Goal: Task Accomplishment & Management: Manage account settings

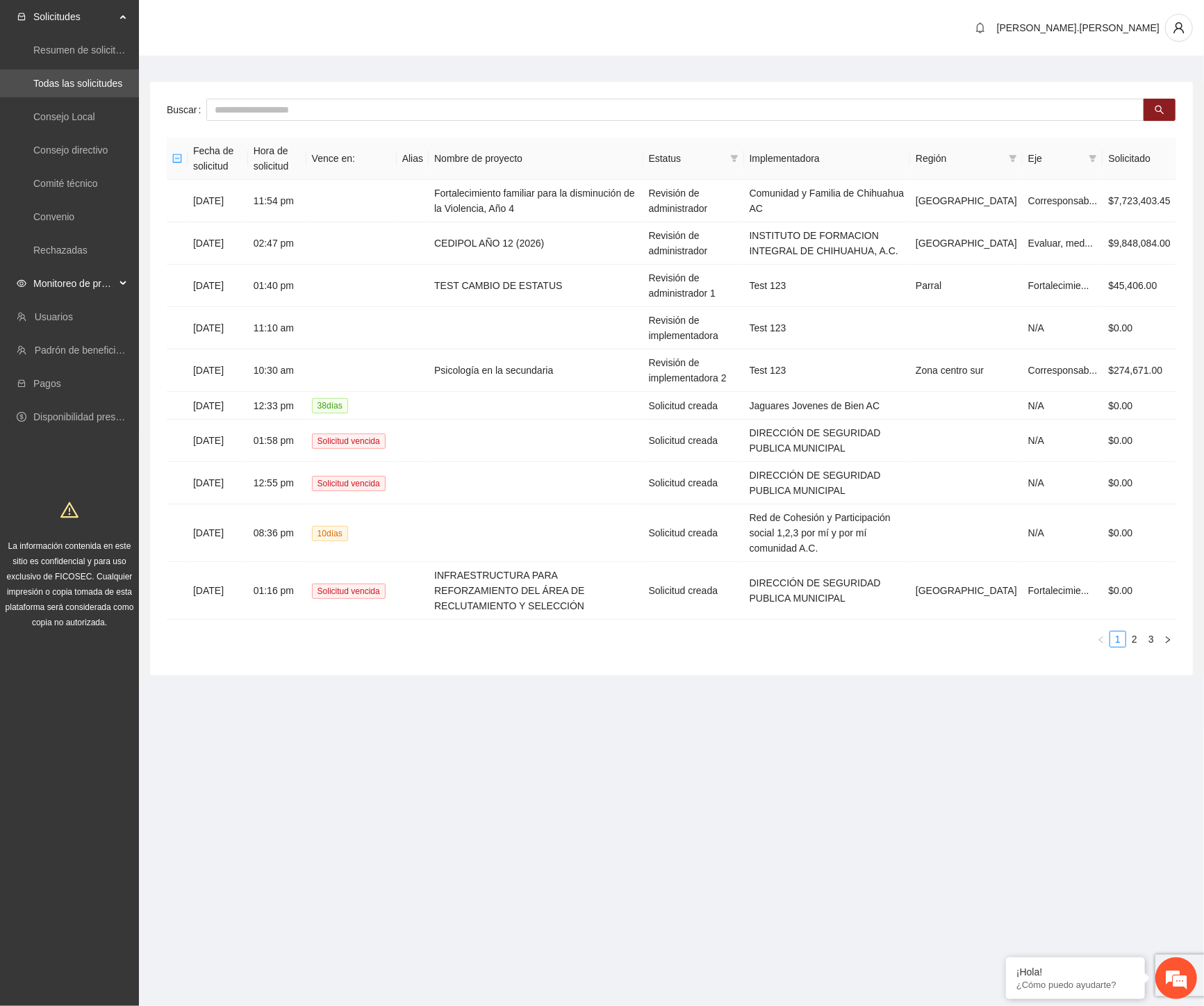
click at [92, 280] on span "Monitoreo de proyectos" at bounding box center [74, 284] width 82 height 28
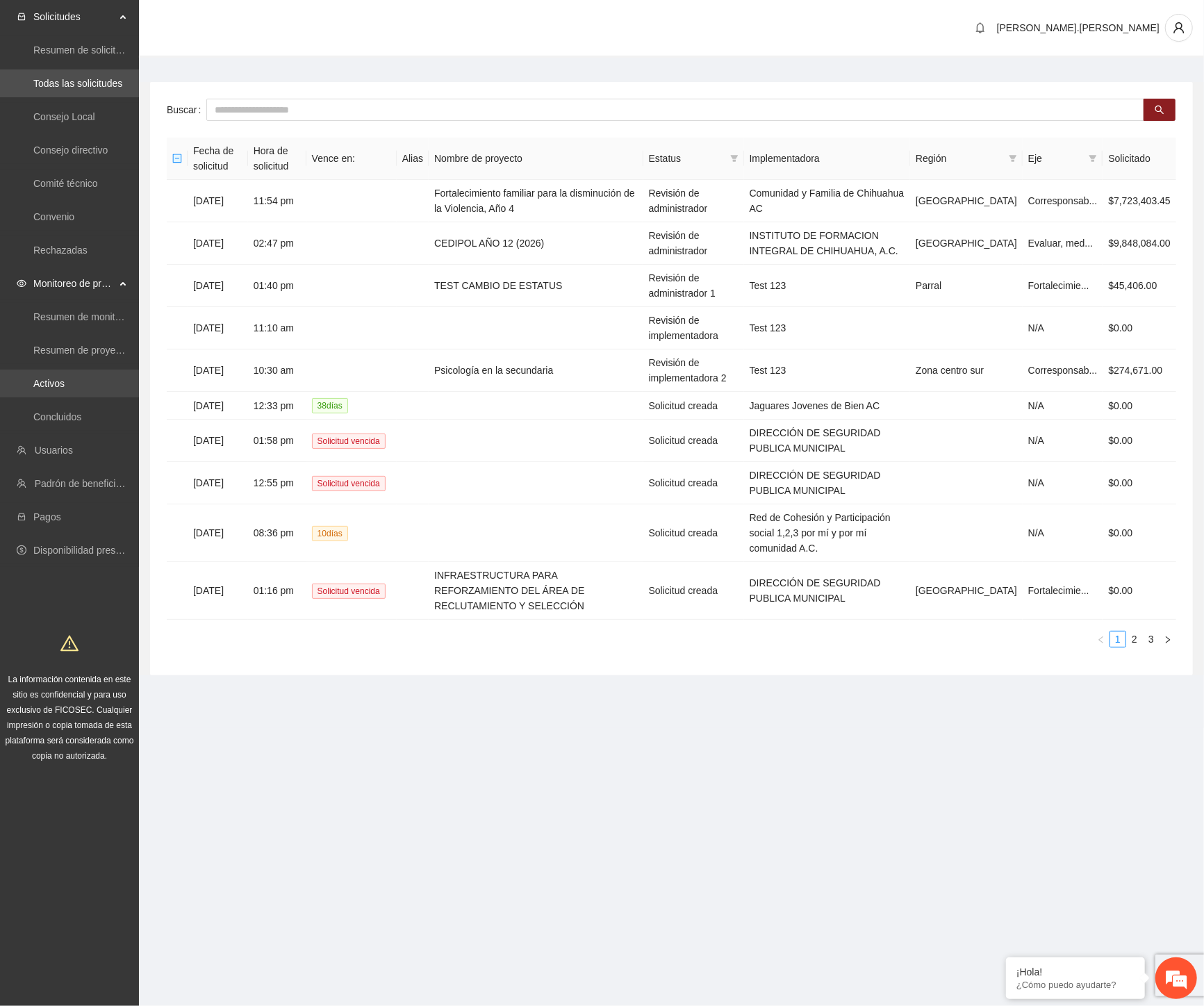
click at [64, 389] on link "Activos" at bounding box center [49, 383] width 32 height 11
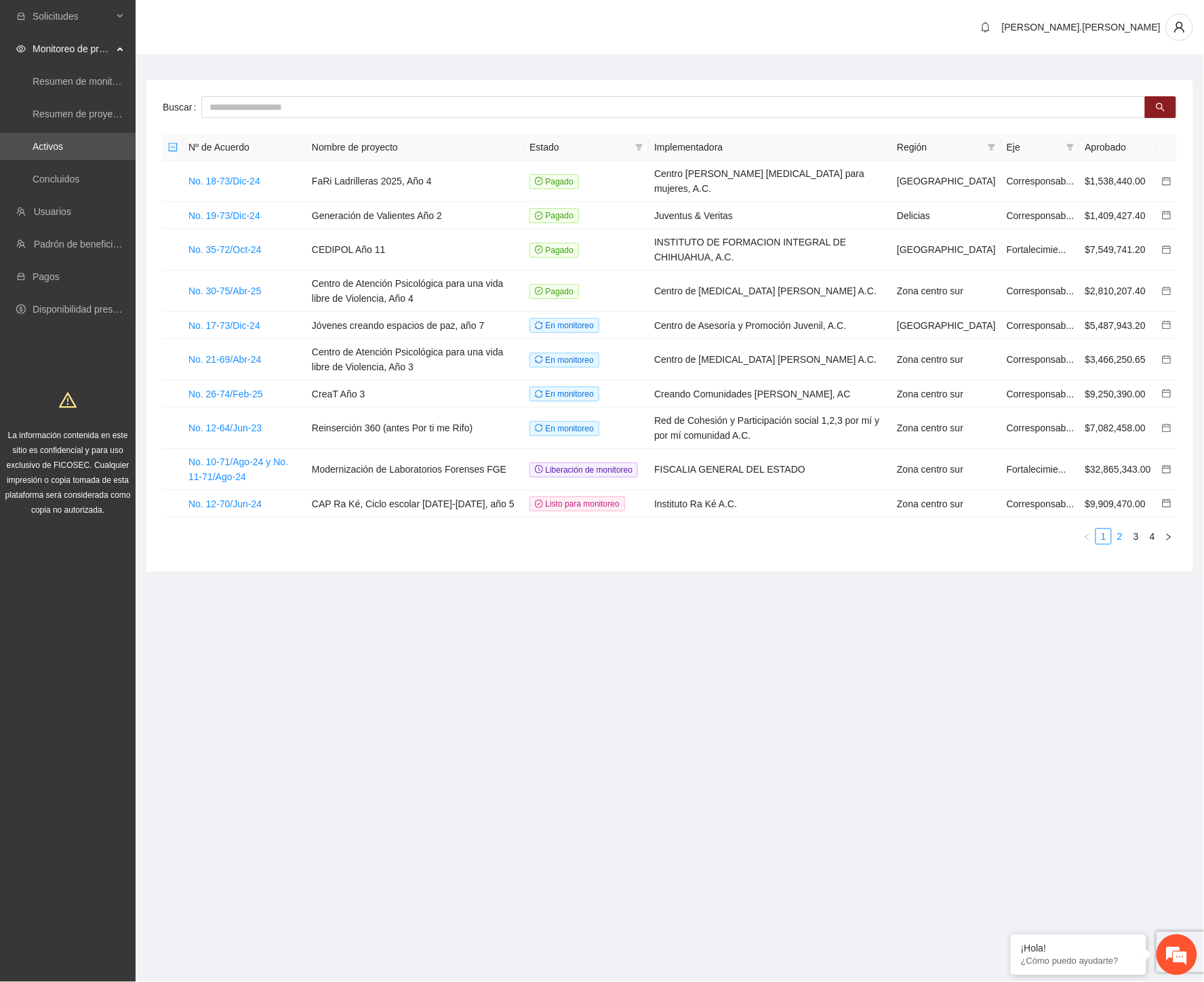
click at [1120, 544] on link "2" at bounding box center [1120, 536] width 14 height 14
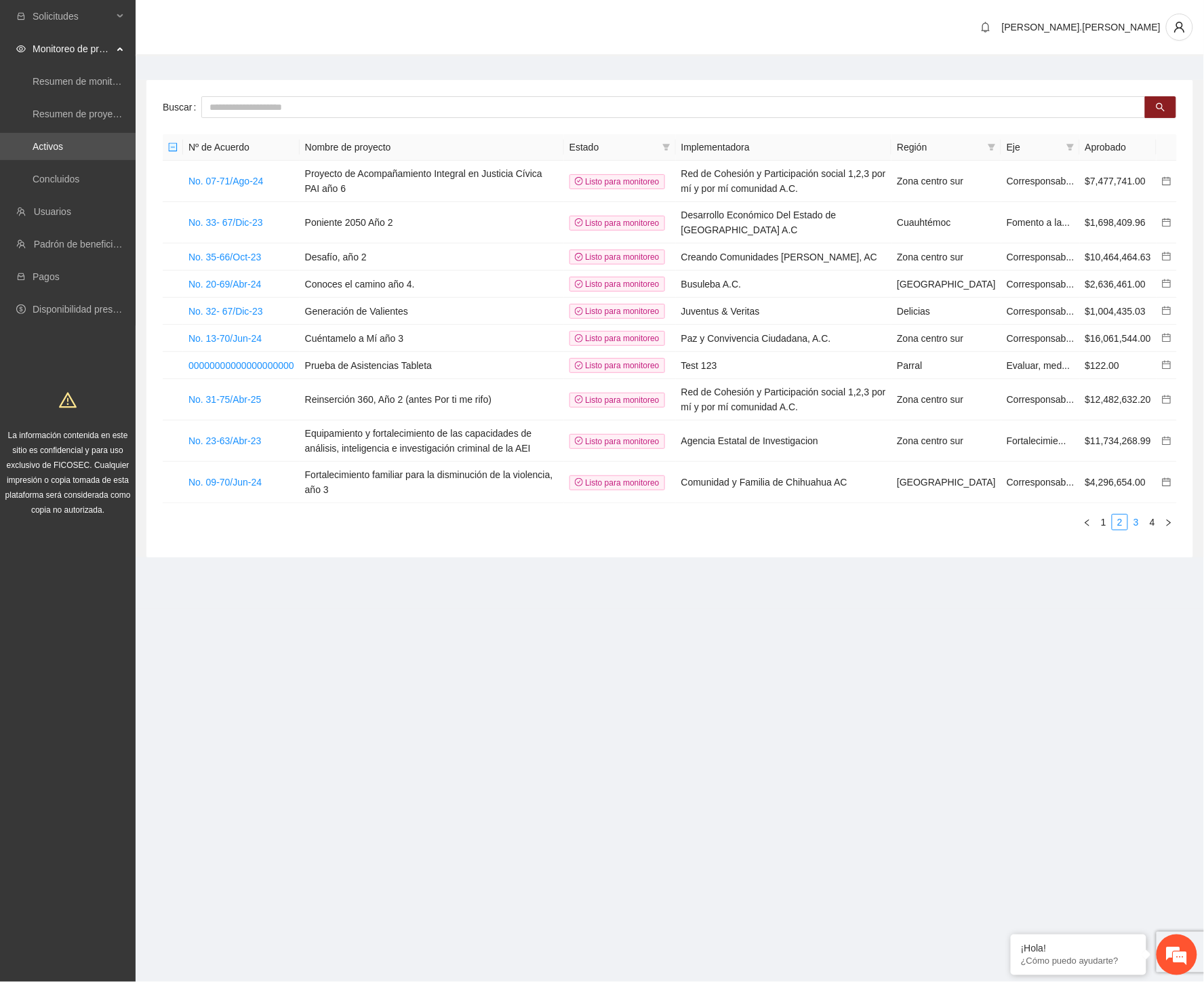
click at [1120, 530] on link "3" at bounding box center [1136, 521] width 14 height 14
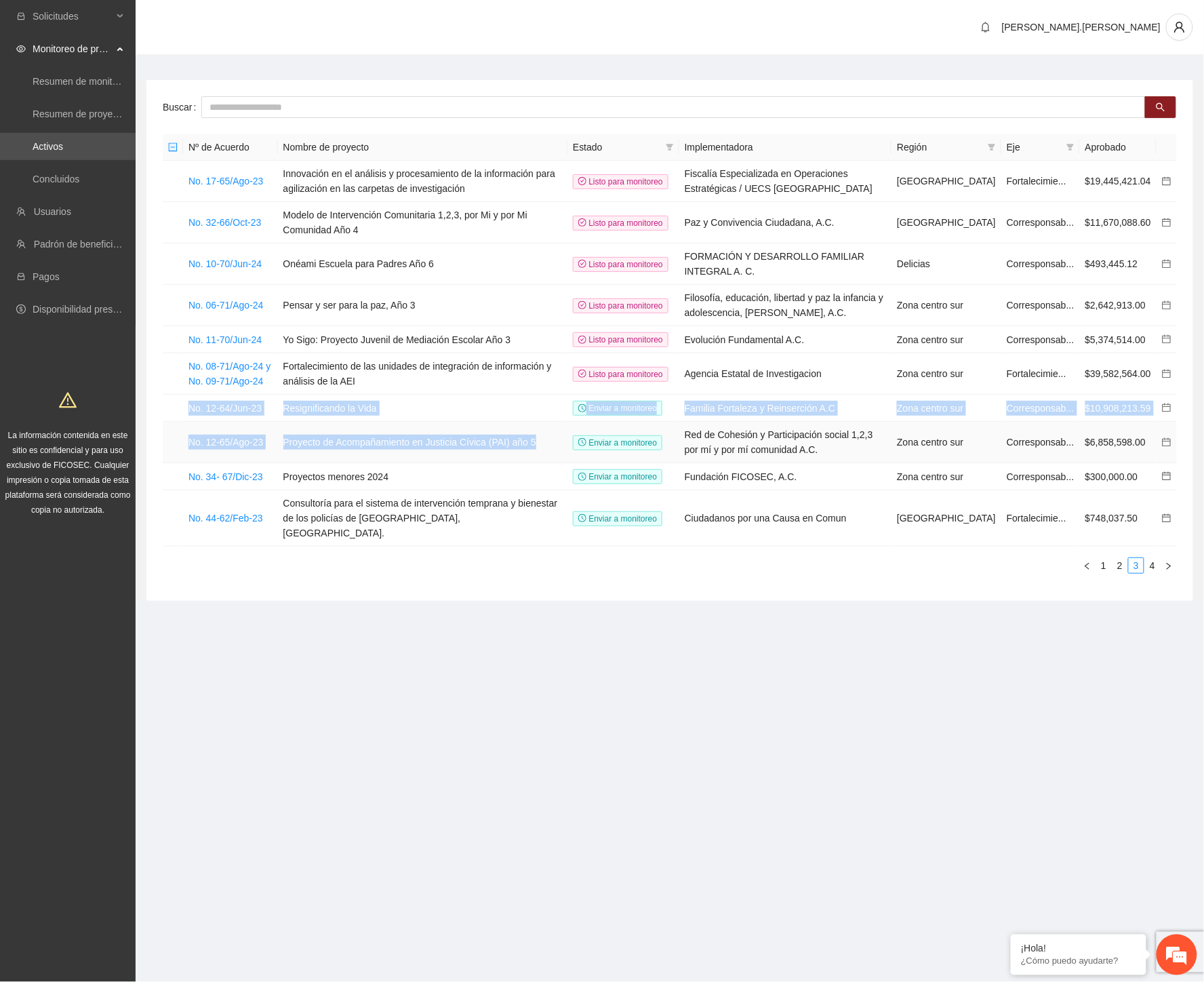
drag, startPoint x: 179, startPoint y: 428, endPoint x: 577, endPoint y: 477, distance: 401.0
click at [577, 477] on tbody "No. 17-65/Ago-23 Innovación en el análisis y procesamiento de la información pa…" at bounding box center [670, 353] width 1015 height 386
click at [1120, 574] on link "4" at bounding box center [1152, 565] width 14 height 14
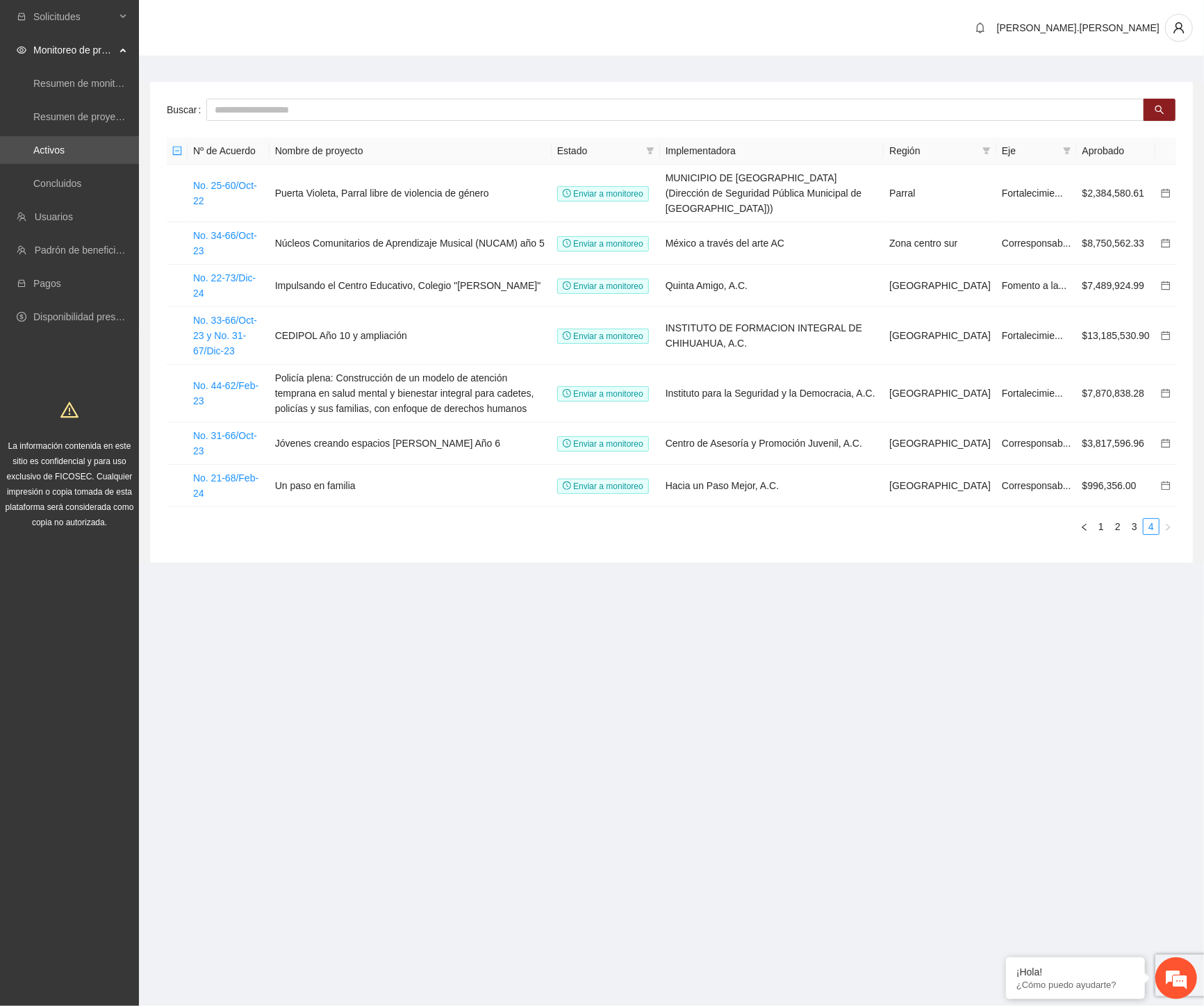
drag, startPoint x: 624, startPoint y: 44, endPoint x: 598, endPoint y: 54, distance: 27.9
click at [624, 44] on div "[PERSON_NAME].[PERSON_NAME]" at bounding box center [671, 29] width 1065 height 57
click at [257, 190] on link "No. 25-60/Oct-22" at bounding box center [225, 193] width 64 height 27
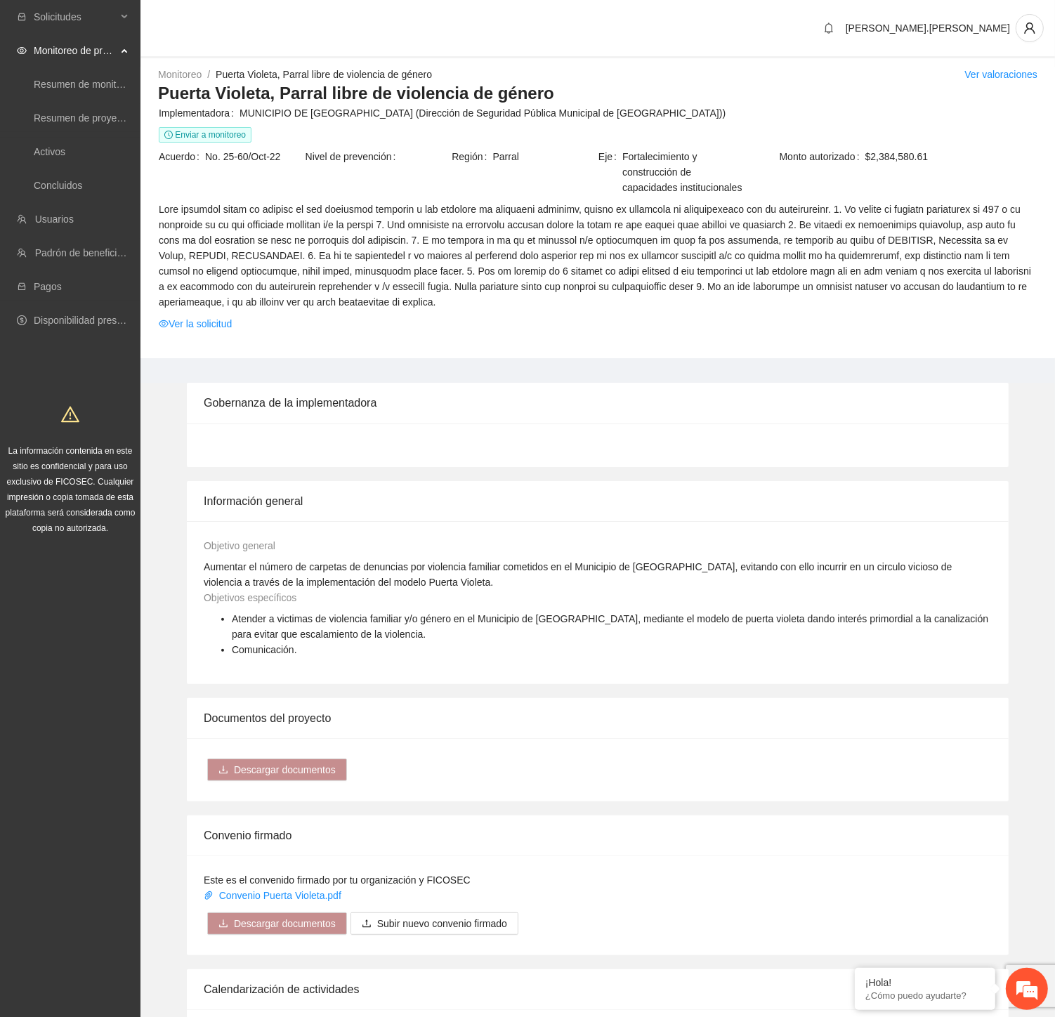
click at [485, 383] on div "Gobernanza de la implementadora" at bounding box center [598, 403] width 788 height 40
click at [82, 185] on link "Concluidos" at bounding box center [58, 185] width 48 height 11
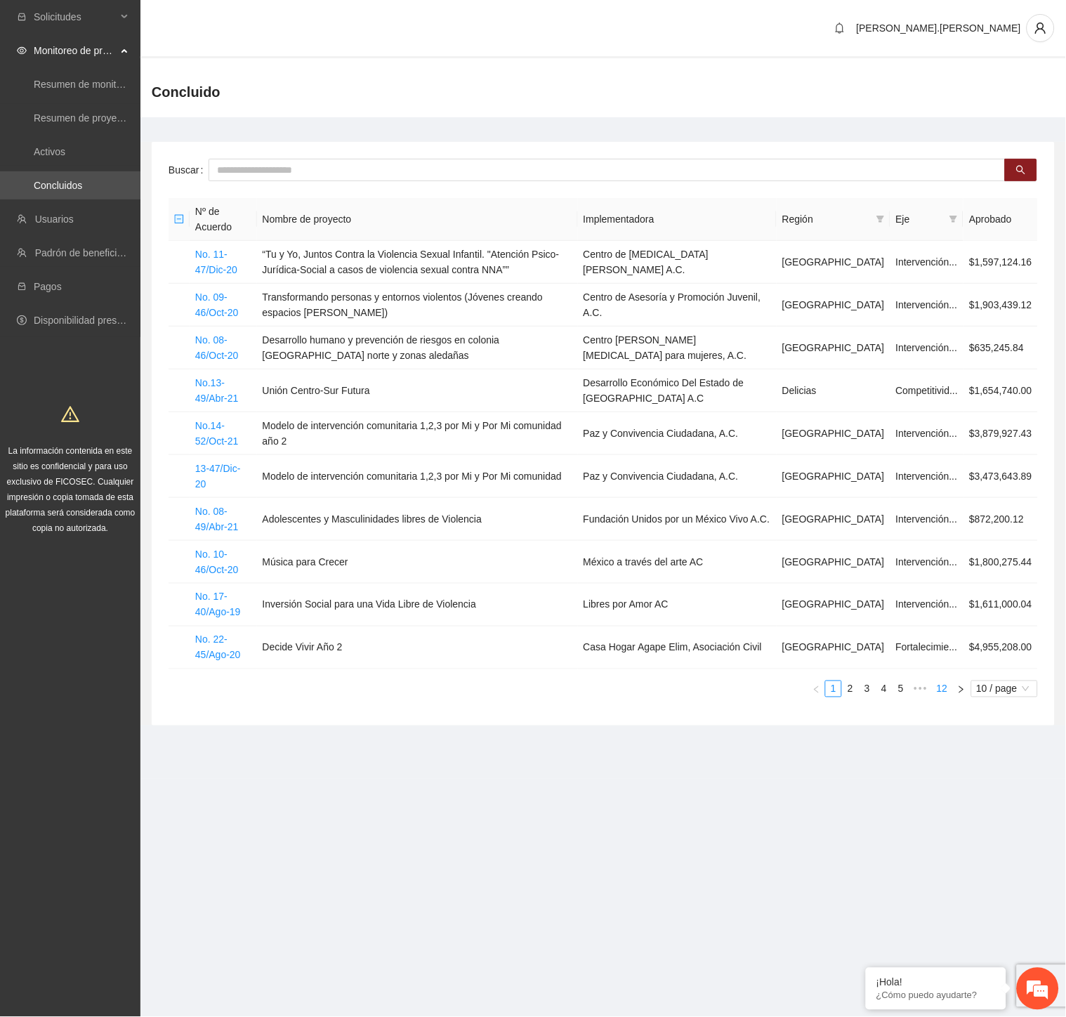
click at [943, 681] on link "12" at bounding box center [943, 688] width 20 height 15
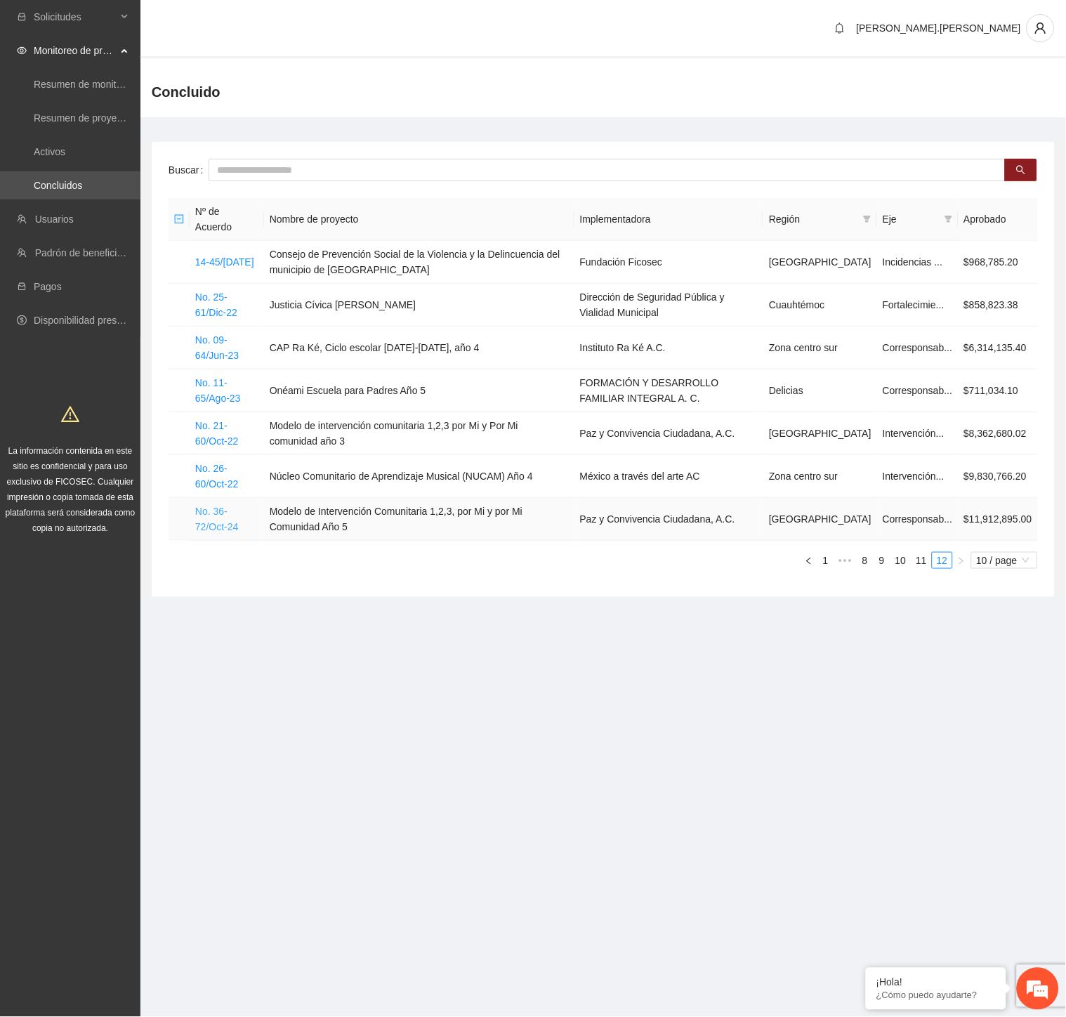
click at [234, 506] on link "No. 36-72/Oct-24" at bounding box center [216, 519] width 43 height 27
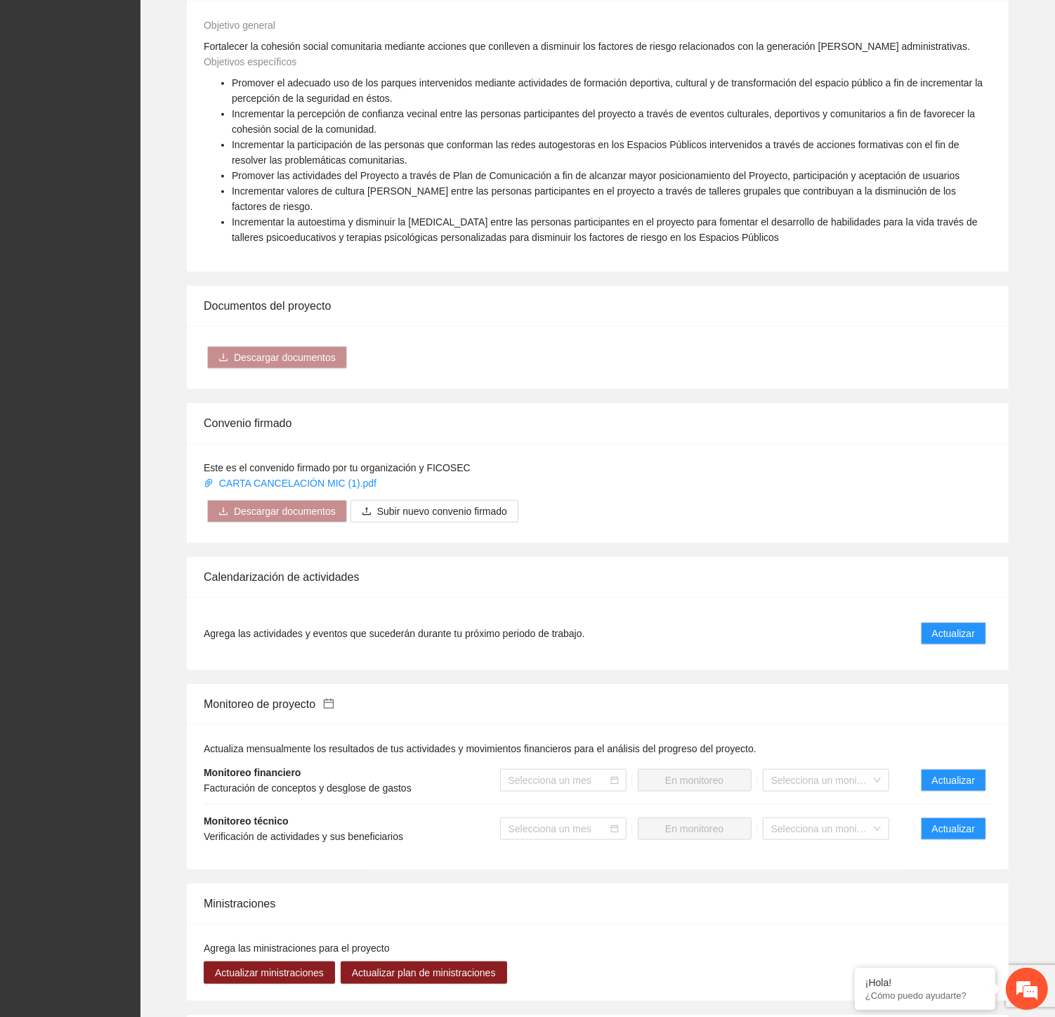
scroll to position [1150, 0]
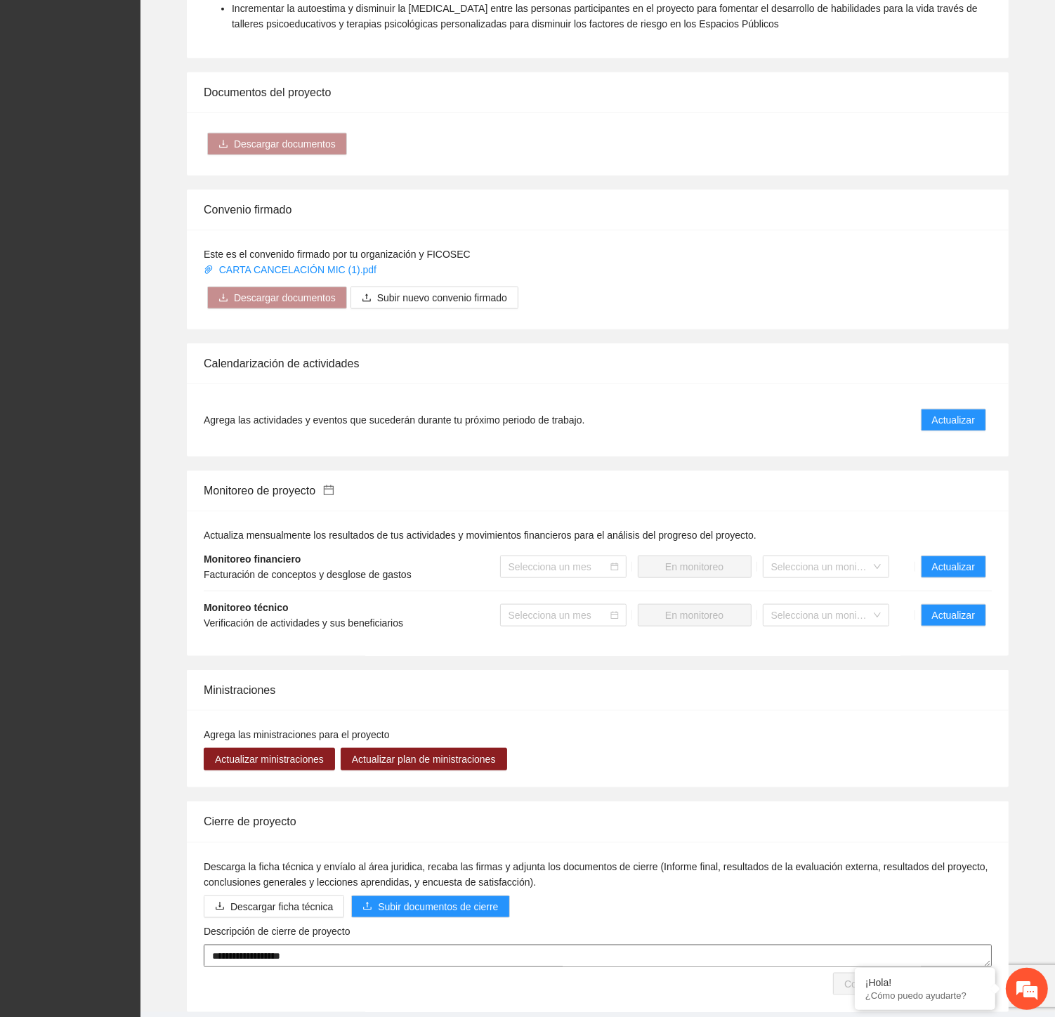
drag, startPoint x: 317, startPoint y: 912, endPoint x: 173, endPoint y: 897, distance: 144.0
click at [173, 897] on div "**********" at bounding box center [598, 906] width 892 height 210
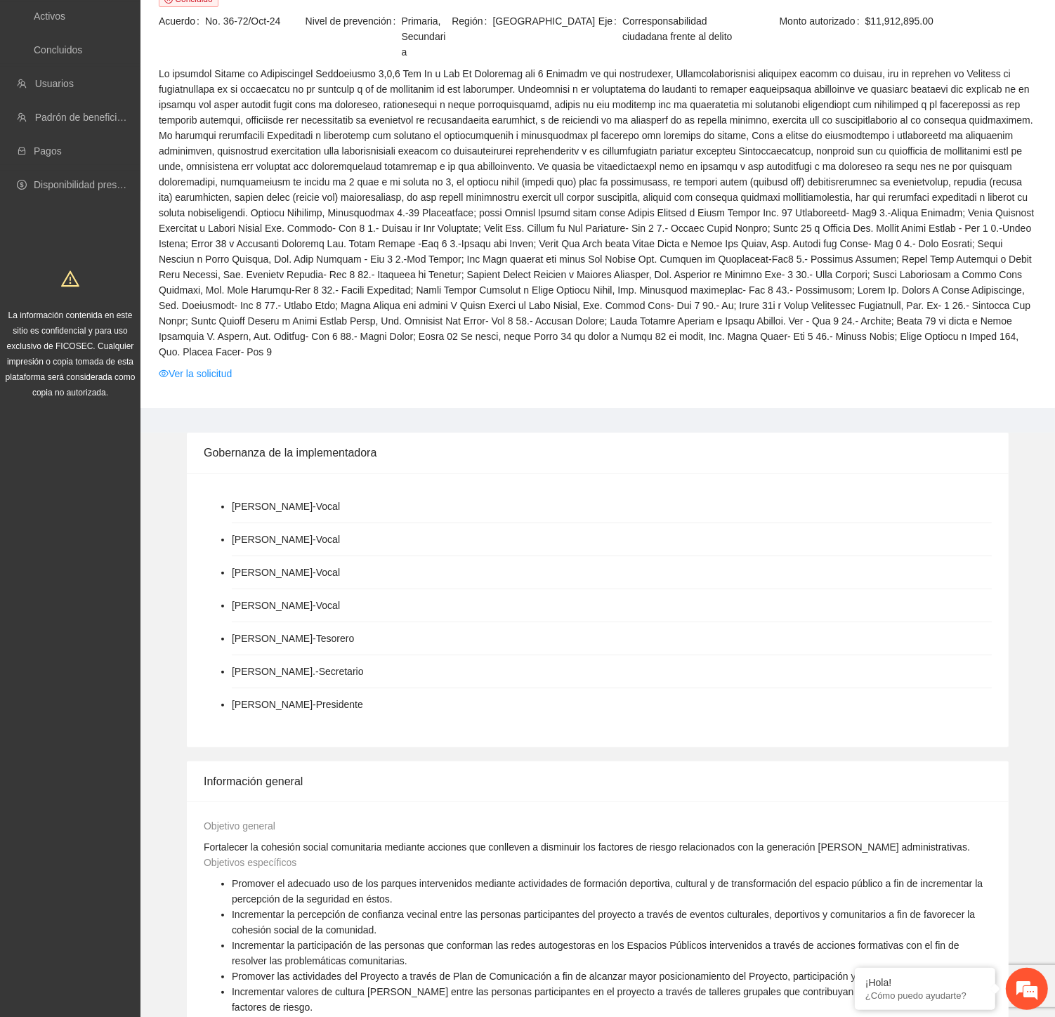
scroll to position [0, 0]
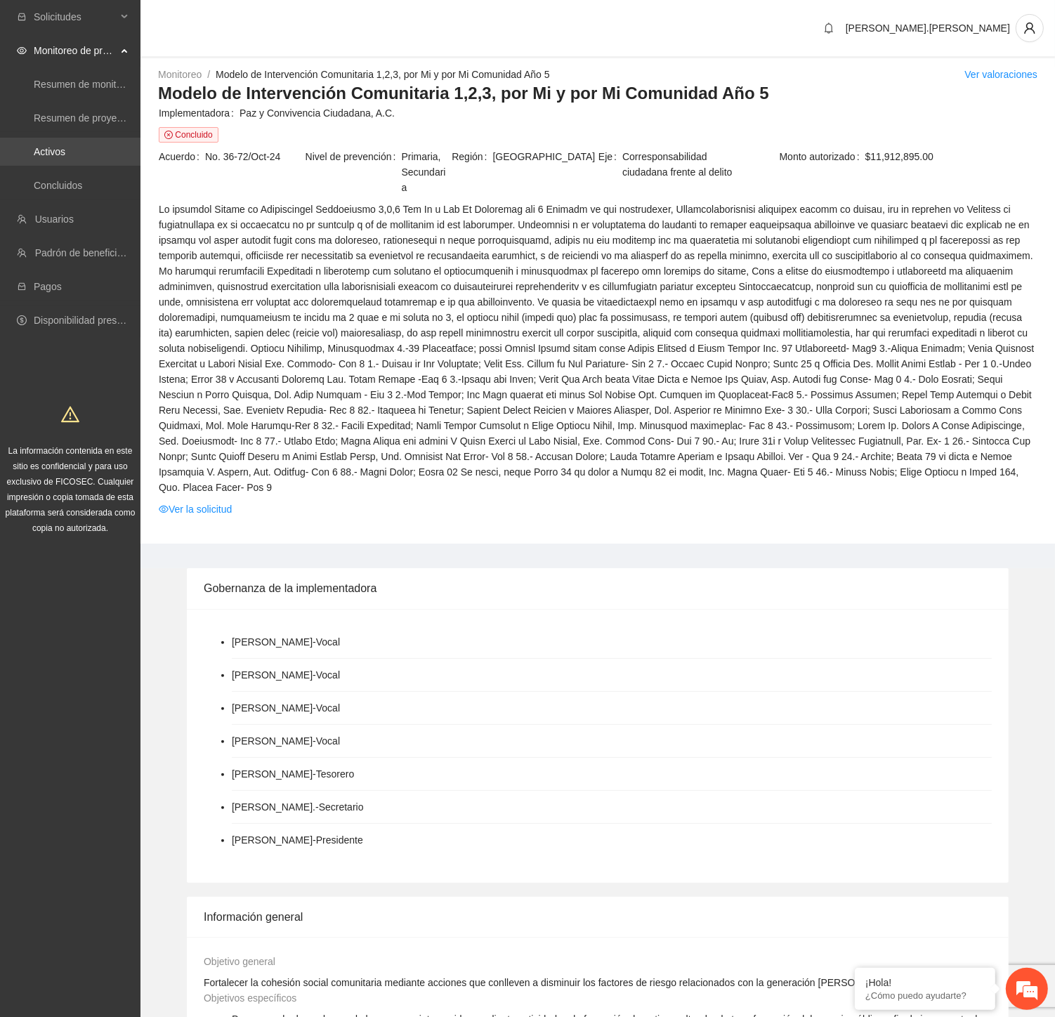
click at [65, 157] on link "Activos" at bounding box center [50, 151] width 32 height 11
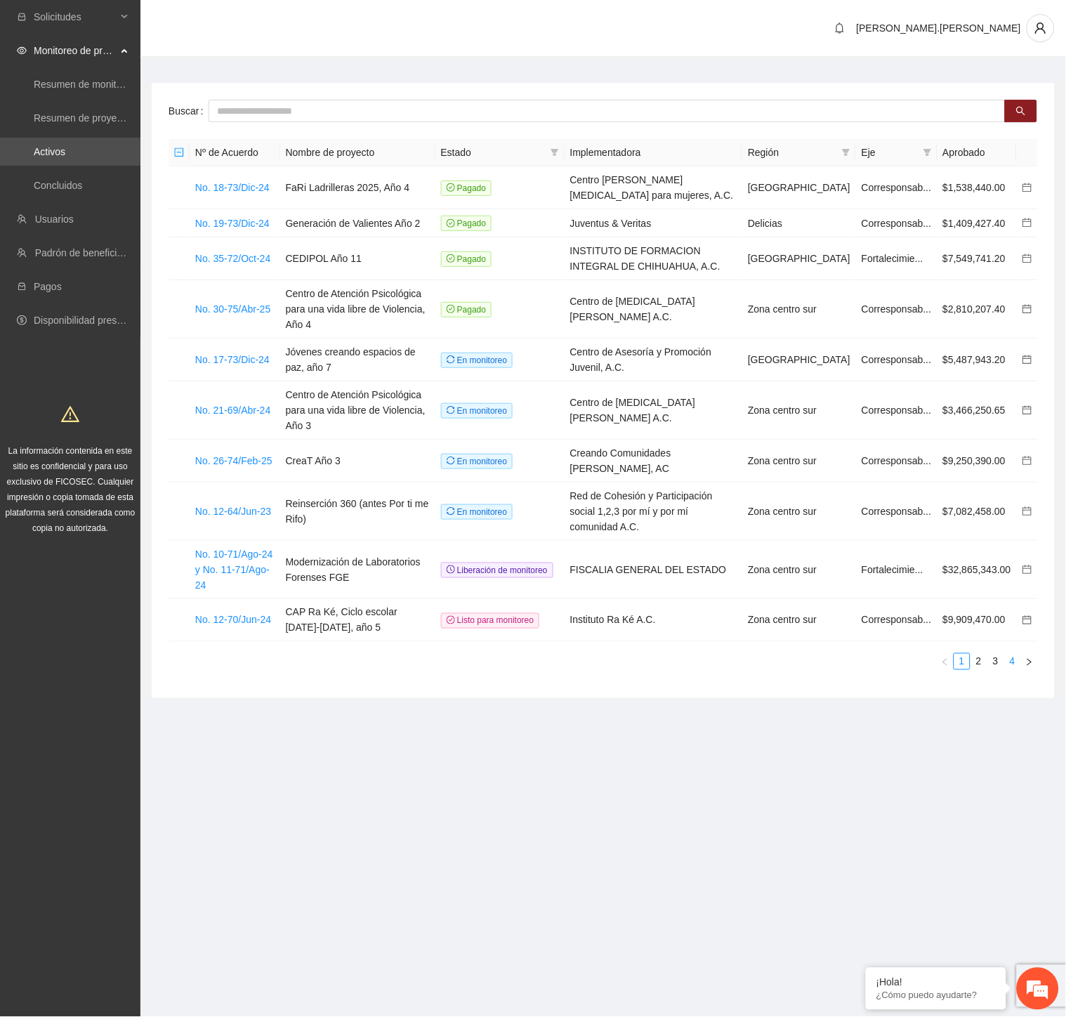
click at [1016, 654] on link "4" at bounding box center [1012, 661] width 15 height 15
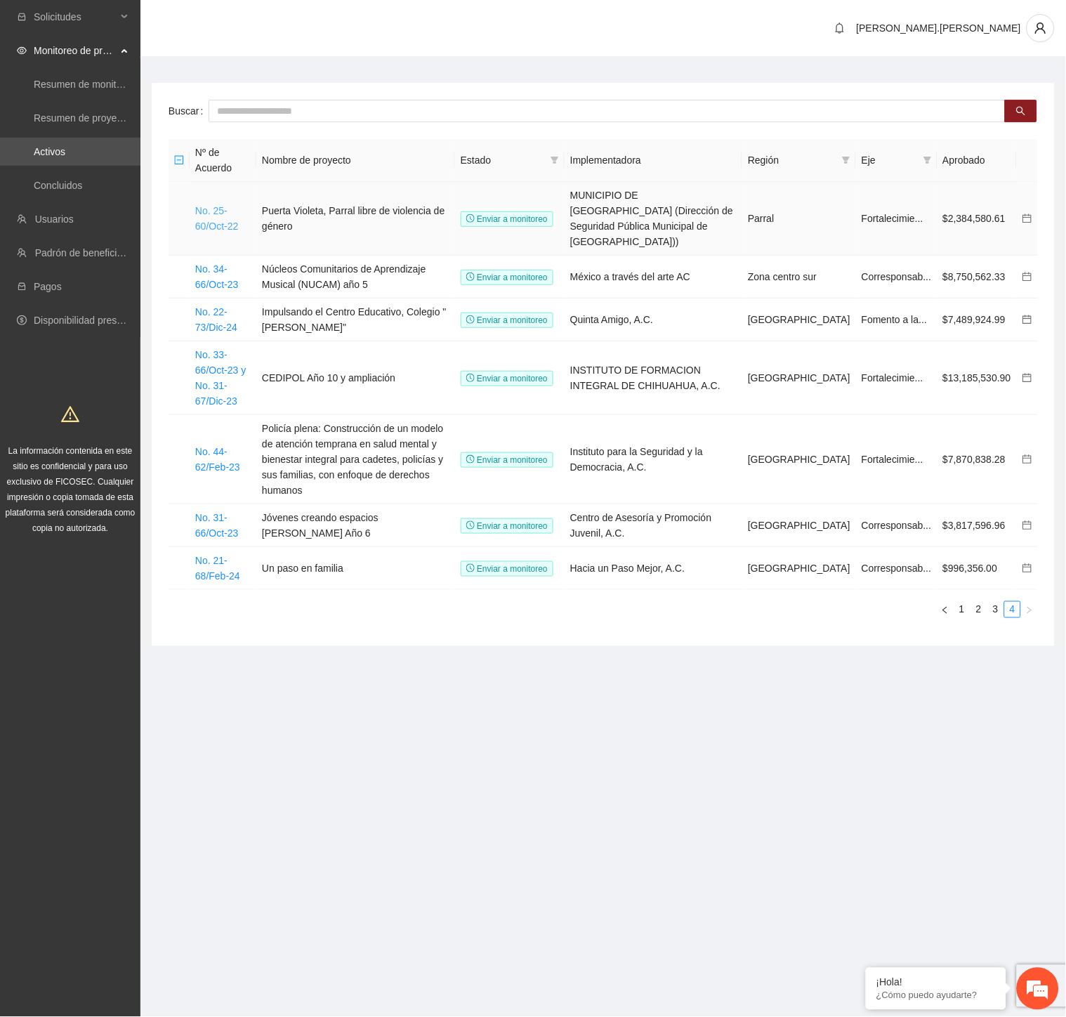
click at [229, 205] on link "No. 25-60/Oct-22" at bounding box center [216, 218] width 43 height 27
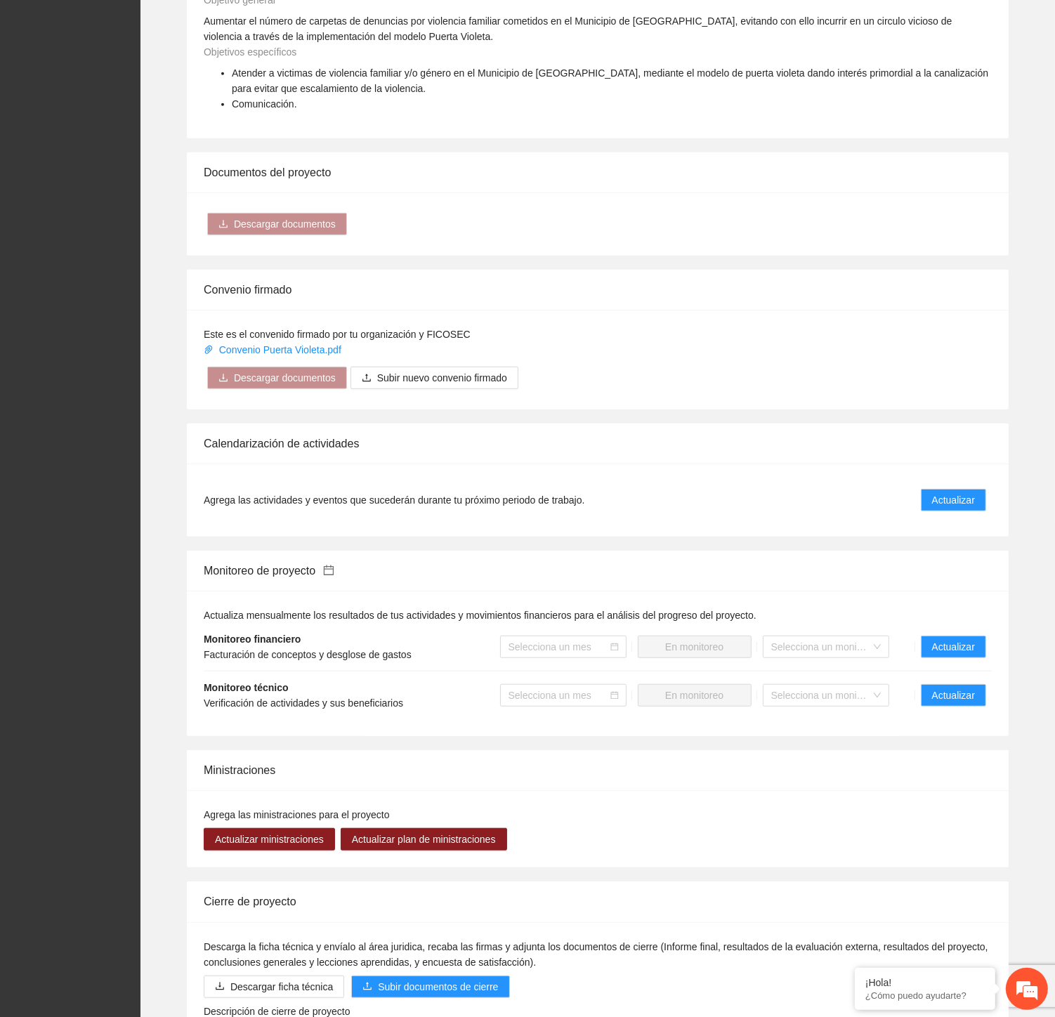
scroll to position [672, 0]
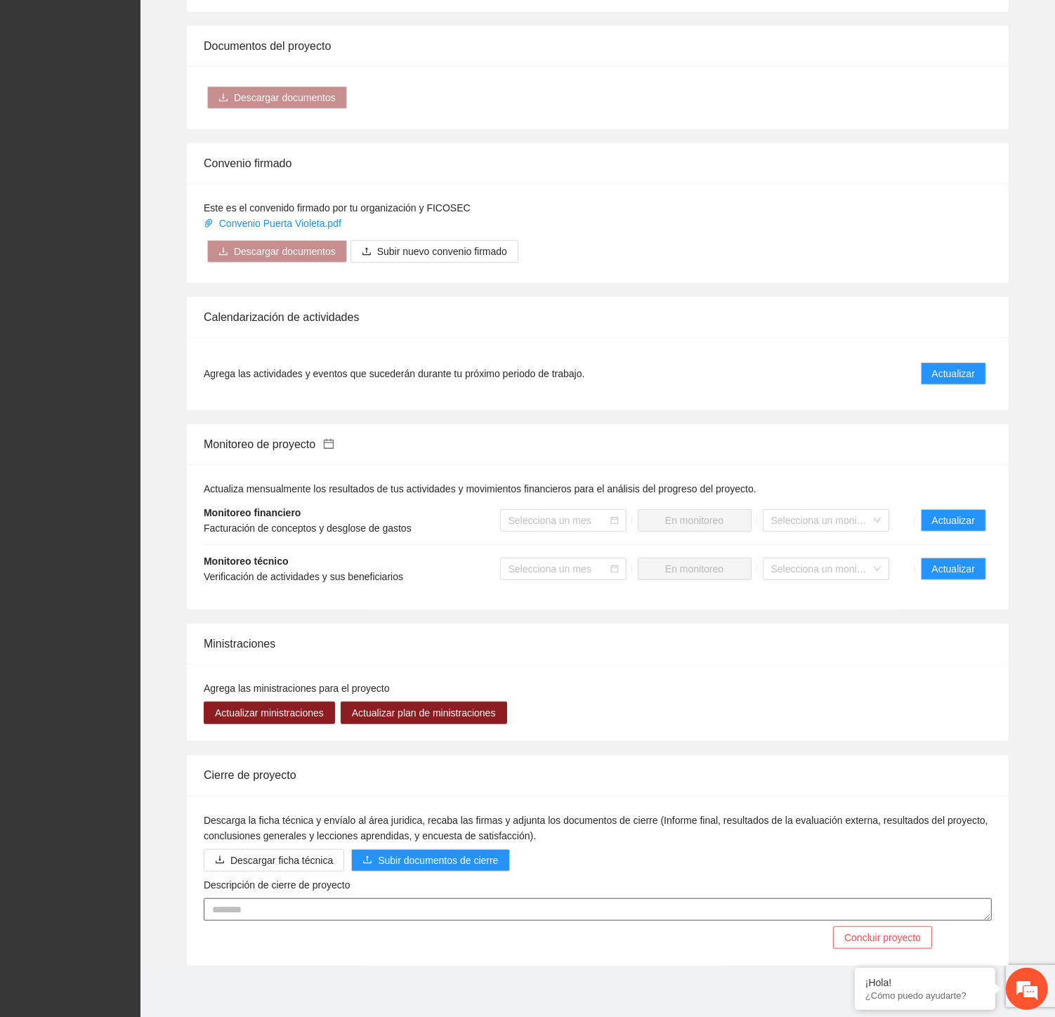
click at [311, 917] on textarea "Descripción de cierre de proyecto" at bounding box center [598, 909] width 788 height 22
paste textarea "**********"
type textarea "**********"
drag, startPoint x: 326, startPoint y: 905, endPoint x: 164, endPoint y: 867, distance: 166.6
click at [165, 882] on div "**********" at bounding box center [598, 860] width 892 height 210
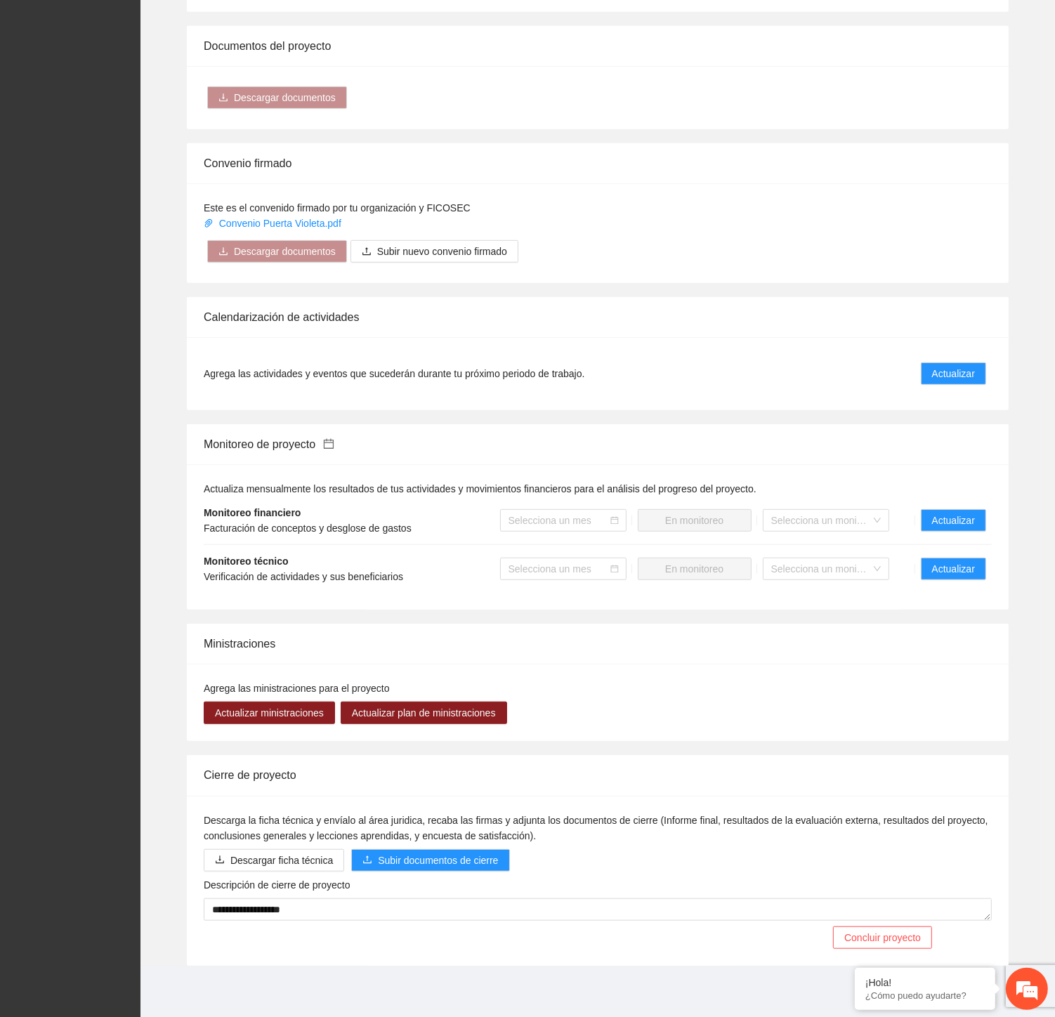
click at [735, 309] on div "Calendarización de actividades" at bounding box center [598, 317] width 788 height 40
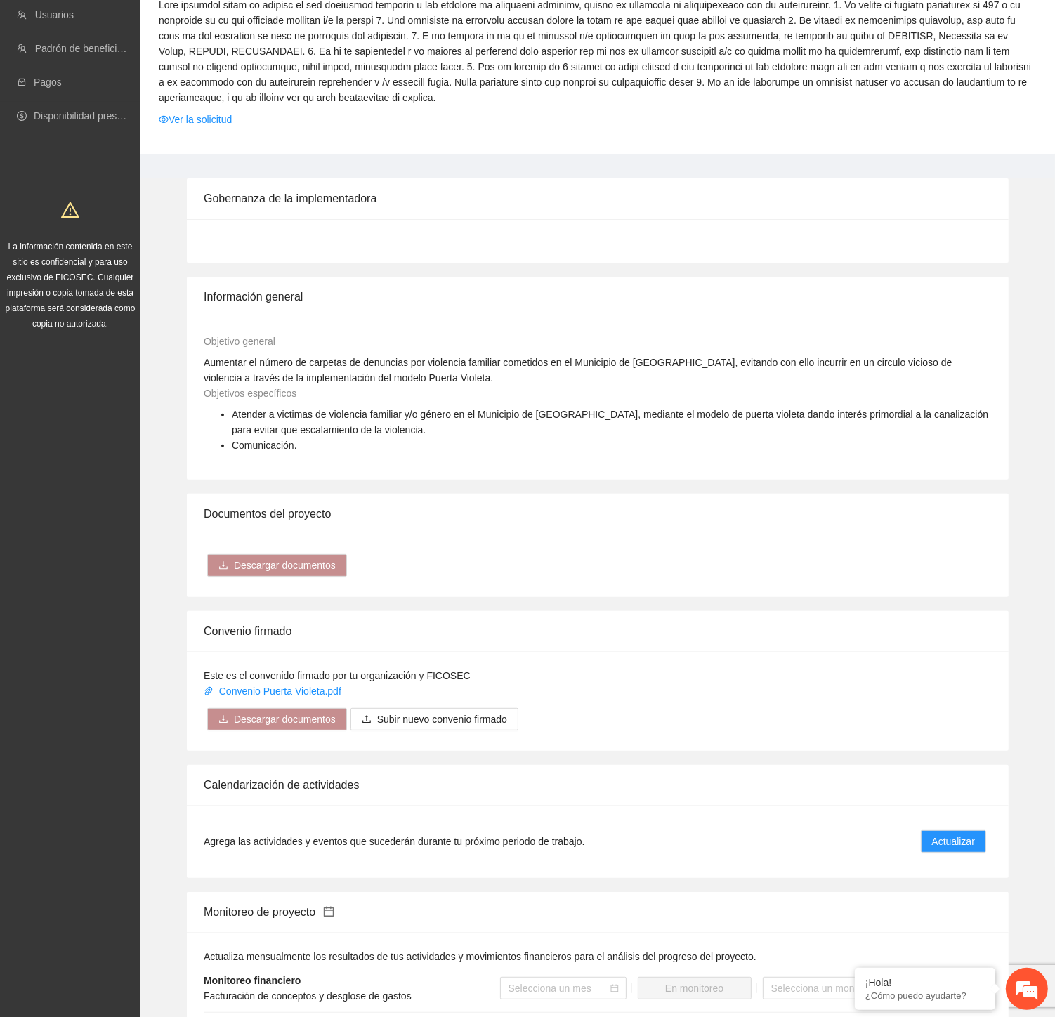
scroll to position [0, 0]
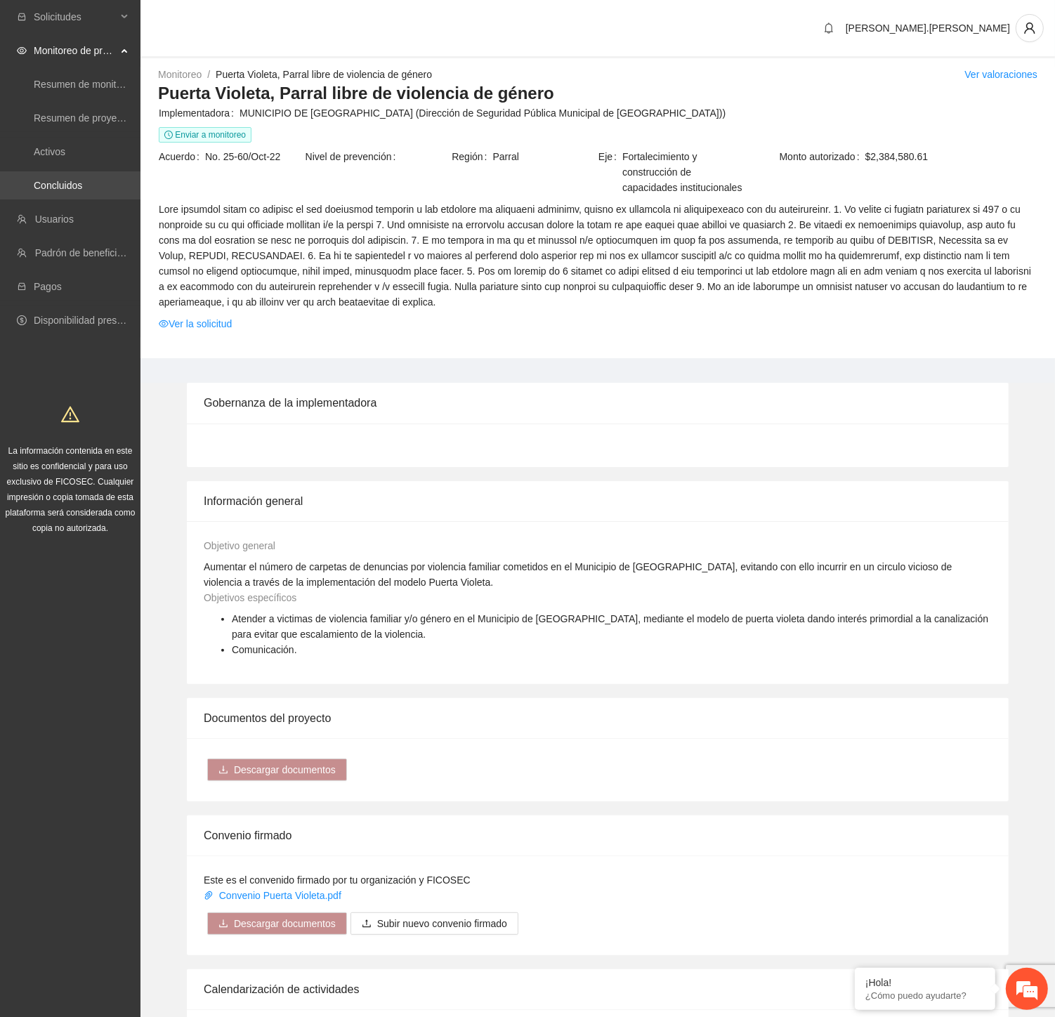
click at [82, 187] on link "Concluidos" at bounding box center [58, 185] width 48 height 11
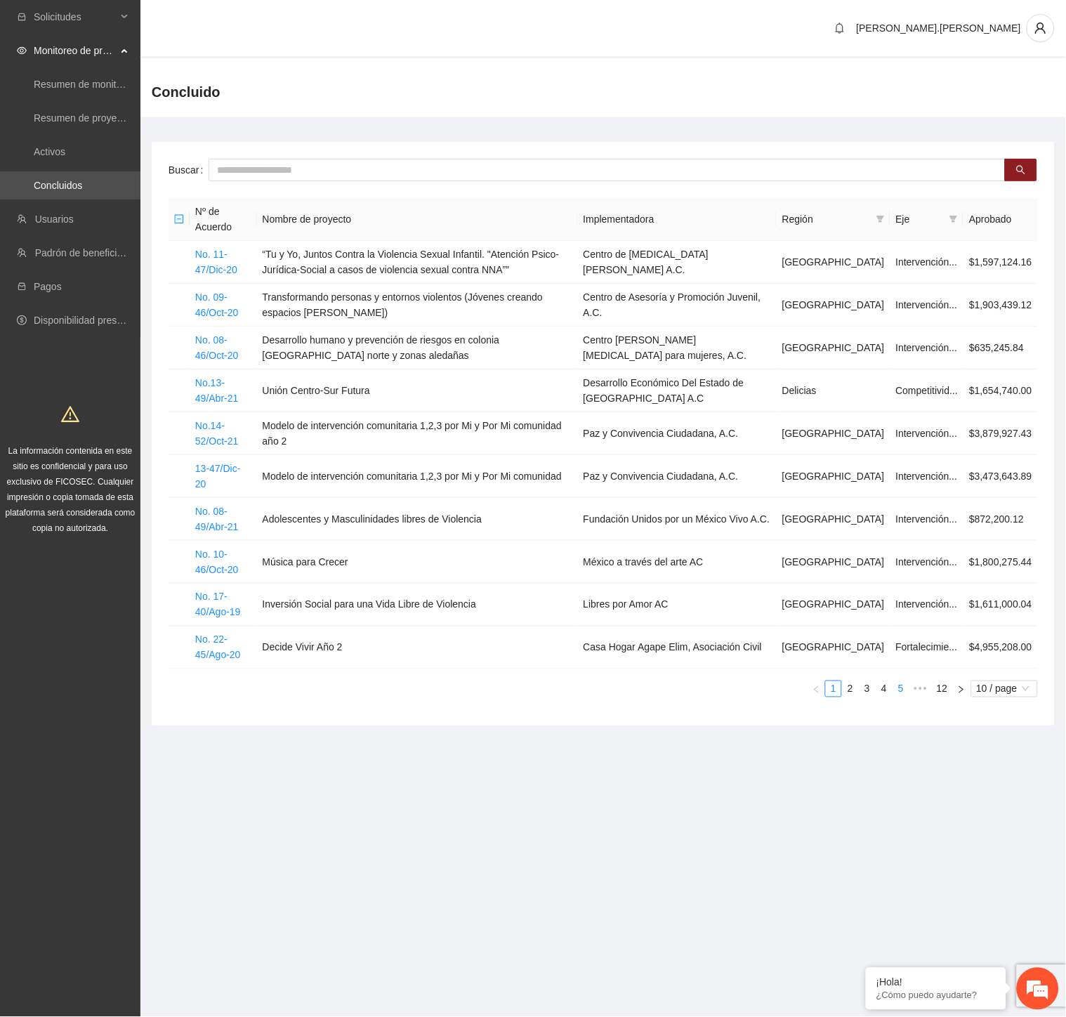
click at [900, 681] on link "5" at bounding box center [900, 688] width 15 height 15
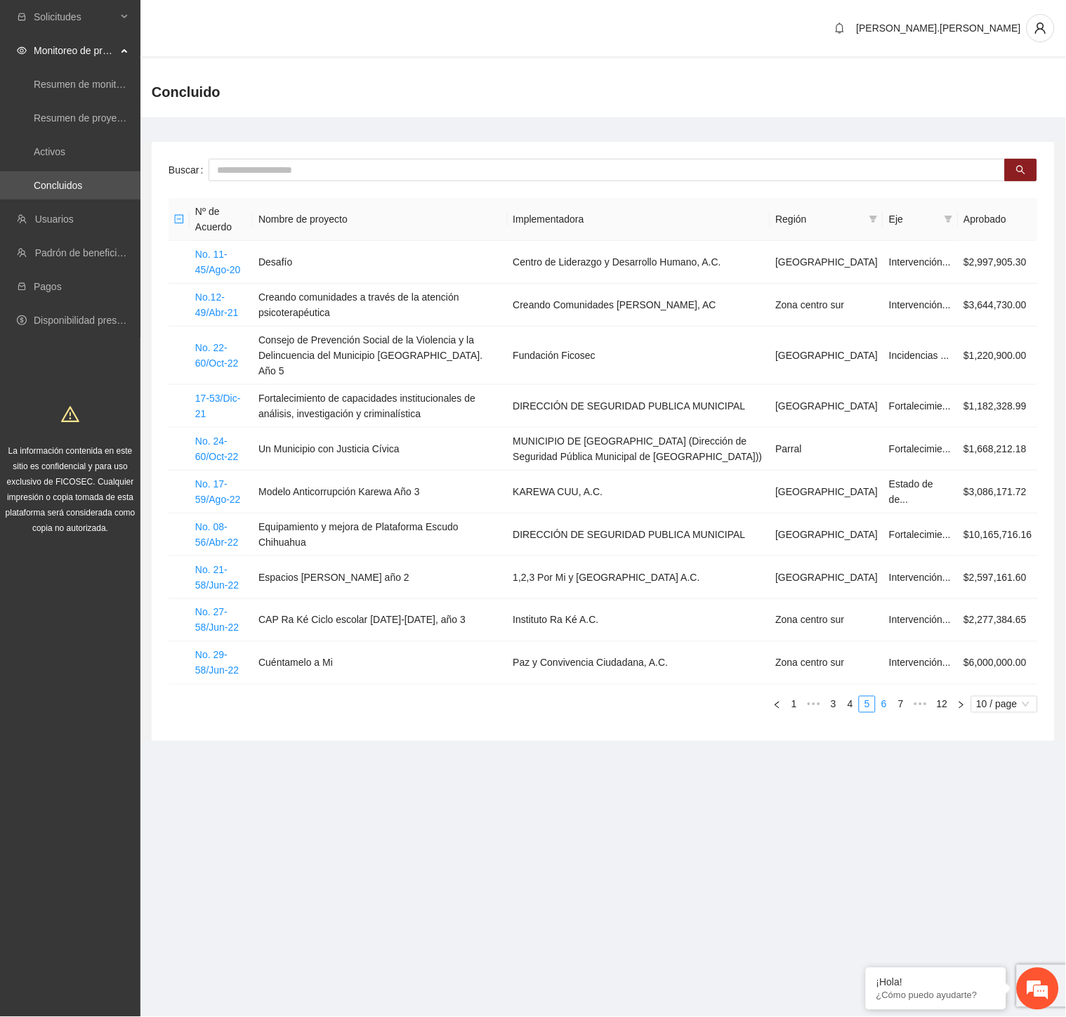
click at [888, 697] on link "6" at bounding box center [884, 704] width 15 height 15
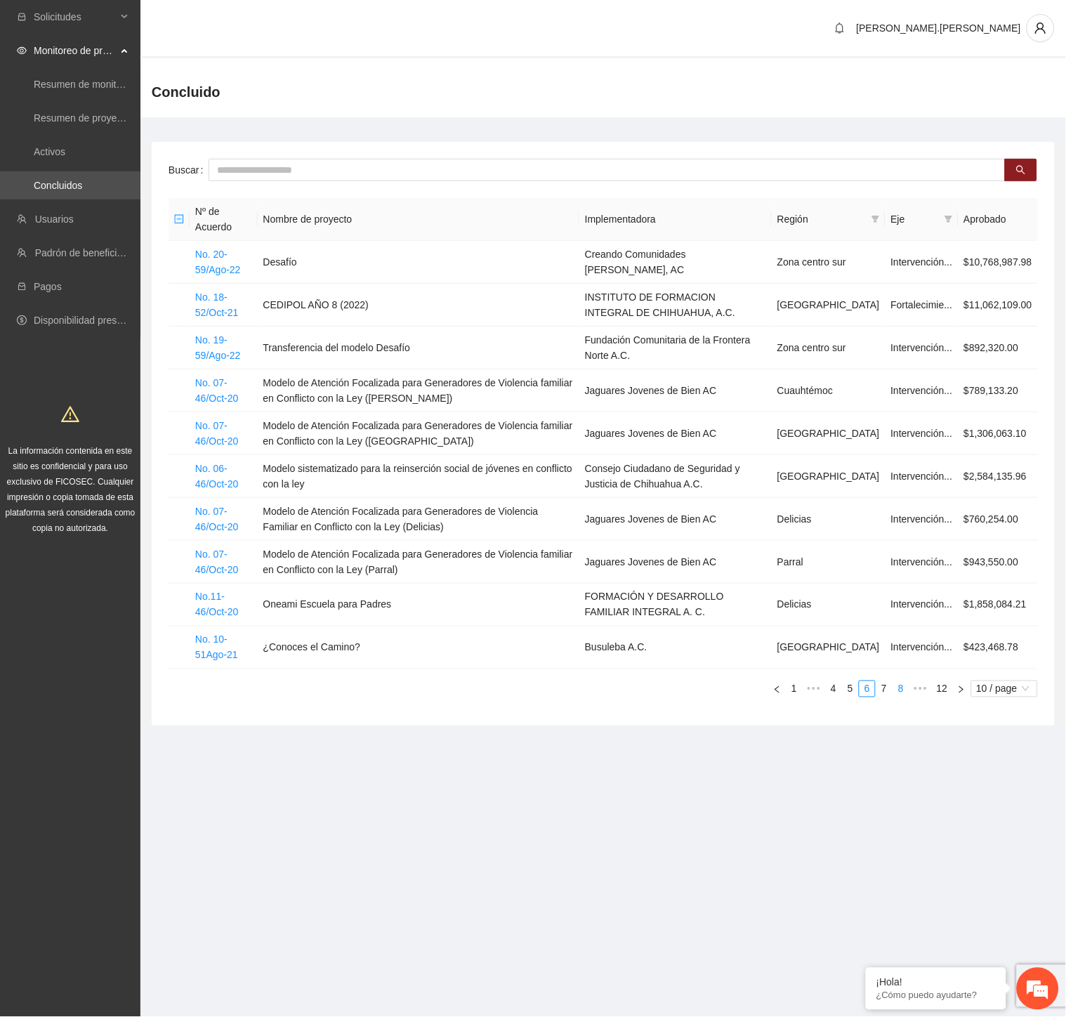
click at [893, 692] on link "8" at bounding box center [900, 688] width 15 height 15
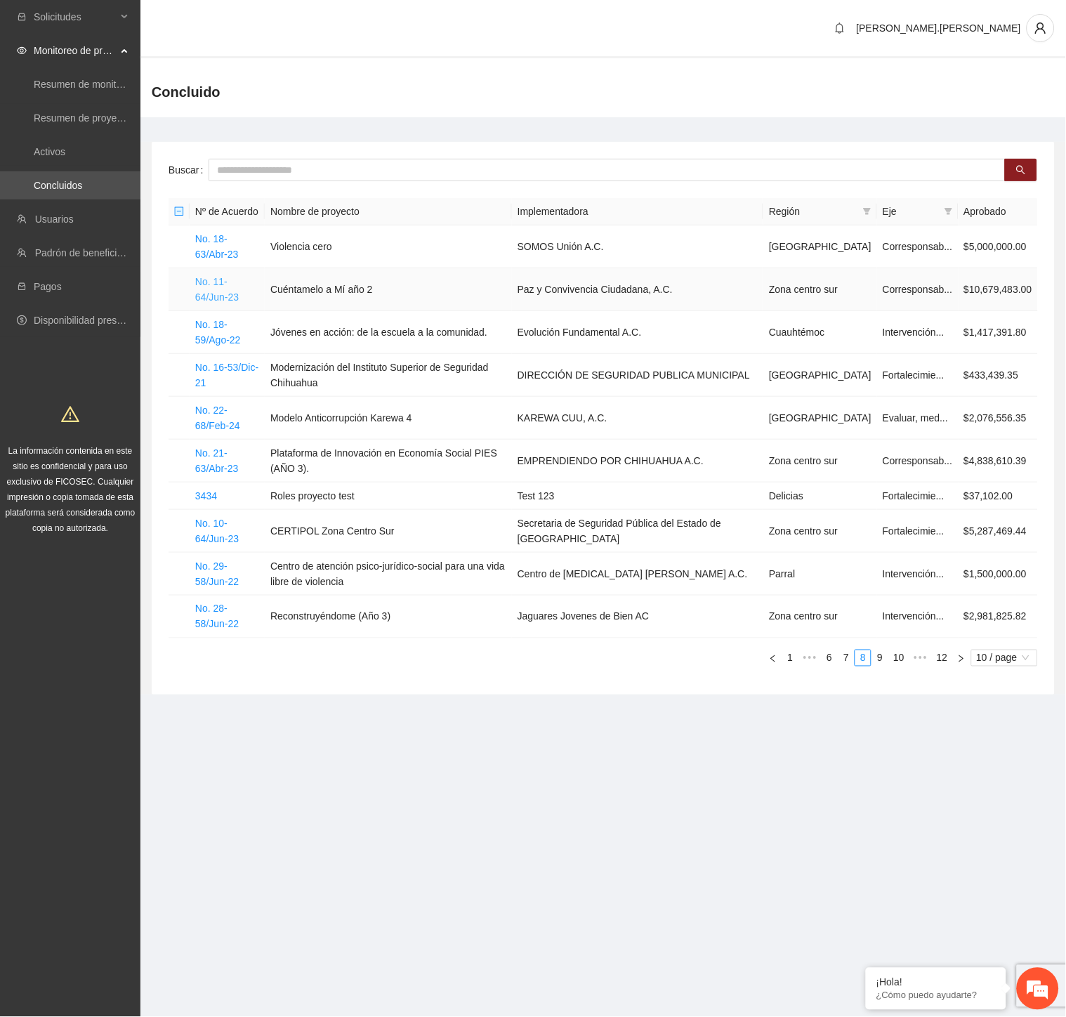
click at [239, 277] on link "No. 11-64/Jun-23" at bounding box center [217, 289] width 44 height 27
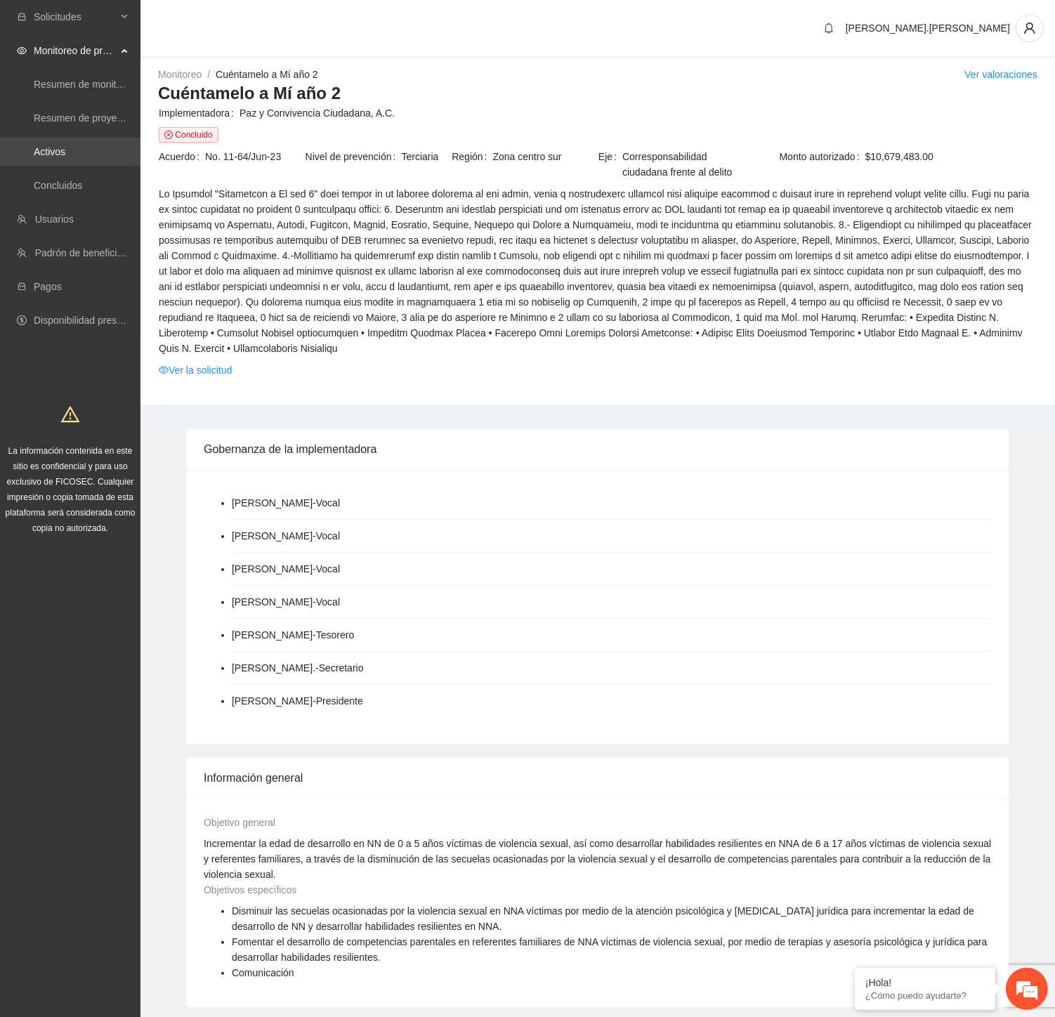
click at [65, 157] on link "Activos" at bounding box center [50, 151] width 32 height 11
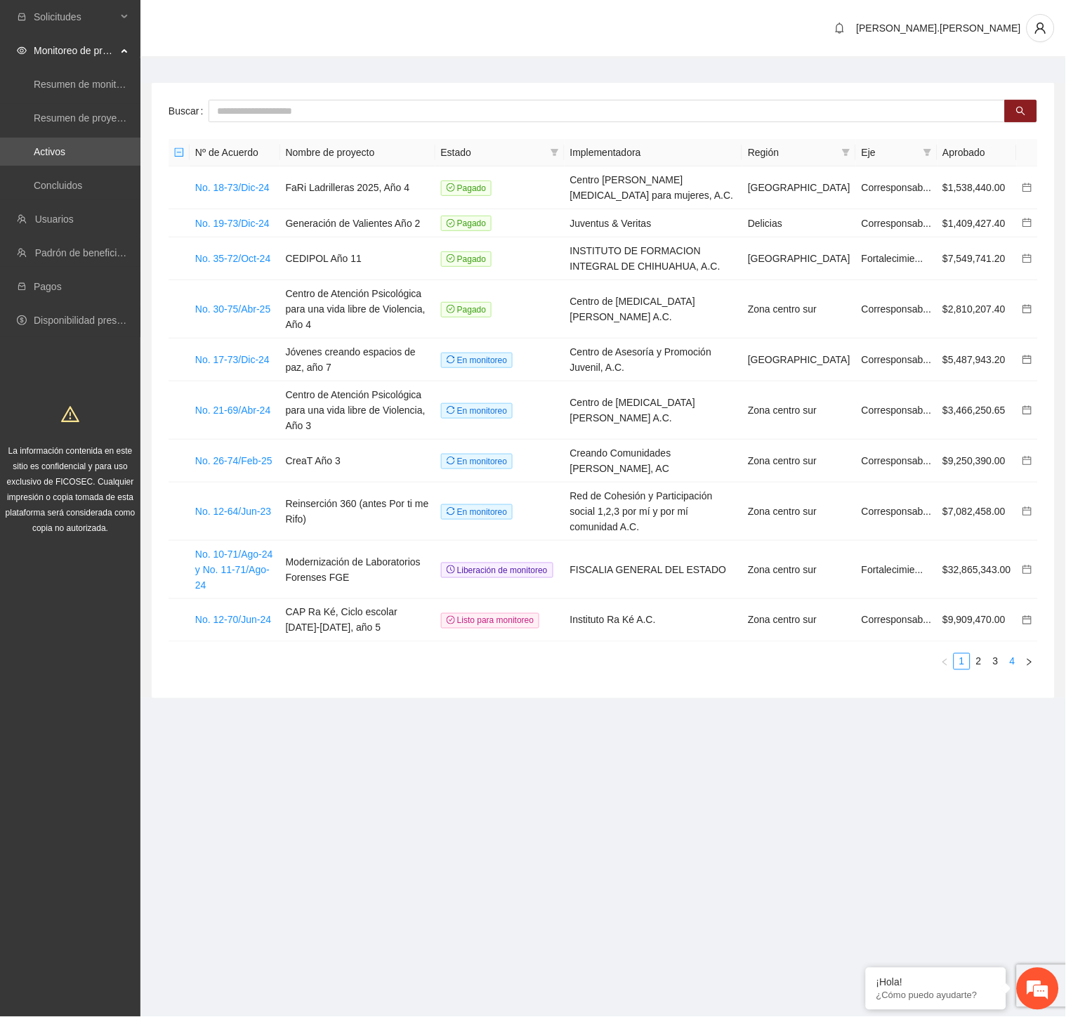
click at [1016, 654] on link "4" at bounding box center [1012, 661] width 15 height 15
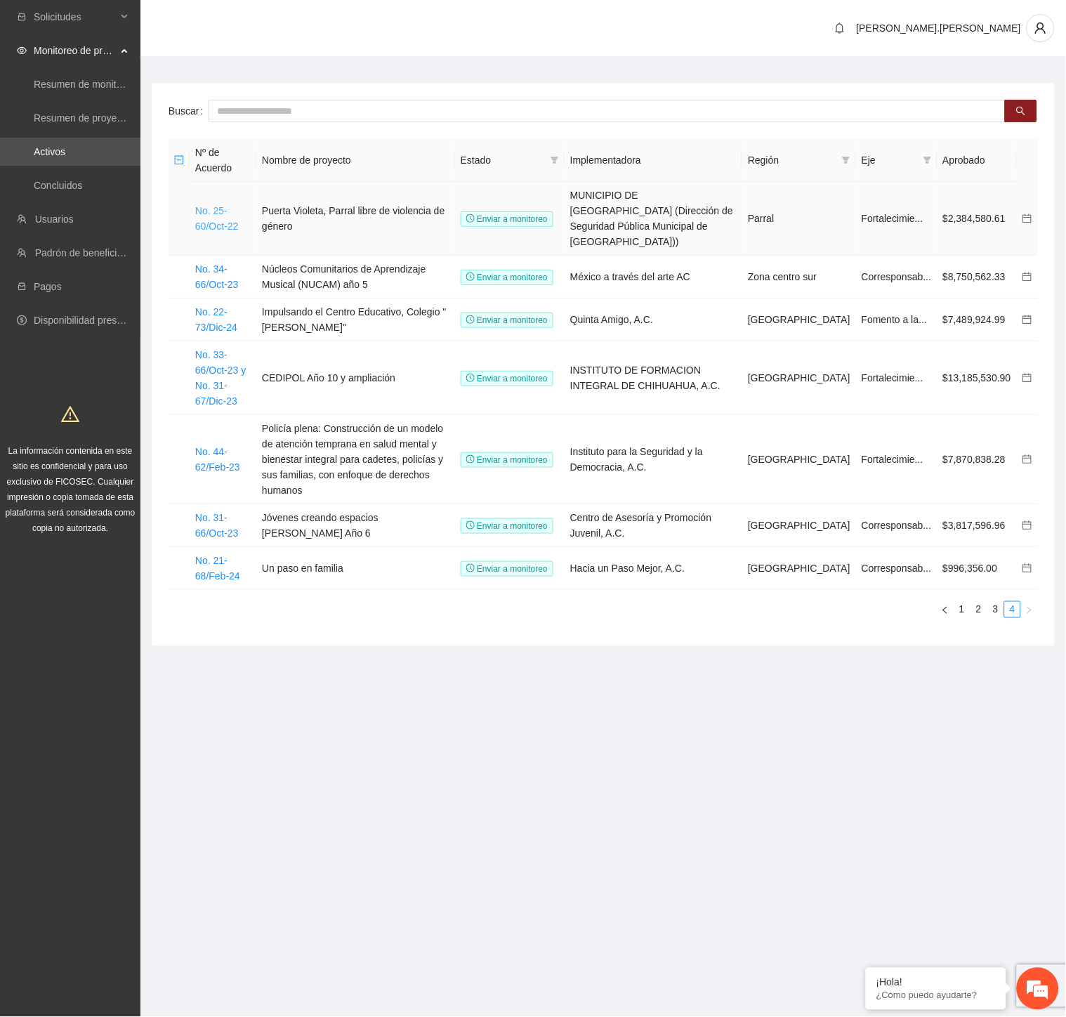
click at [232, 205] on link "No. 25-60/Oct-22" at bounding box center [216, 218] width 43 height 27
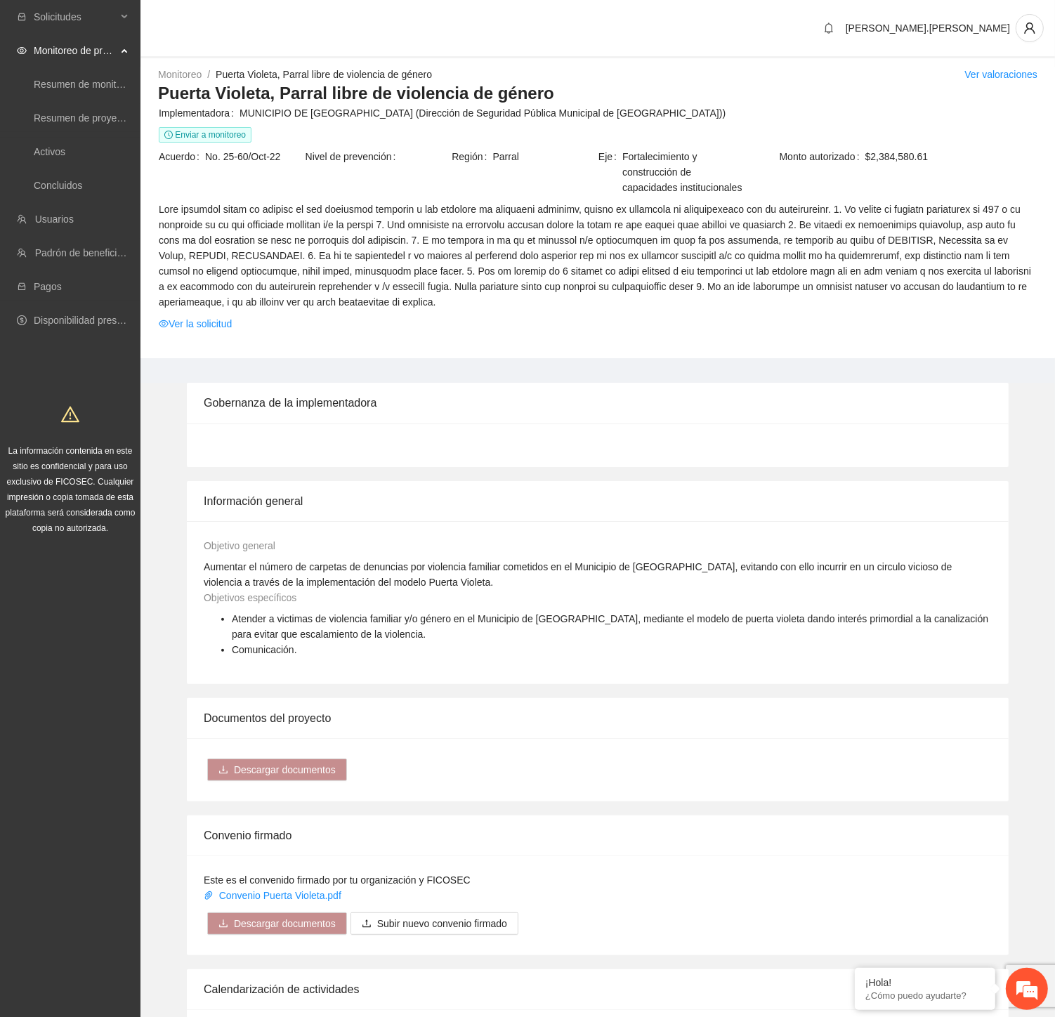
scroll to position [624, 0]
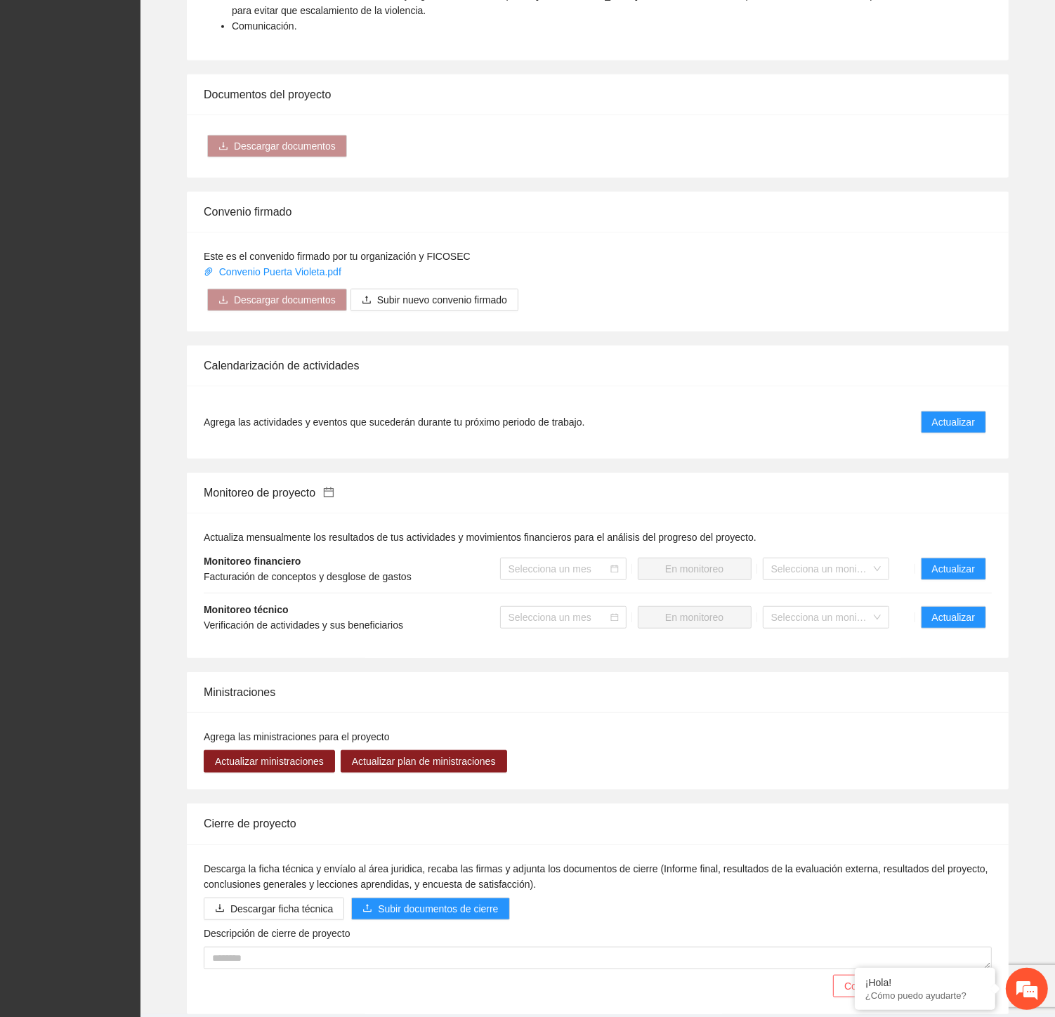
click at [410, 931] on div "Descripción de cierre de proyecto" at bounding box center [598, 936] width 788 height 21
click at [412, 947] on textarea "Descripción de cierre de proyecto" at bounding box center [598, 958] width 788 height 22
paste textarea "**********"
type textarea "**********"
click at [382, 911] on span "Subir documentos de cierre" at bounding box center [438, 908] width 120 height 15
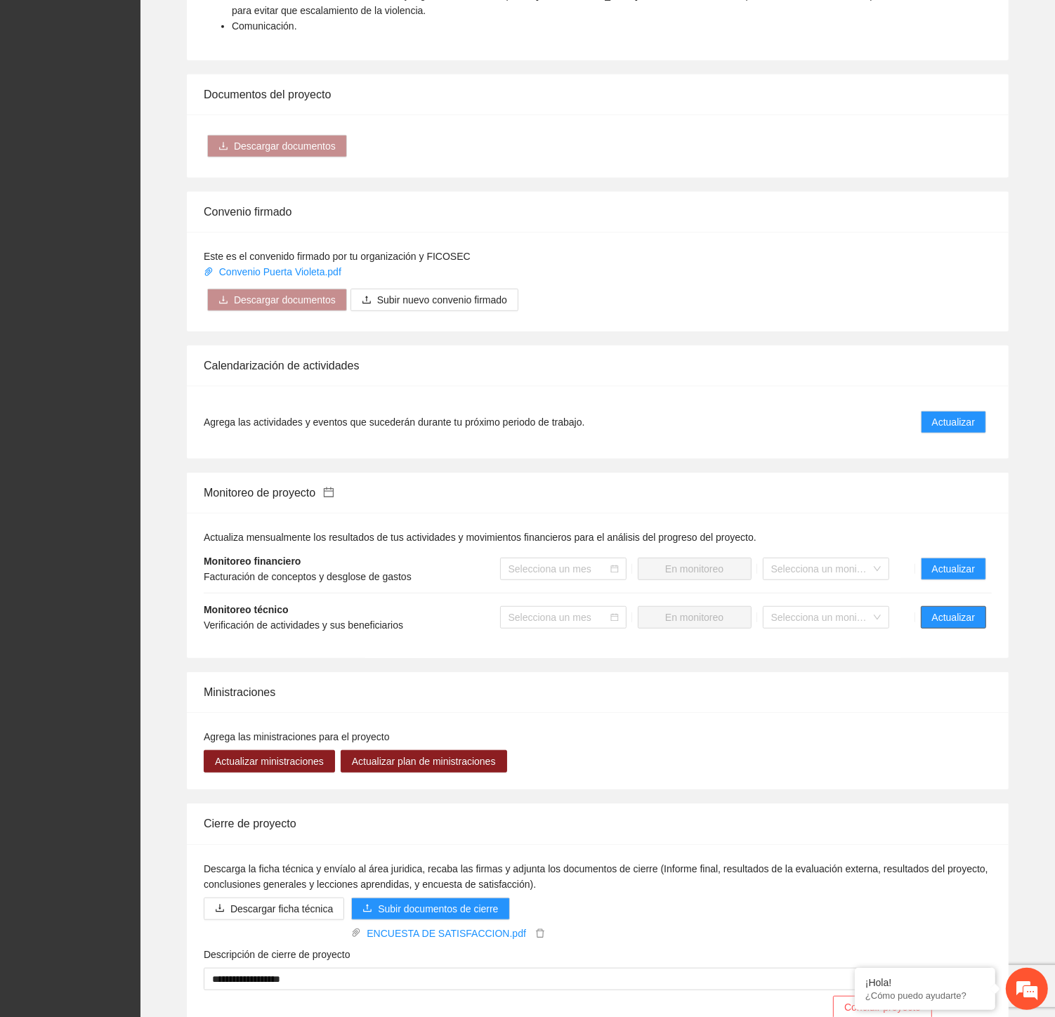
click at [944, 616] on span "Actualizar" at bounding box center [953, 617] width 43 height 15
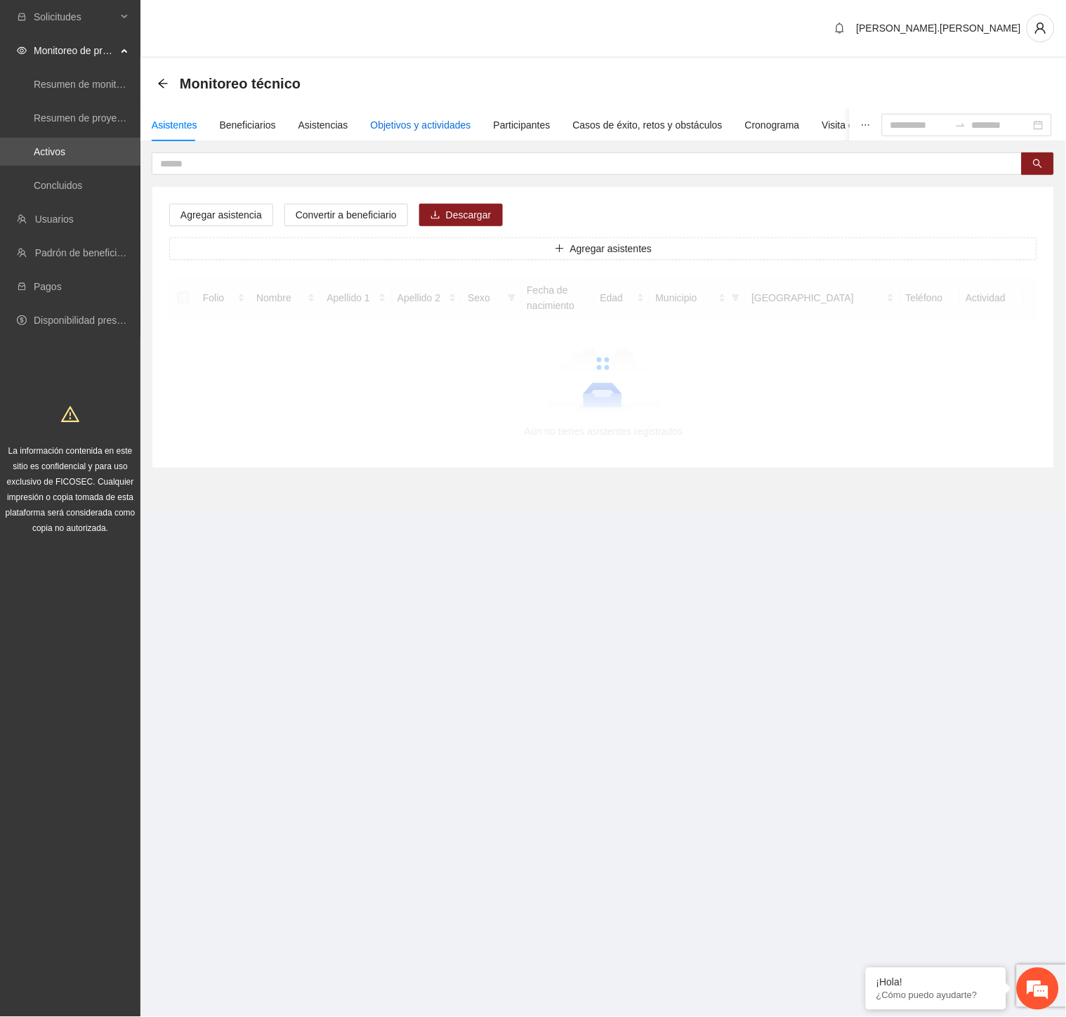
click at [448, 130] on div "Objetivos y actividades" at bounding box center [421, 124] width 100 height 15
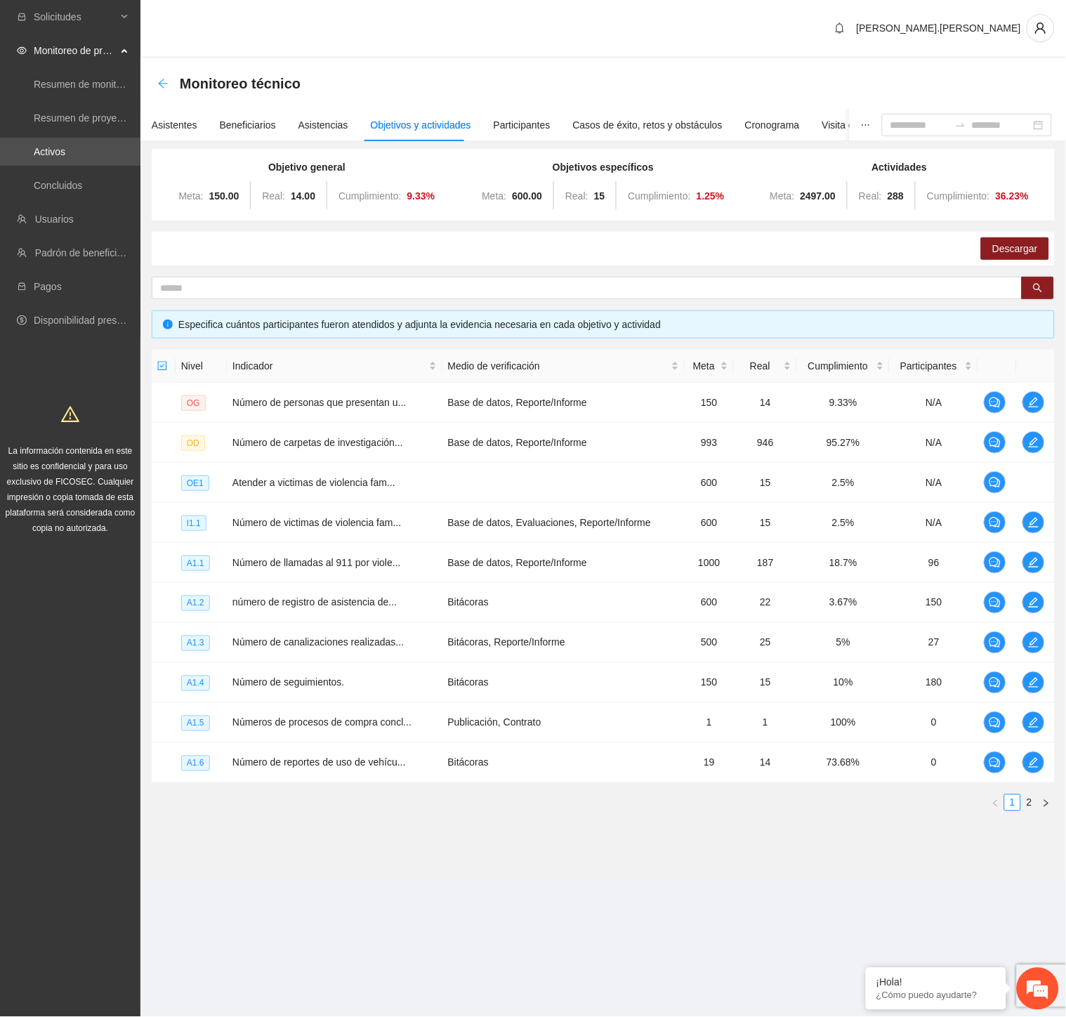
click at [159, 86] on icon "arrow-left" at bounding box center [162, 83] width 11 height 11
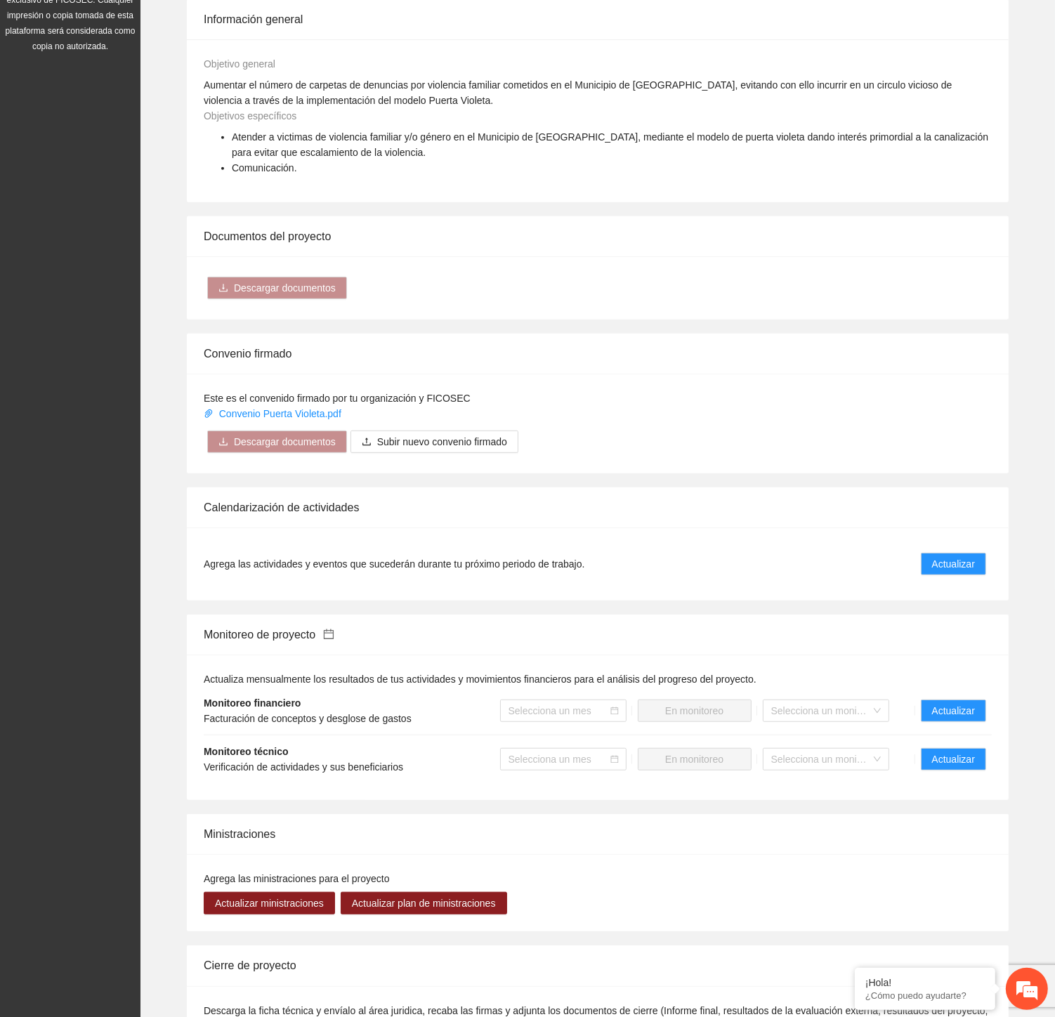
scroll to position [672, 0]
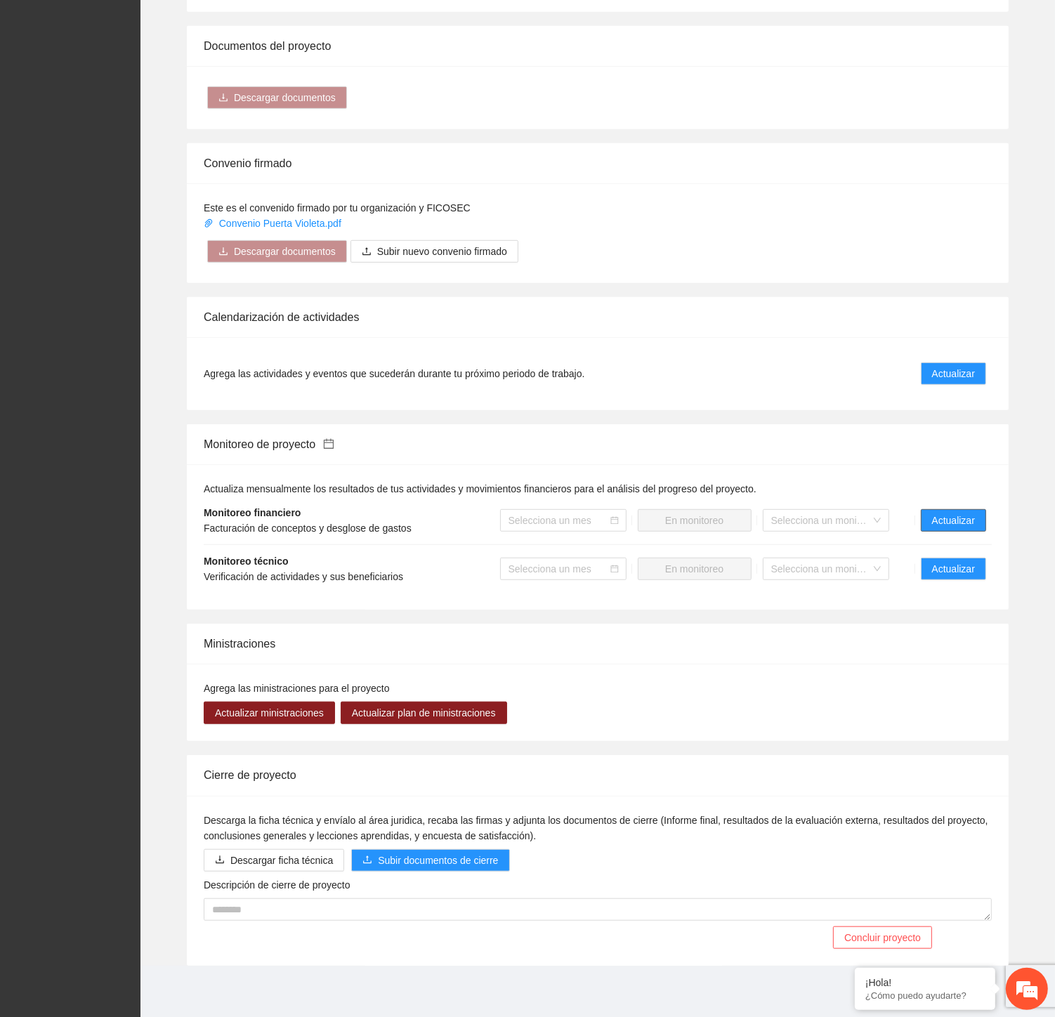
click at [942, 521] on span "Actualizar" at bounding box center [953, 520] width 43 height 15
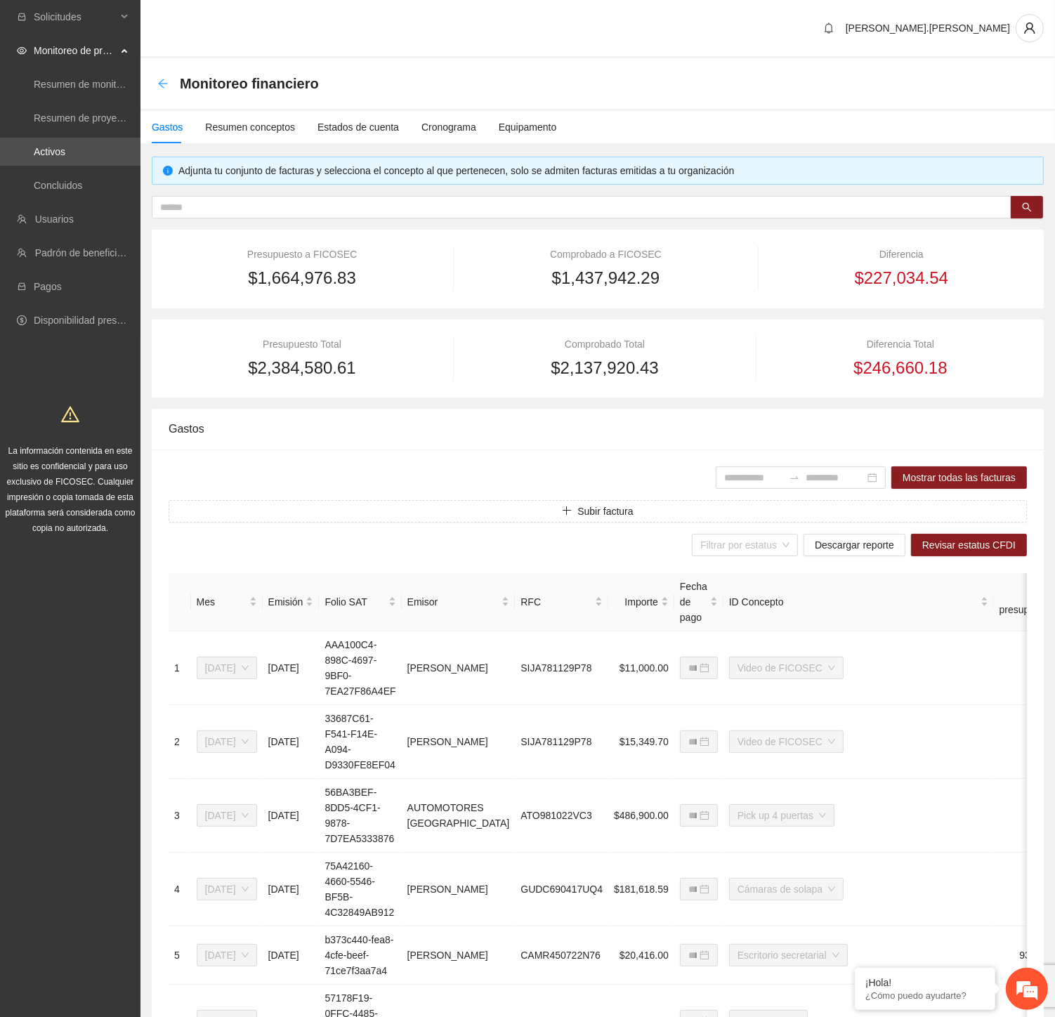
click at [159, 79] on icon "arrow-left" at bounding box center [162, 83] width 11 height 11
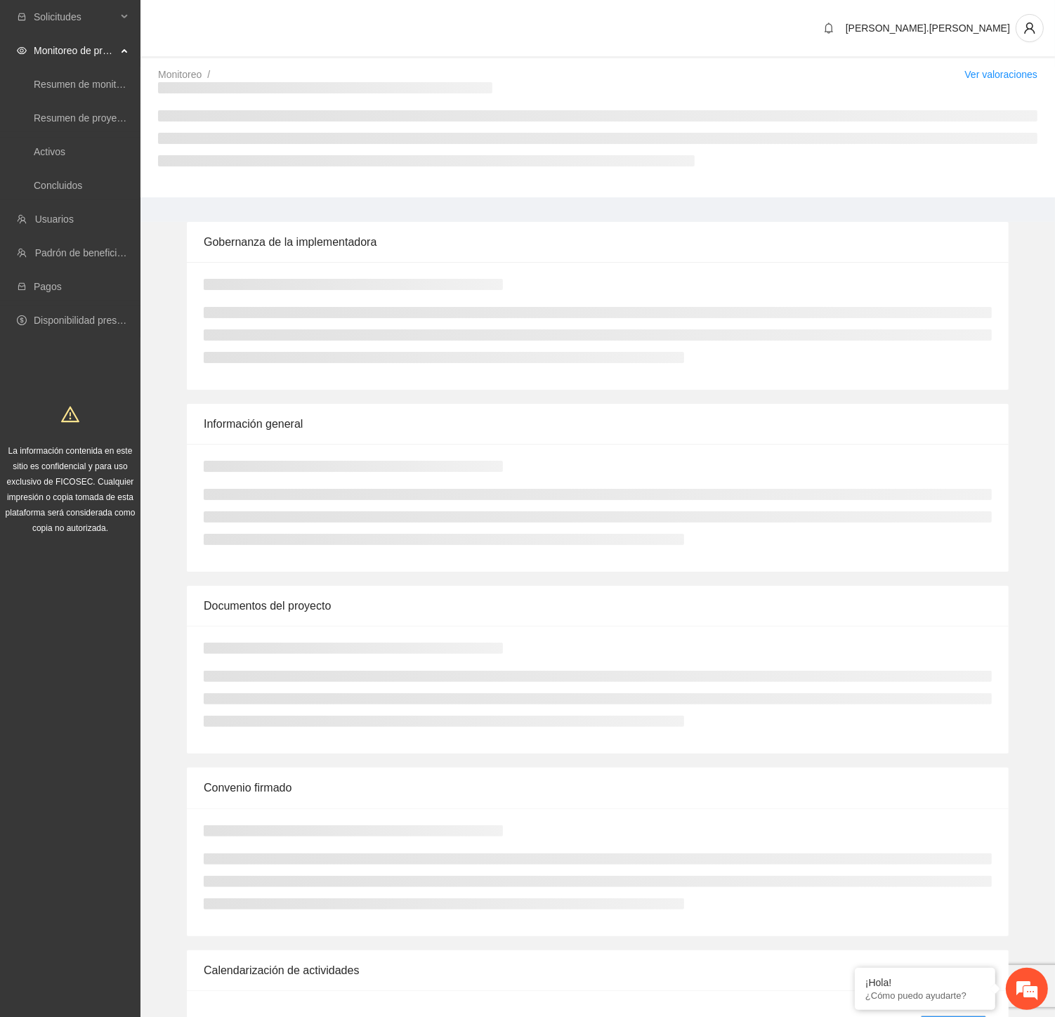
scroll to position [612, 0]
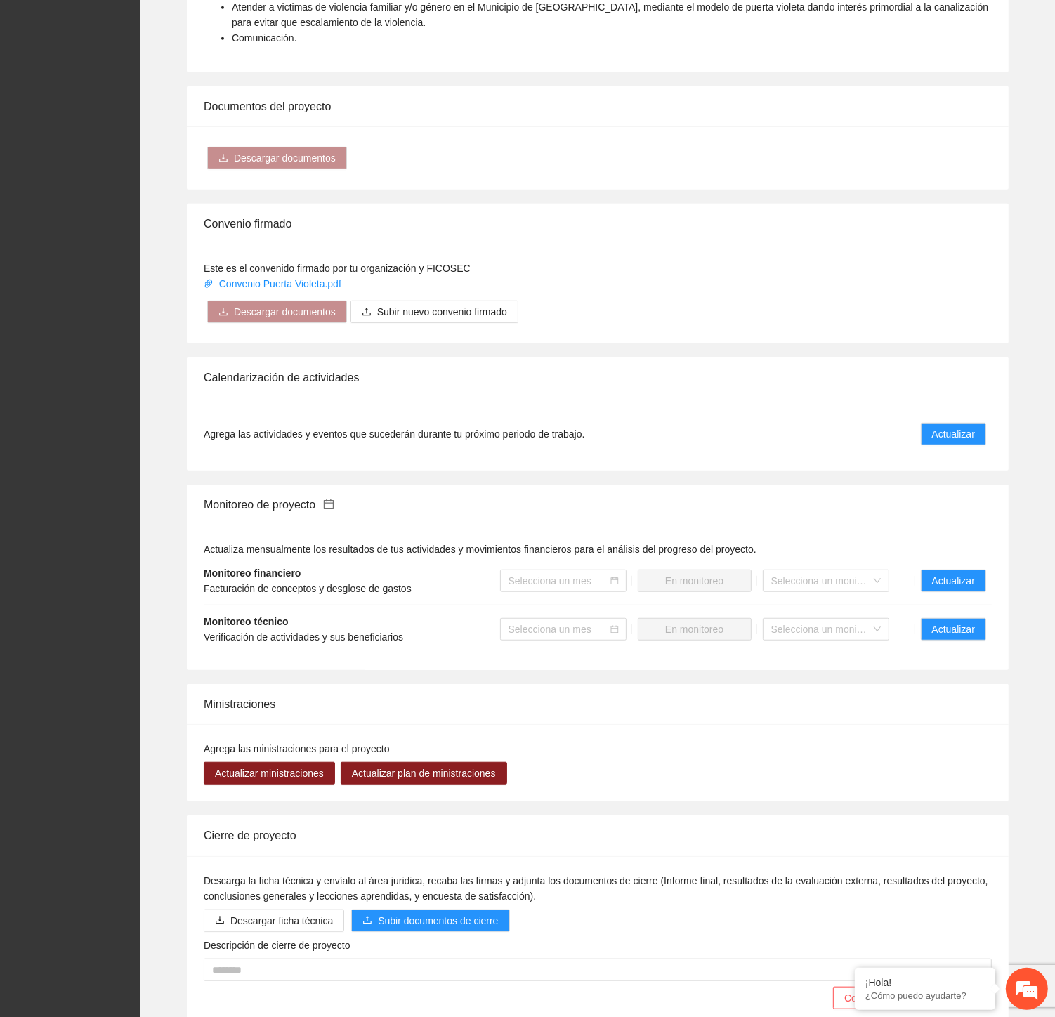
click at [422, 978] on textarea "Descripción de cierre de proyecto" at bounding box center [598, 970] width 788 height 22
paste textarea "**********"
click at [410, 919] on span "Subir documentos de cierre" at bounding box center [438, 920] width 120 height 15
click at [421, 917] on span "Subir documentos de cierre" at bounding box center [438, 920] width 120 height 15
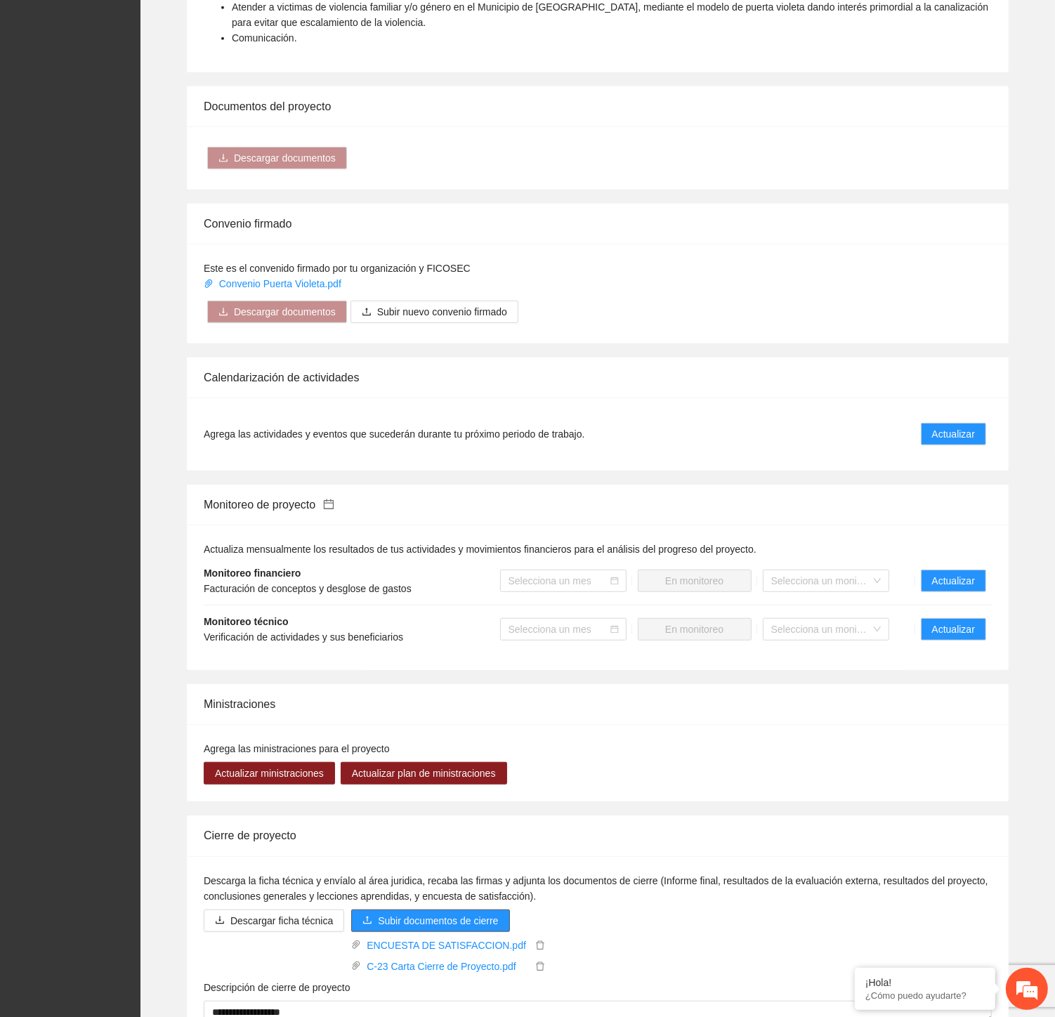
click at [408, 919] on span "Subir documentos de cierre" at bounding box center [438, 920] width 120 height 15
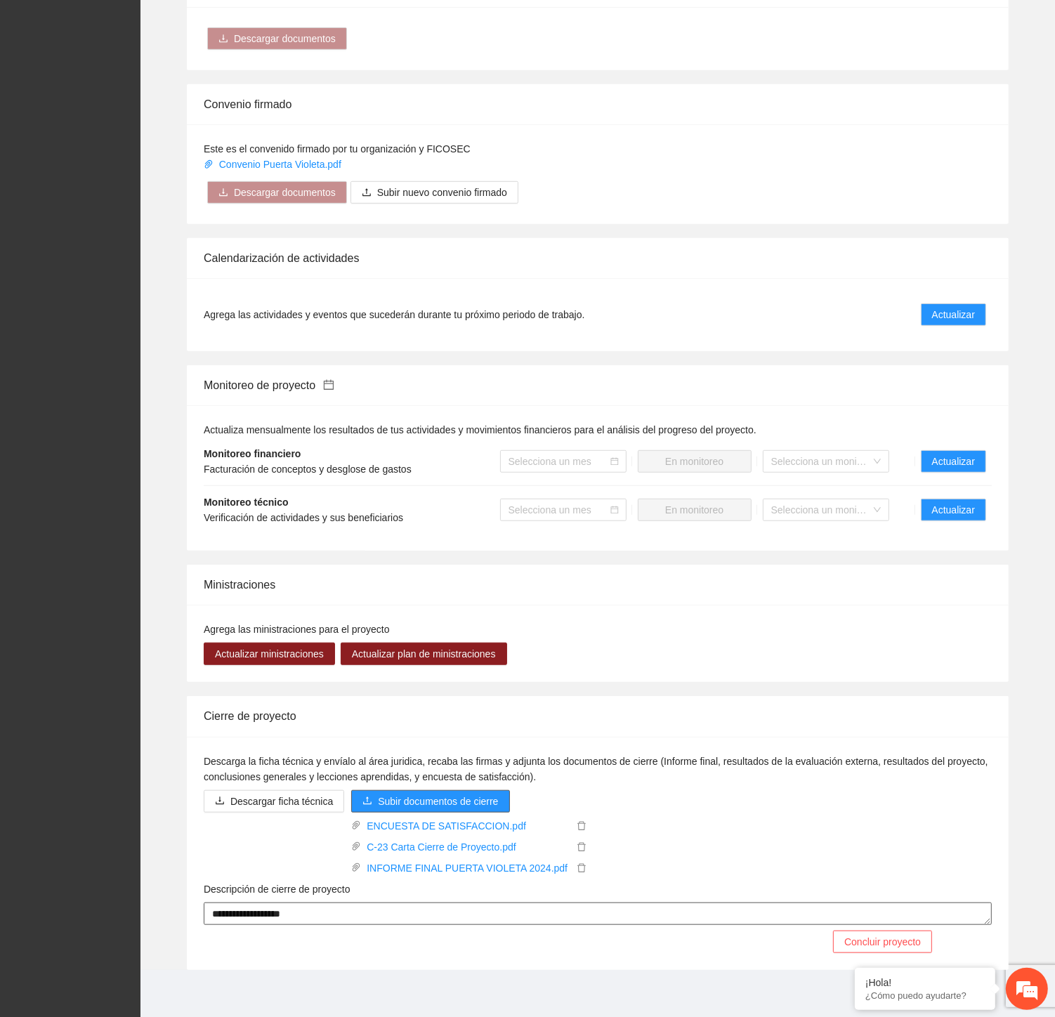
scroll to position [731, 0]
click at [371, 917] on textarea "**********" at bounding box center [598, 914] width 788 height 22
type textarea "**********"
click at [882, 948] on span "Concluir proyecto" at bounding box center [882, 941] width 77 height 15
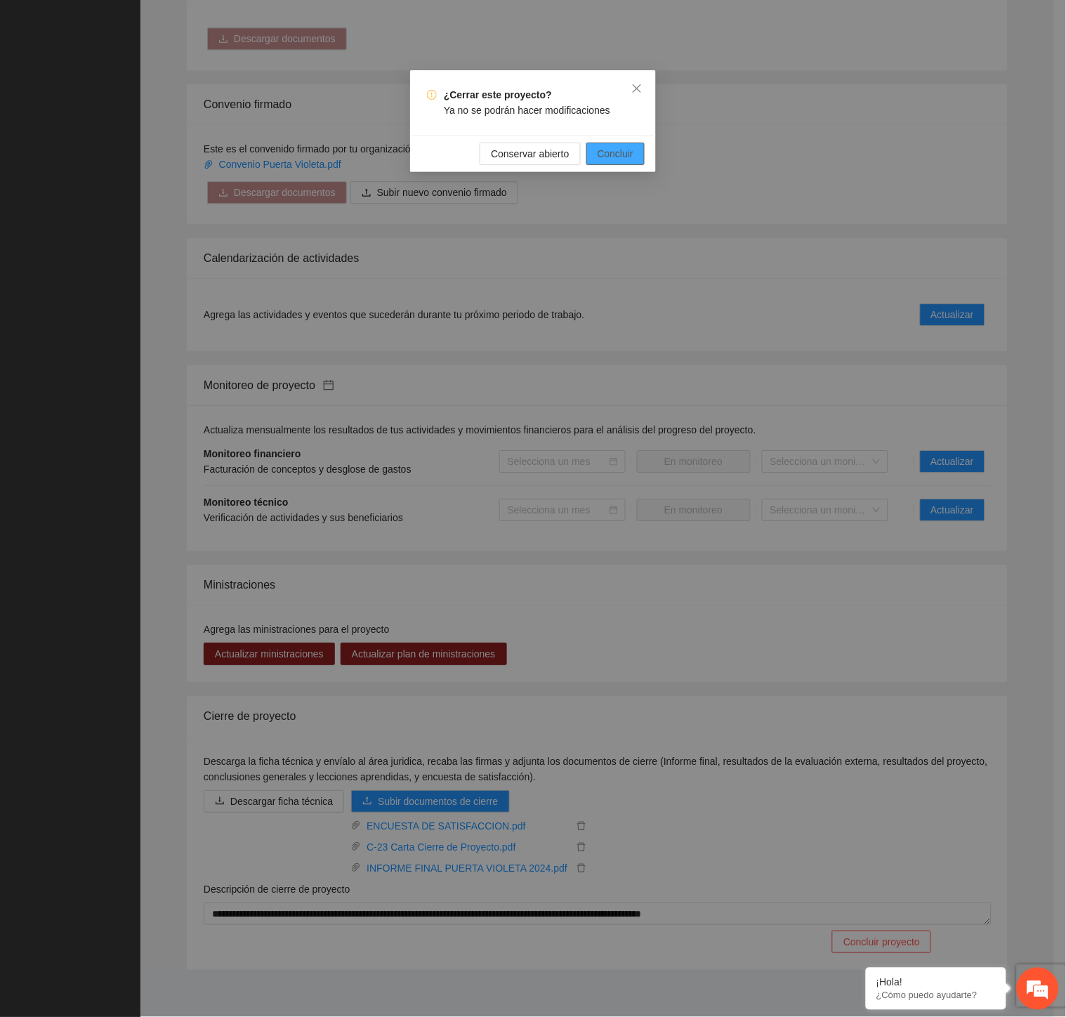
click at [624, 158] on span "Concluir" at bounding box center [616, 153] width 36 height 15
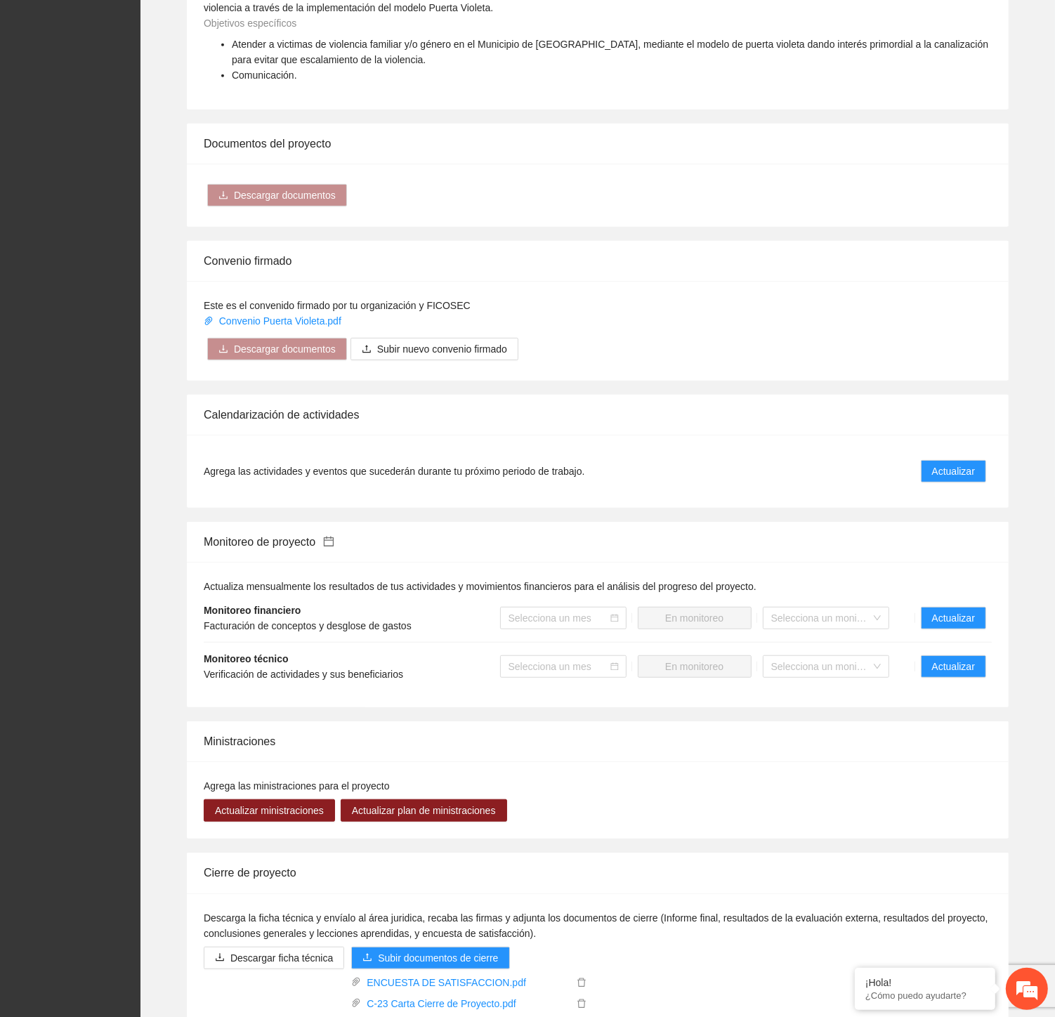
scroll to position [0, 0]
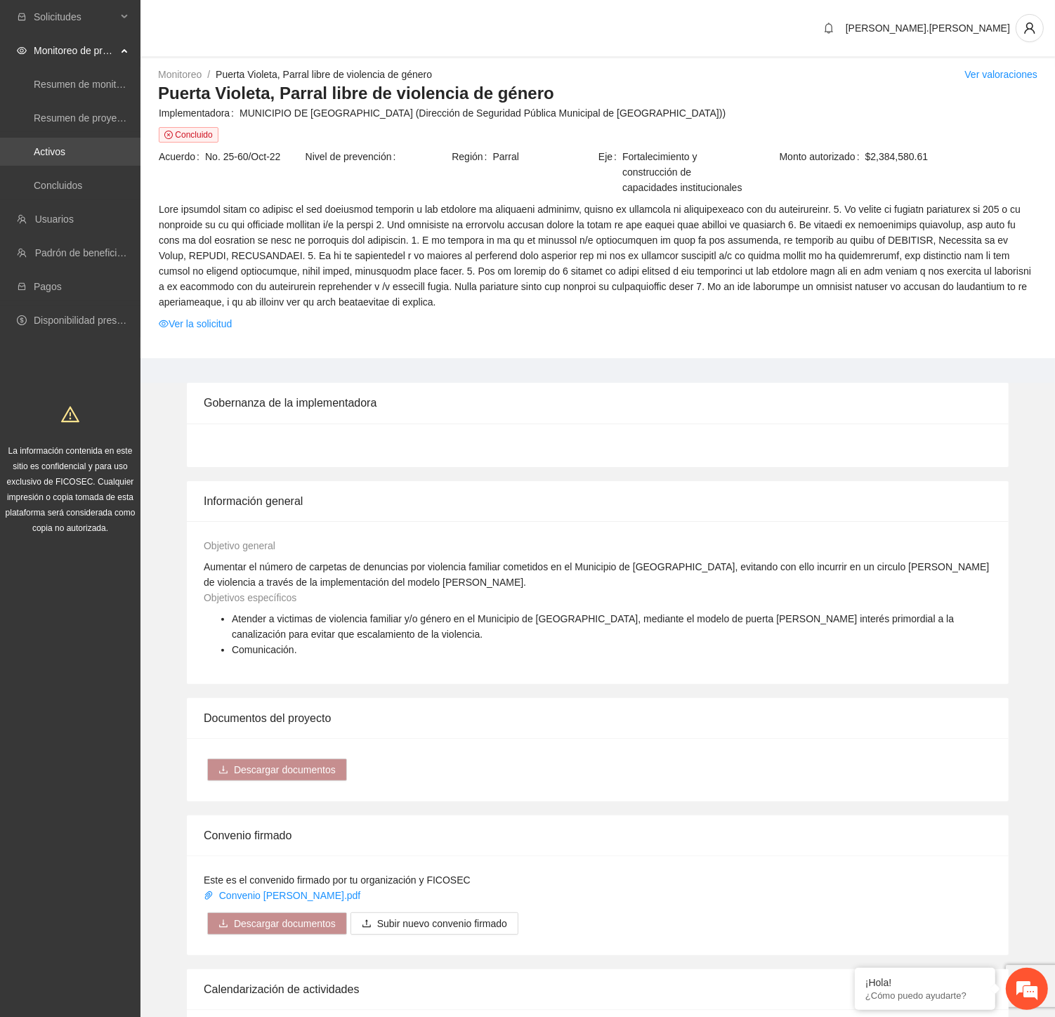
click at [65, 152] on link "Activos" at bounding box center [50, 151] width 32 height 11
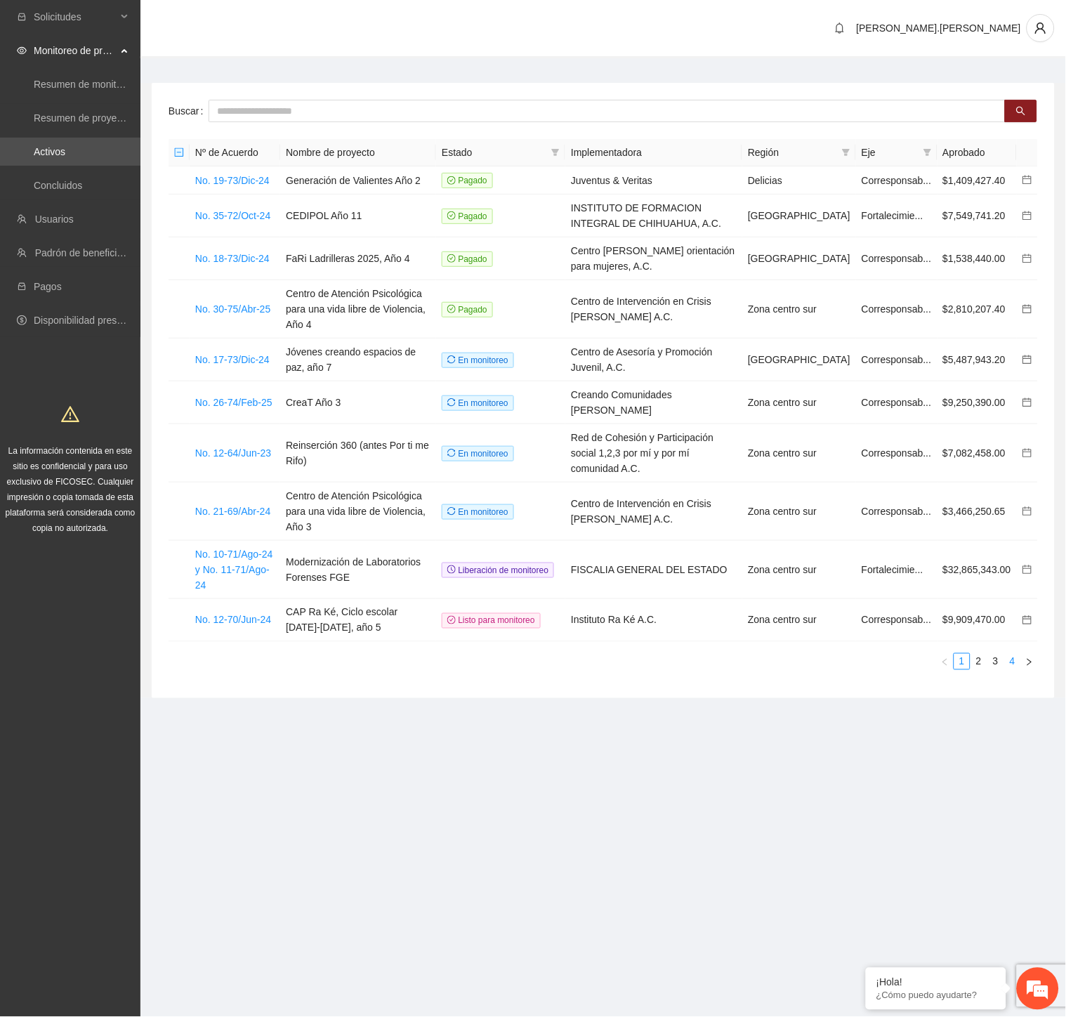
click at [1019, 654] on link "4" at bounding box center [1012, 661] width 15 height 15
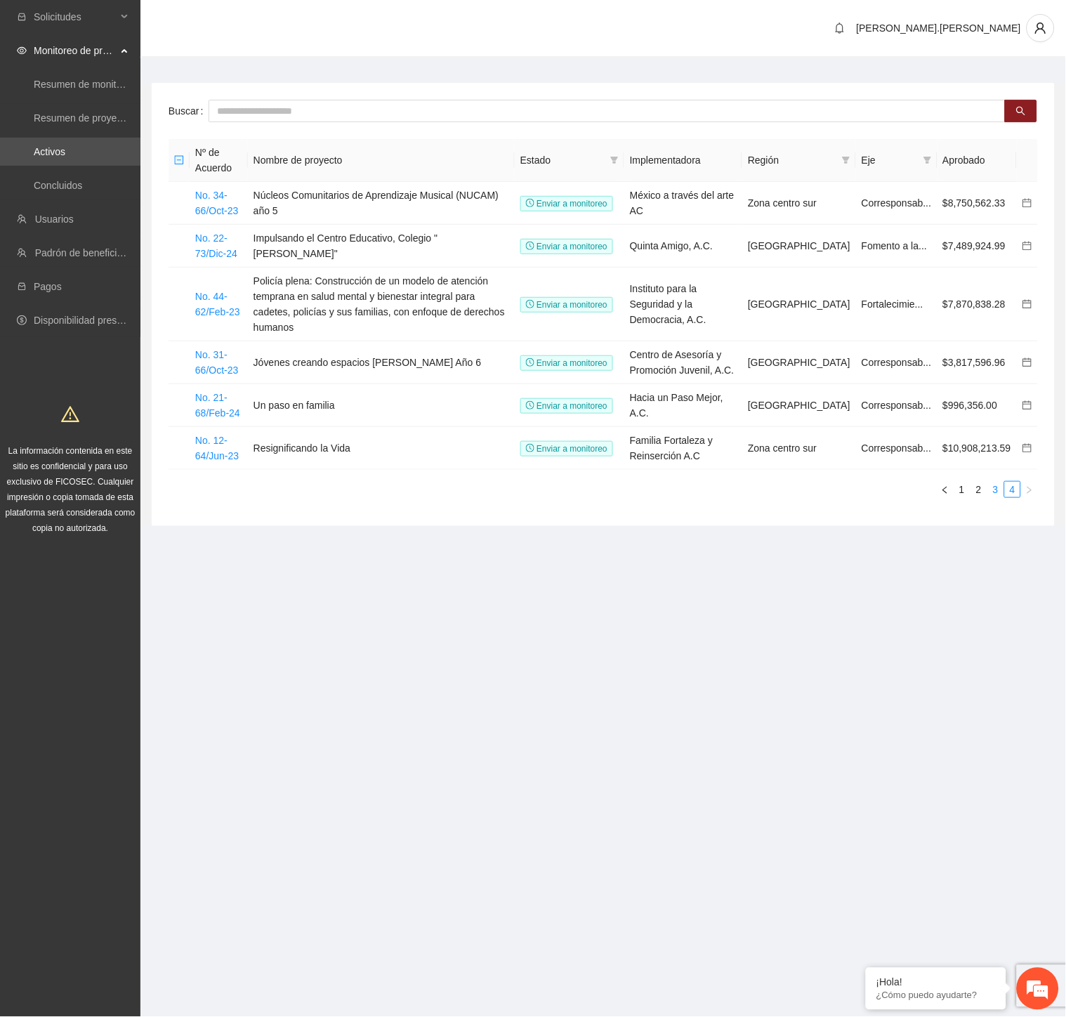
click at [995, 482] on link "3" at bounding box center [995, 489] width 15 height 15
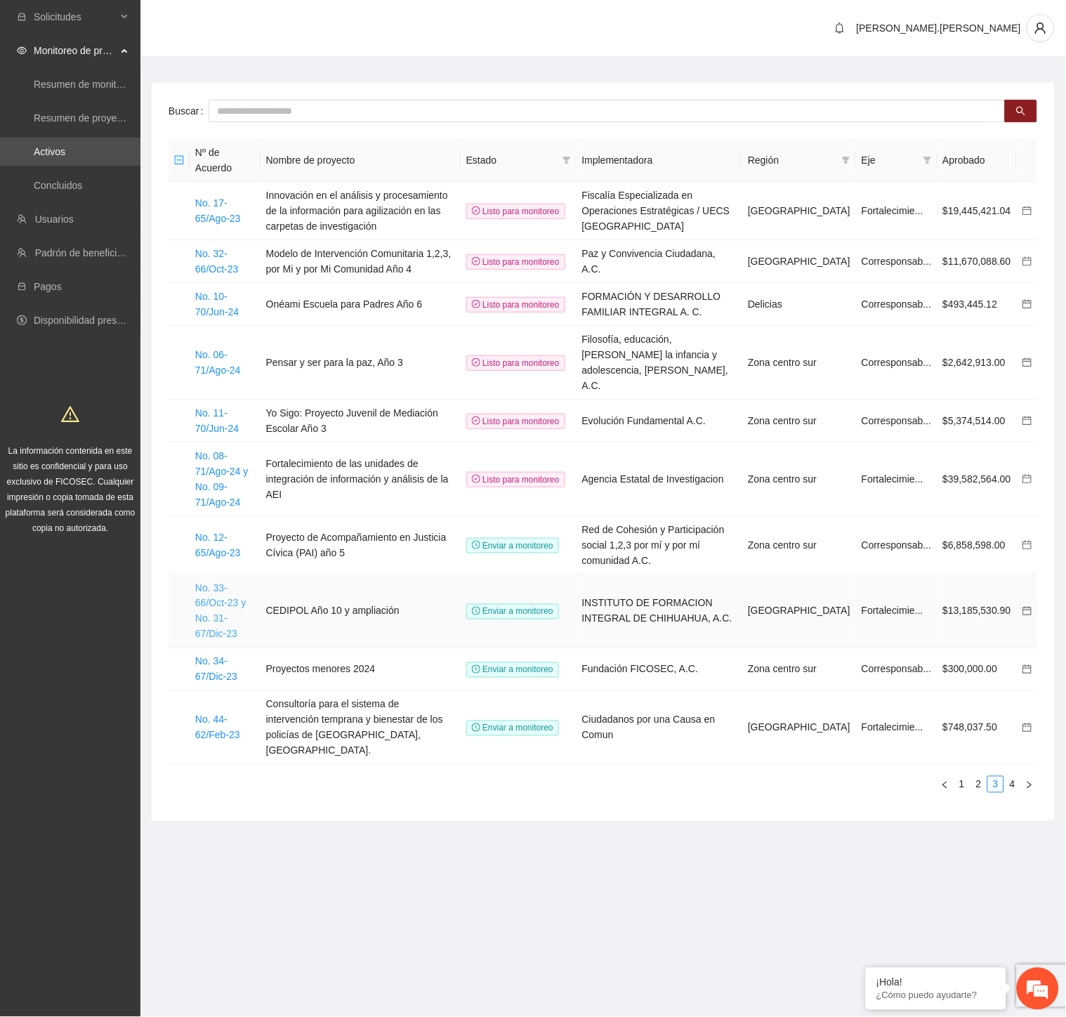
click at [246, 582] on link "No. 33-66/Oct-23 y No. 31-67/Dic-23" at bounding box center [220, 611] width 51 height 58
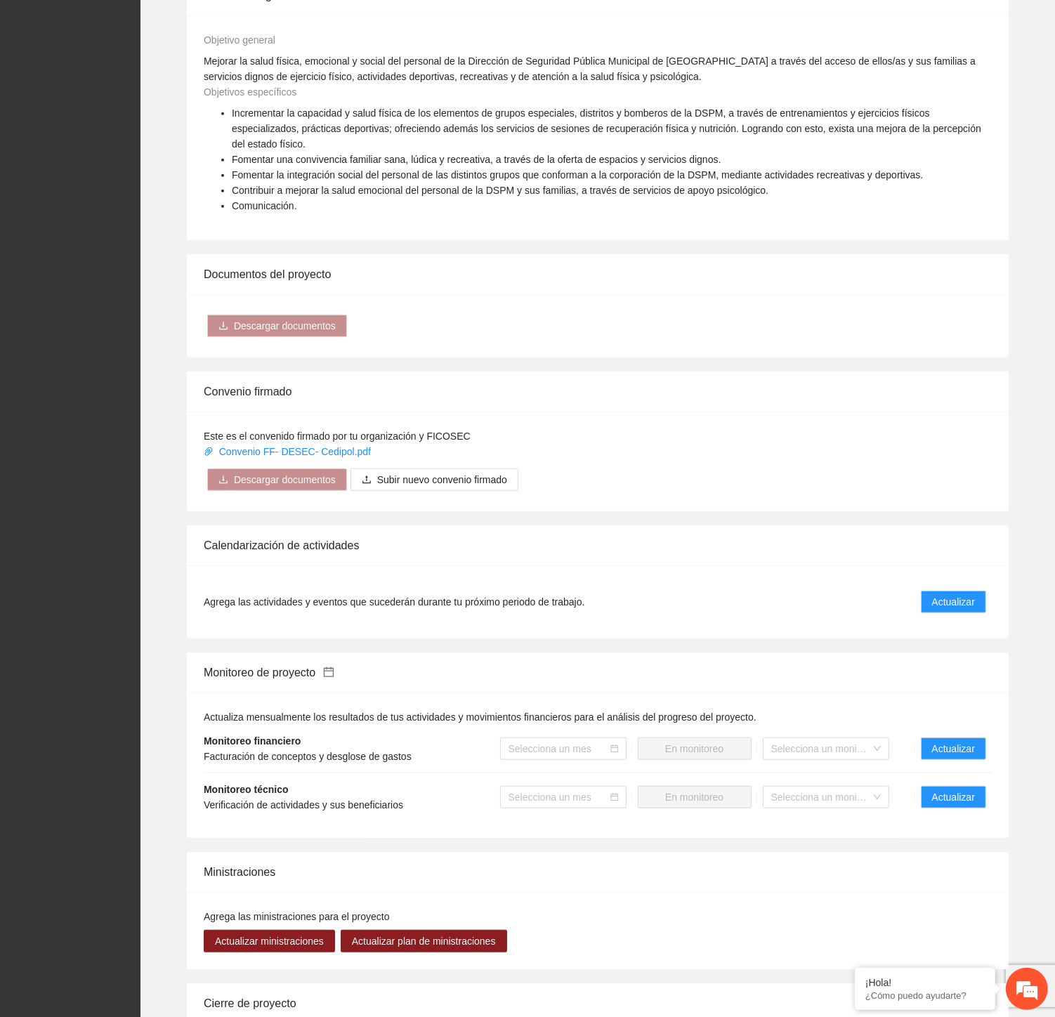
scroll to position [843, 0]
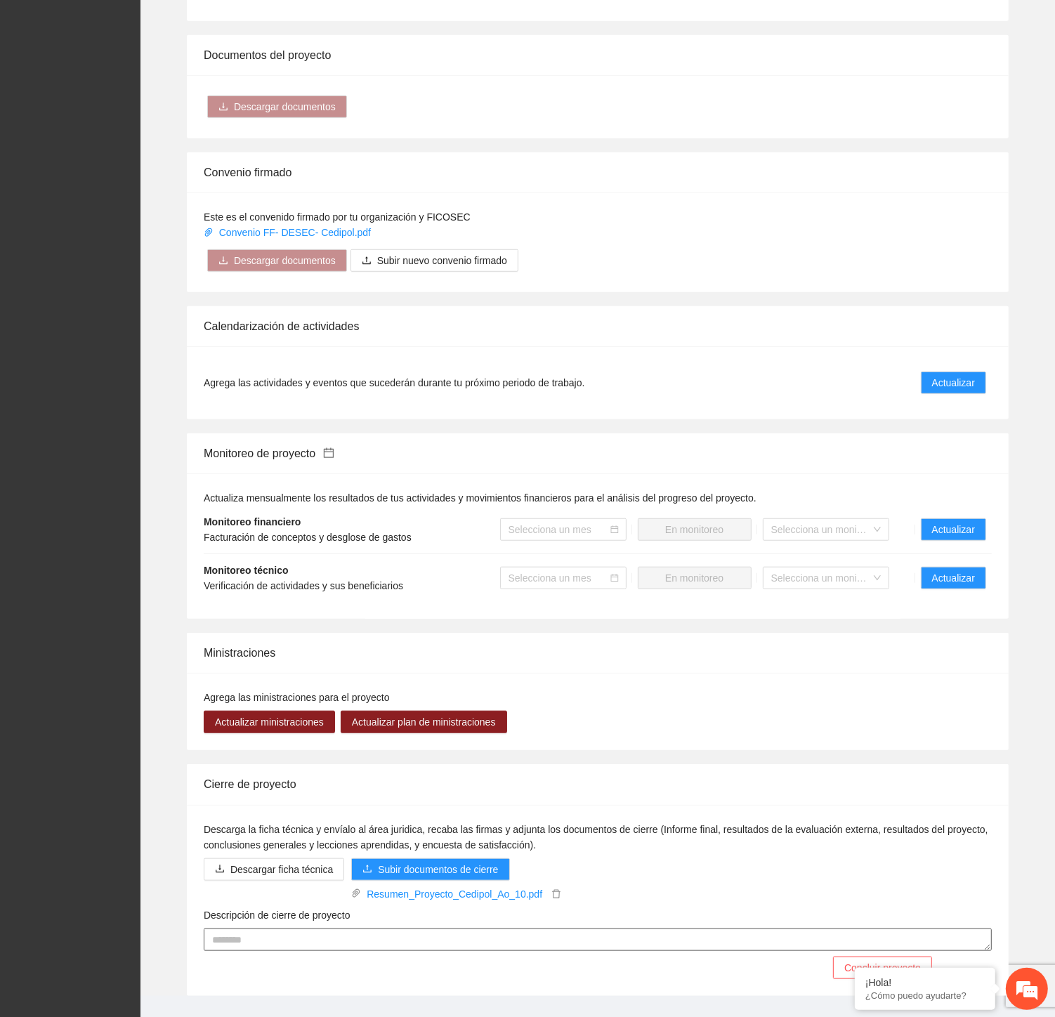
click at [439, 929] on textarea "Descripción de cierre de proyecto" at bounding box center [598, 940] width 788 height 22
paste textarea "**********"
type textarea "**********"
click at [943, 522] on span "Actualizar" at bounding box center [953, 529] width 43 height 15
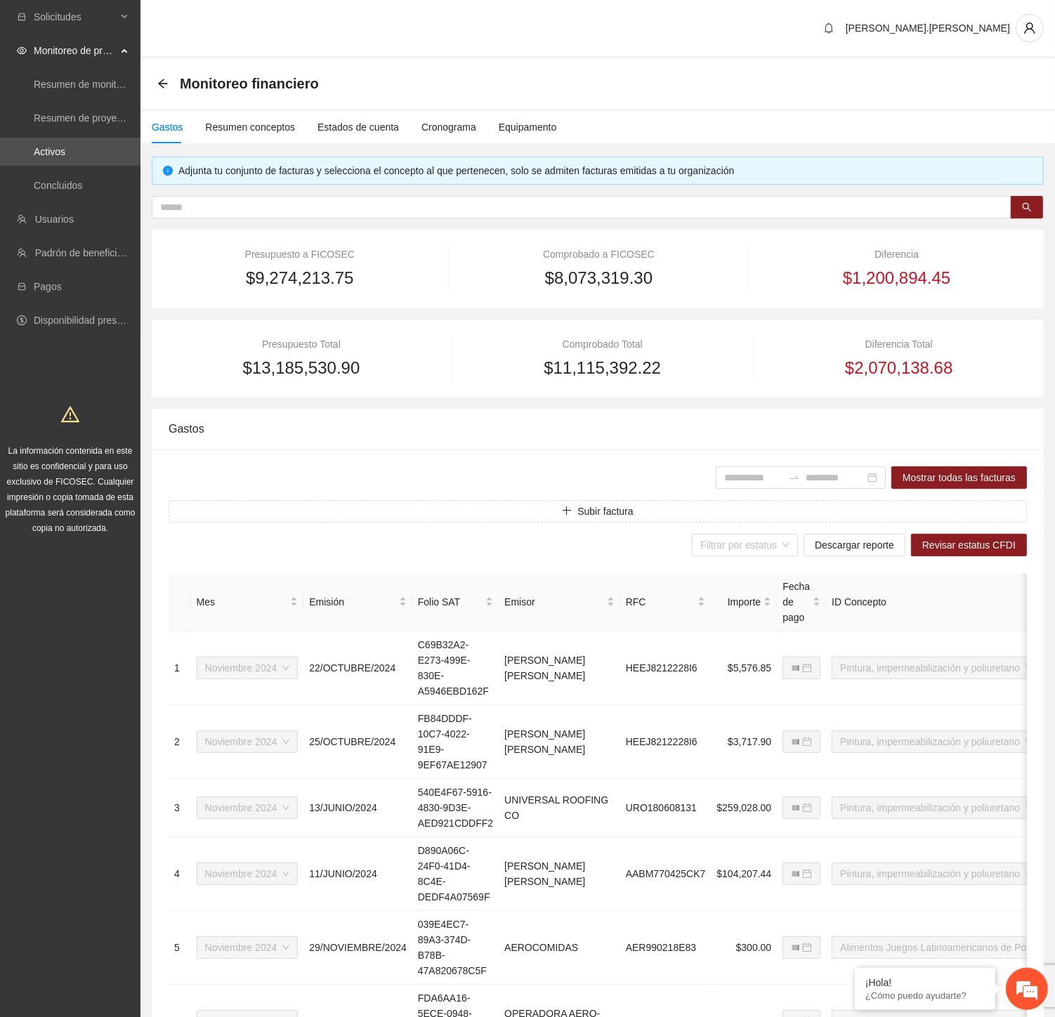
click at [1012, 412] on div "Gastos" at bounding box center [598, 429] width 858 height 40
drag, startPoint x: 644, startPoint y: 92, endPoint x: 461, endPoint y: 107, distance: 184.0
click at [641, 92] on div "Monitoreo financiero" at bounding box center [597, 84] width 881 height 28
click at [162, 82] on icon "arrow-left" at bounding box center [162, 83] width 9 height 9
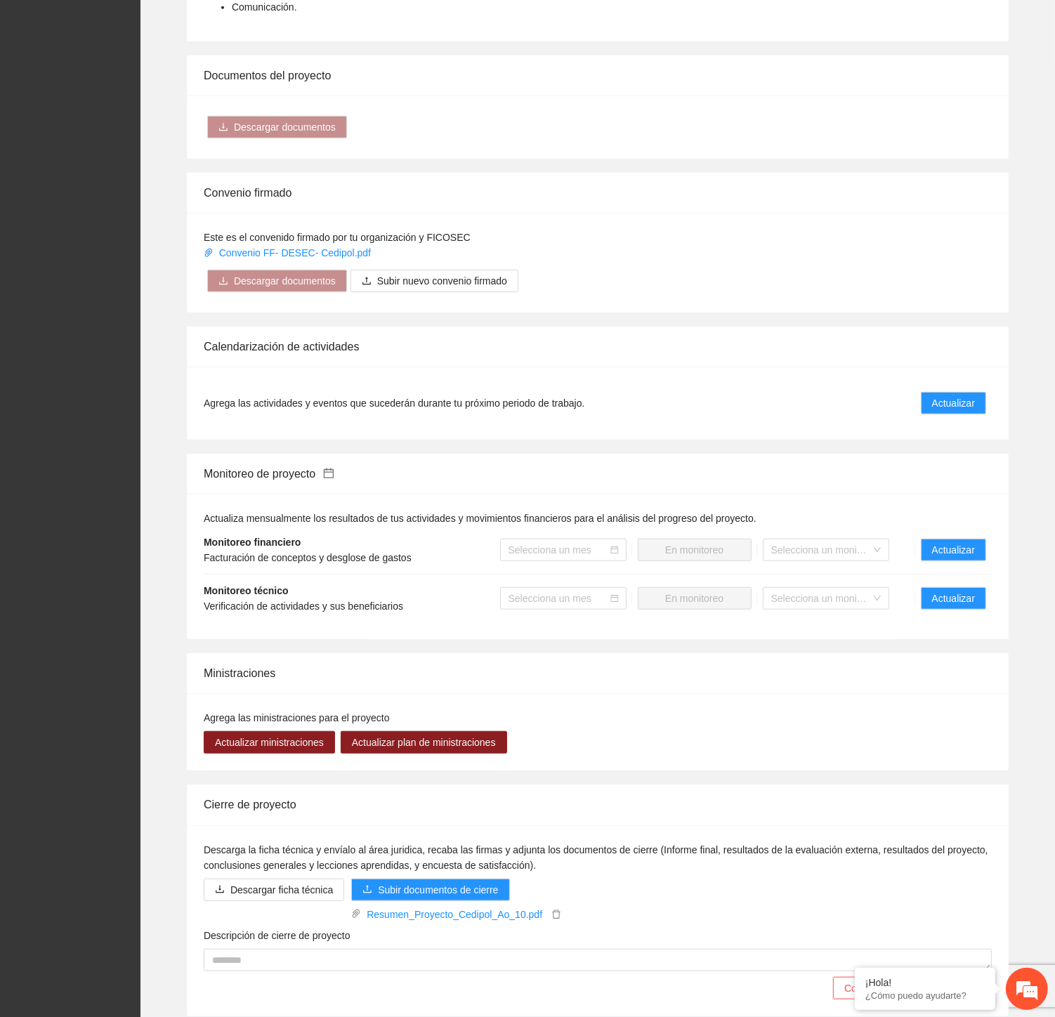
scroll to position [825, 0]
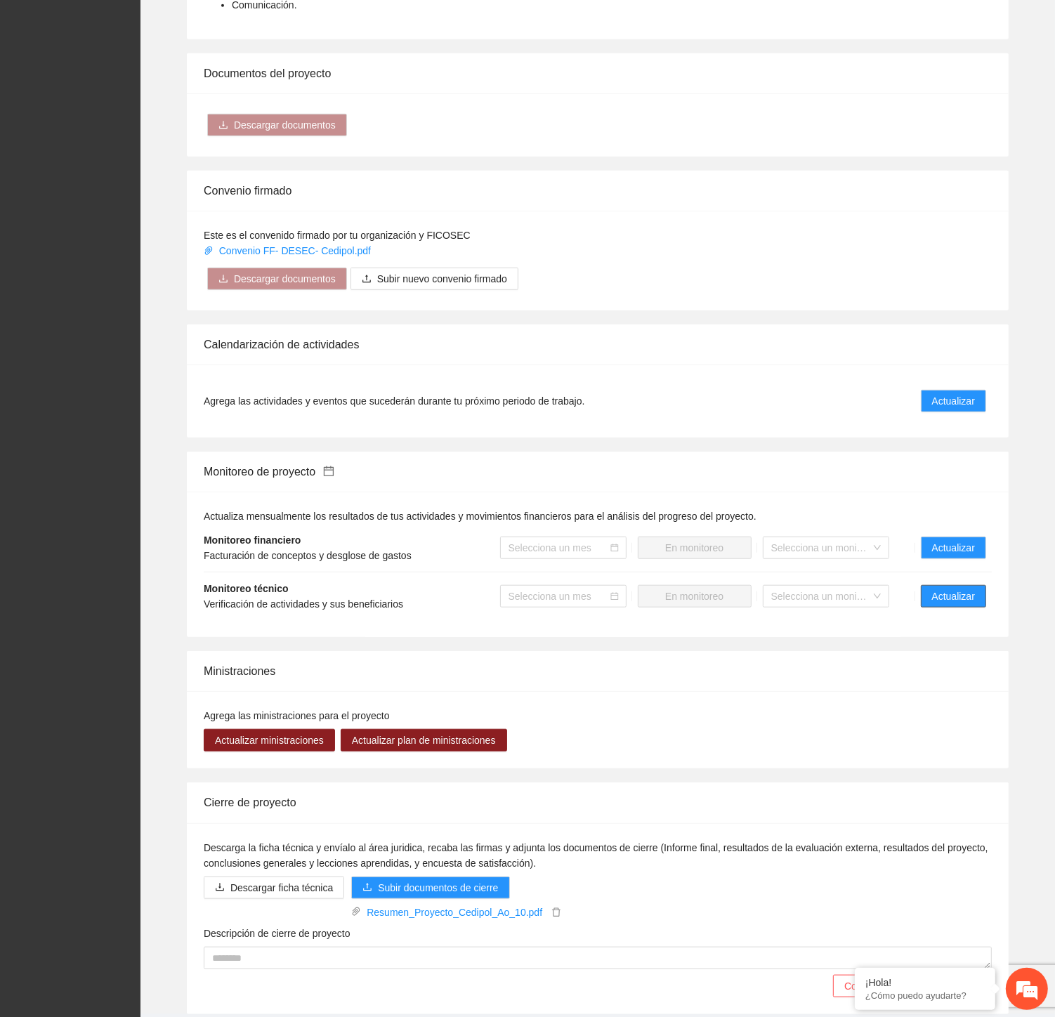
click at [963, 589] on span "Actualizar" at bounding box center [953, 596] width 43 height 15
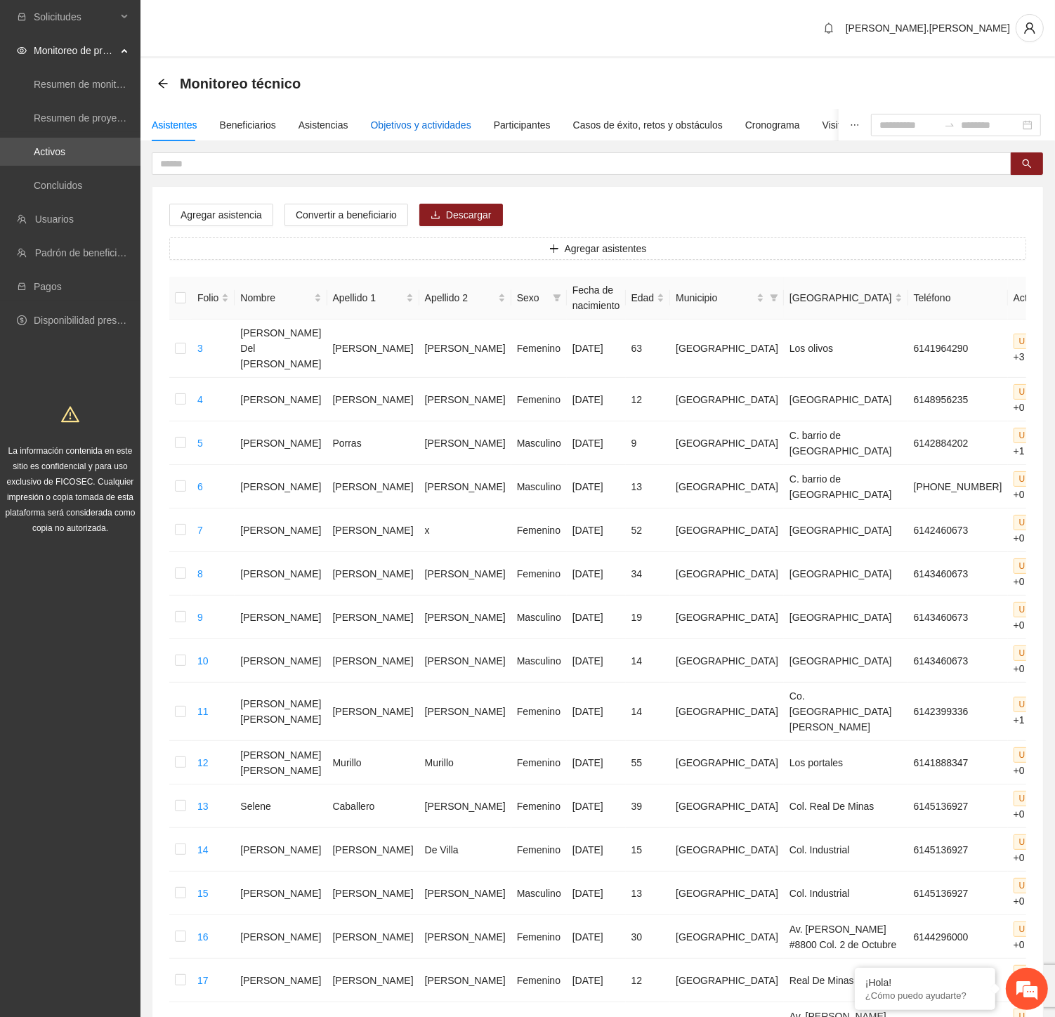
click at [443, 124] on div "Objetivos y actividades" at bounding box center [421, 124] width 100 height 15
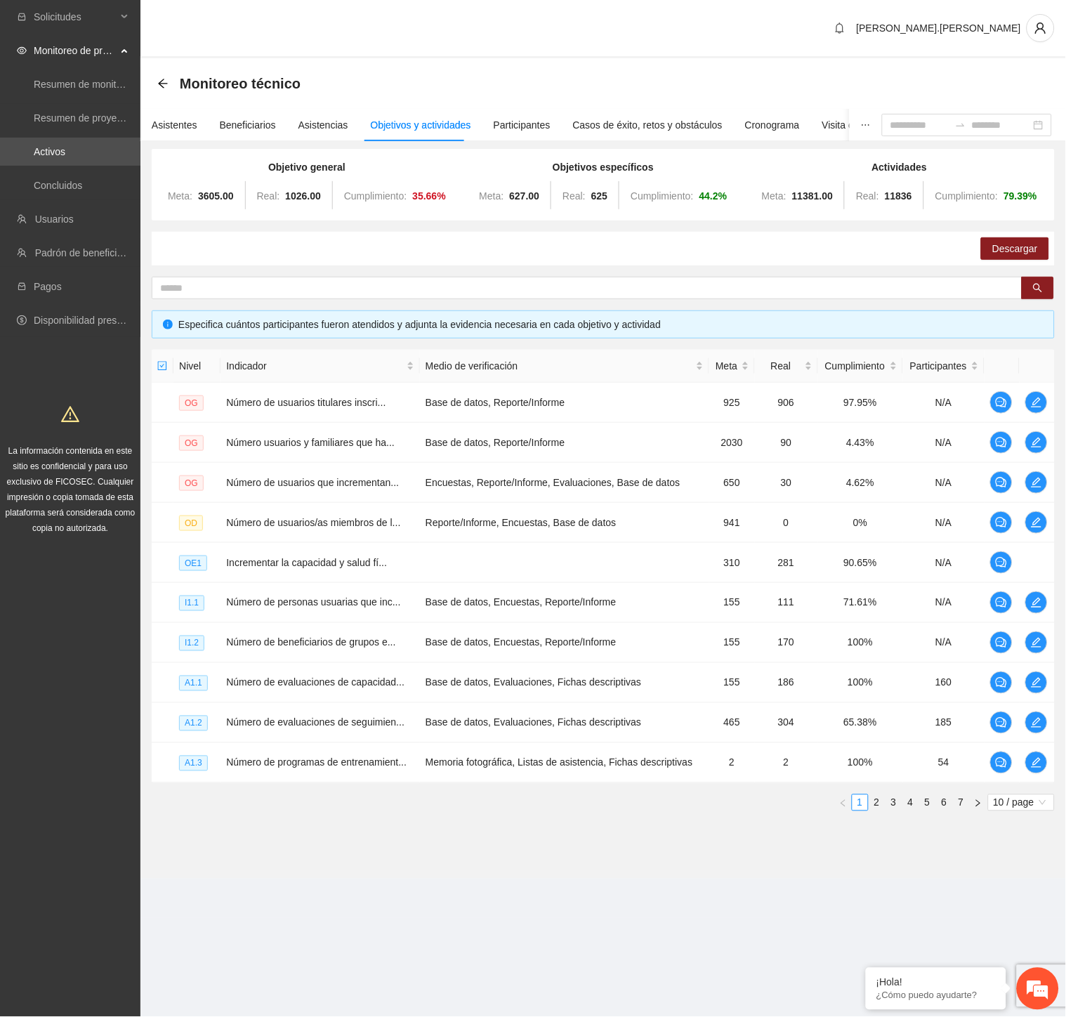
drag, startPoint x: 376, startPoint y: 52, endPoint x: 369, endPoint y: 55, distance: 8.2
click at [376, 52] on div "[PERSON_NAME].[PERSON_NAME]" at bounding box center [603, 29] width 926 height 58
click at [159, 83] on icon "arrow-left" at bounding box center [162, 83] width 9 height 9
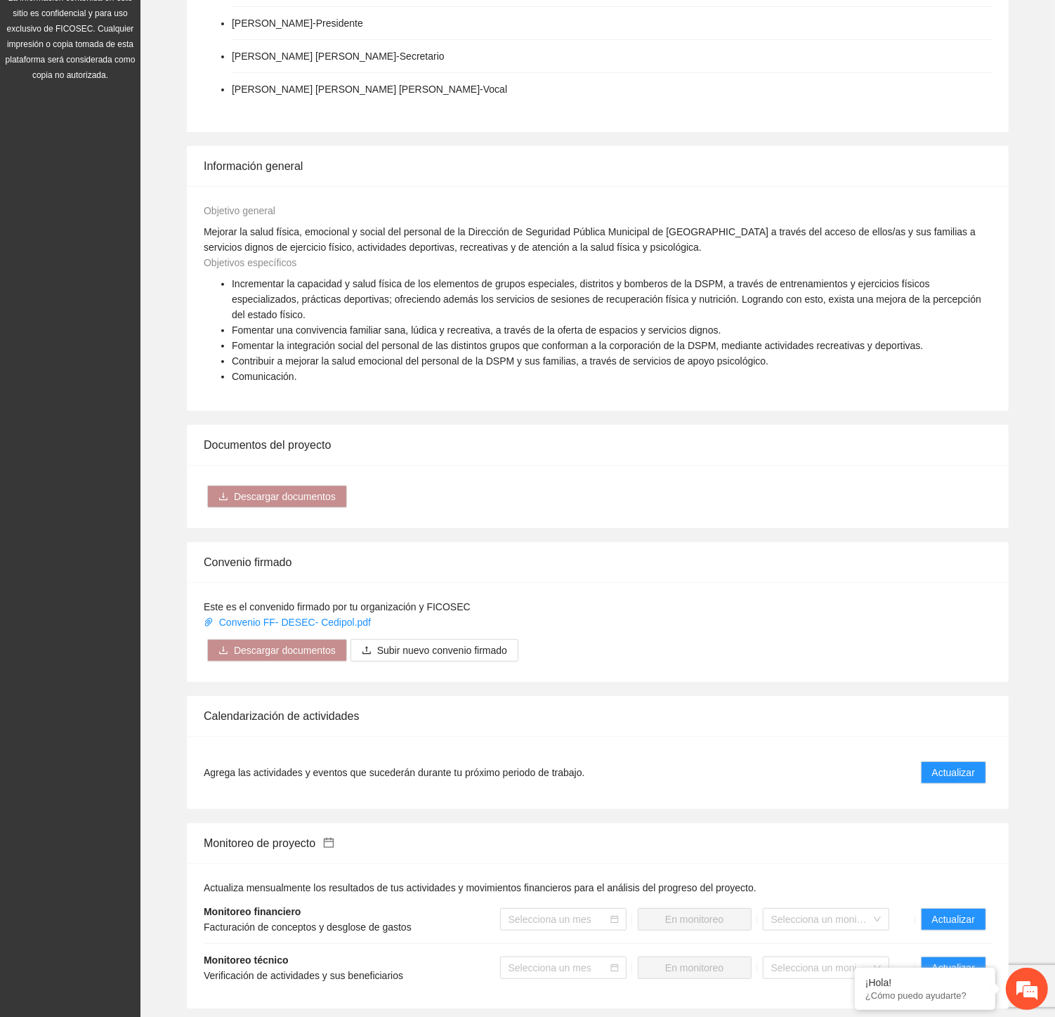
scroll to position [843, 0]
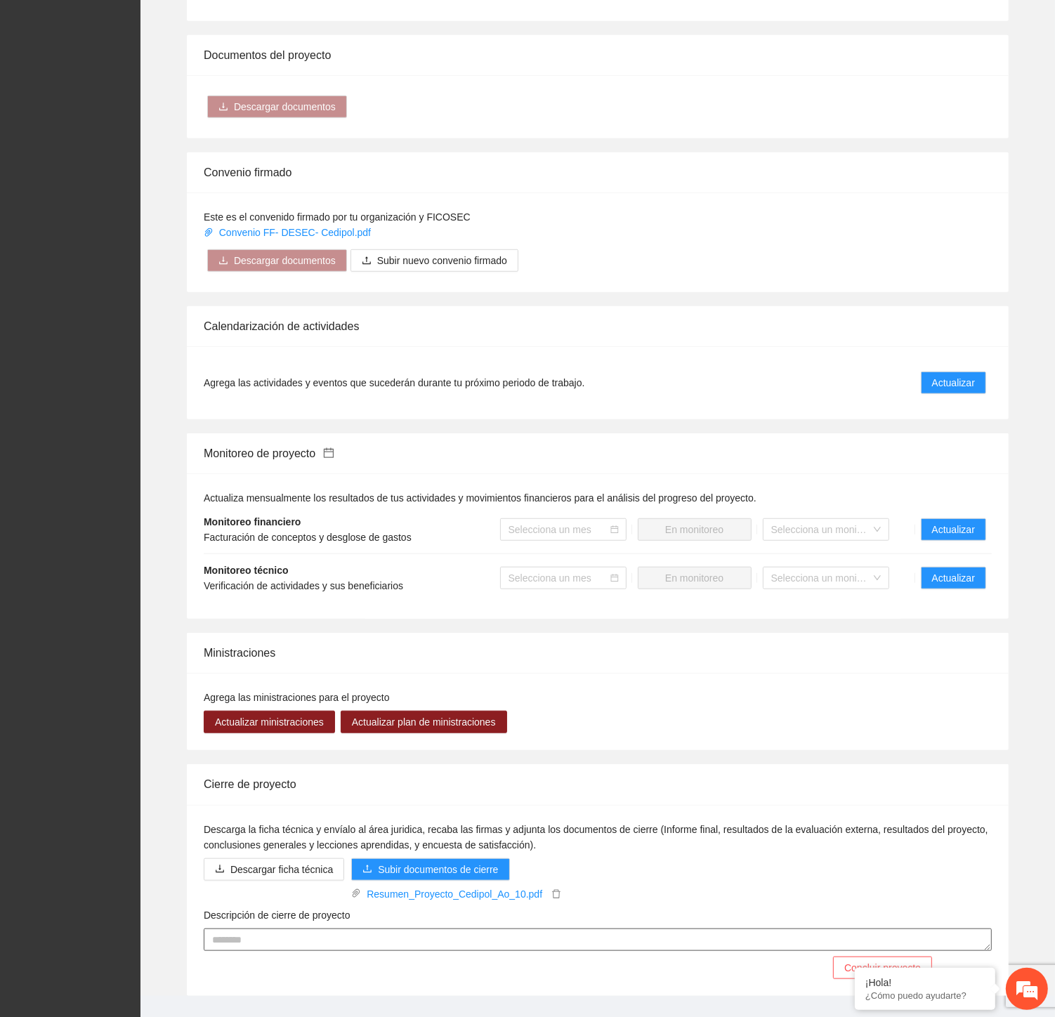
click at [423, 929] on textarea "Descripción de cierre de proyecto" at bounding box center [598, 940] width 788 height 22
paste textarea "**********"
type textarea "*"
click at [411, 862] on span "Subir documentos de cierre" at bounding box center [438, 869] width 120 height 15
click at [445, 862] on span "Subir documentos de cierre" at bounding box center [438, 869] width 120 height 15
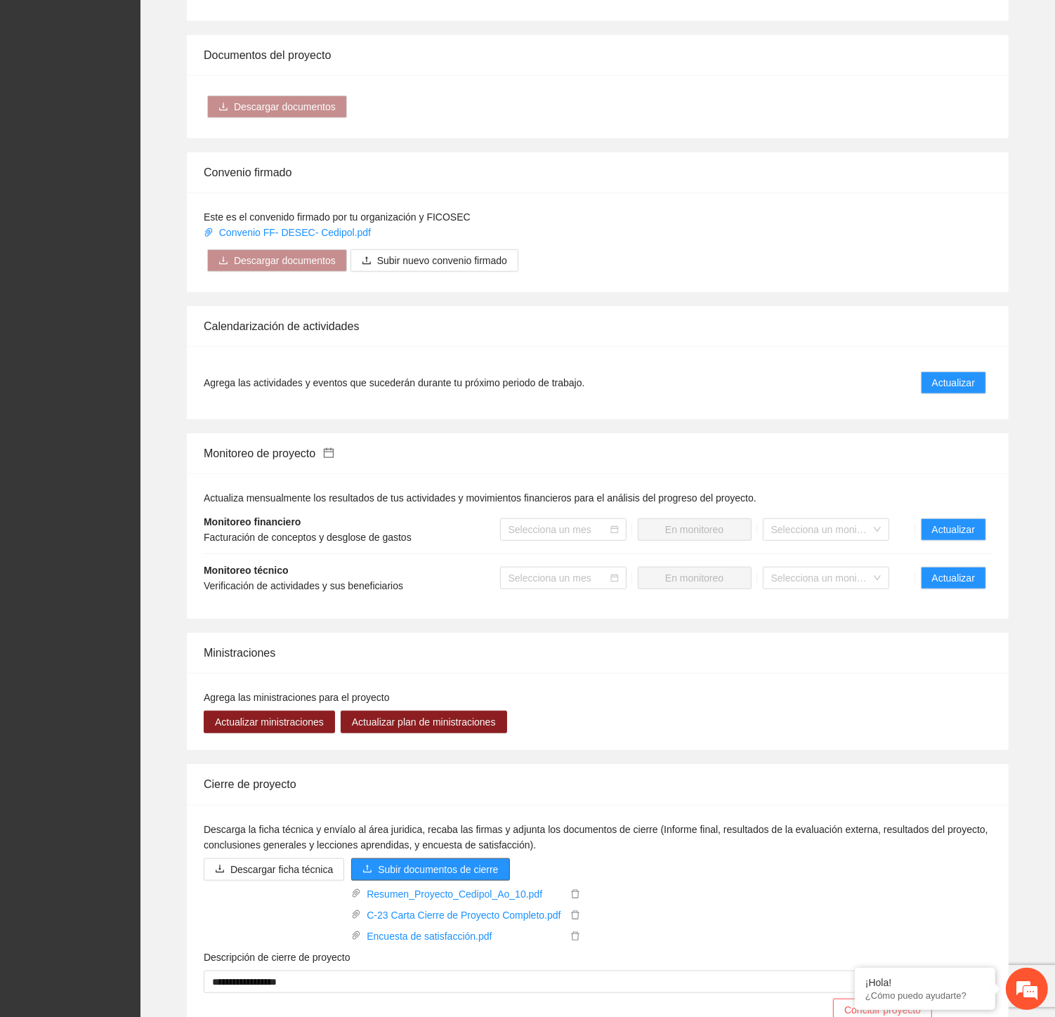
click at [388, 862] on span "Subir documentos de cierre" at bounding box center [438, 869] width 120 height 15
click at [436, 971] on textarea "**********" at bounding box center [598, 982] width 788 height 22
paste textarea "**********"
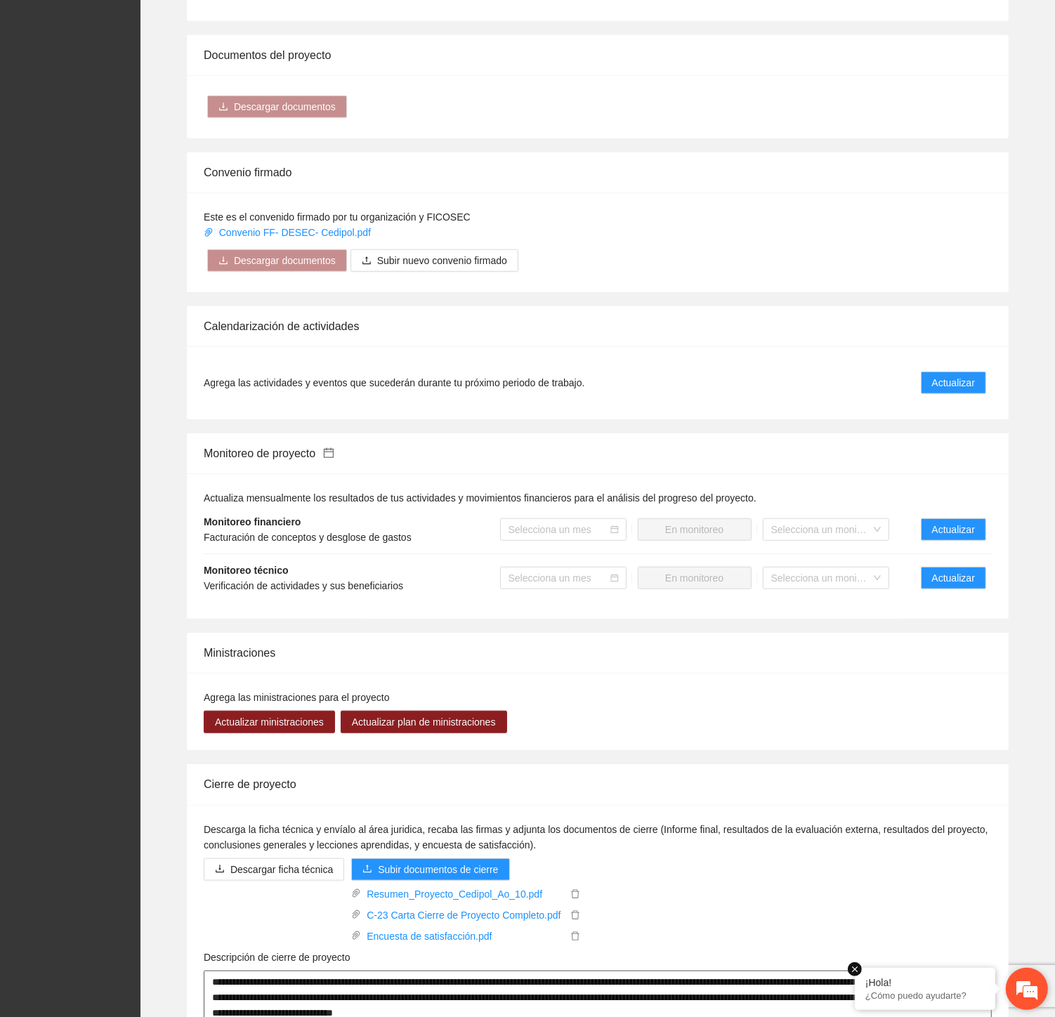
drag, startPoint x: 985, startPoint y: 959, endPoint x: 988, endPoint y: 1008, distance: 48.5
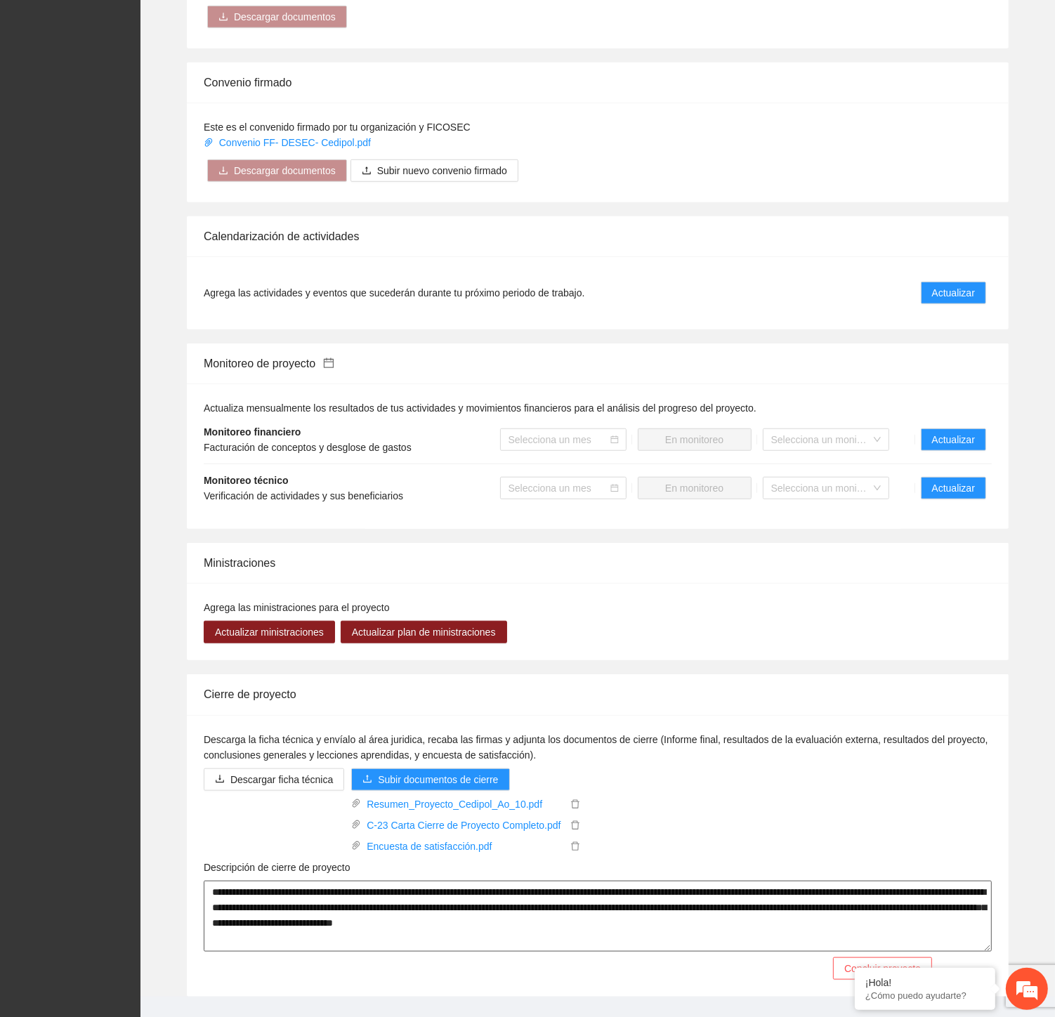
drag, startPoint x: 502, startPoint y: 856, endPoint x: 655, endPoint y: 864, distance: 153.4
click at [655, 881] on textarea "**********" at bounding box center [598, 916] width 788 height 71
click at [483, 881] on textarea "**********" at bounding box center [598, 916] width 788 height 71
drag, startPoint x: 493, startPoint y: 859, endPoint x: 709, endPoint y: 859, distance: 216.3
click at [709, 881] on textarea "**********" at bounding box center [598, 916] width 788 height 71
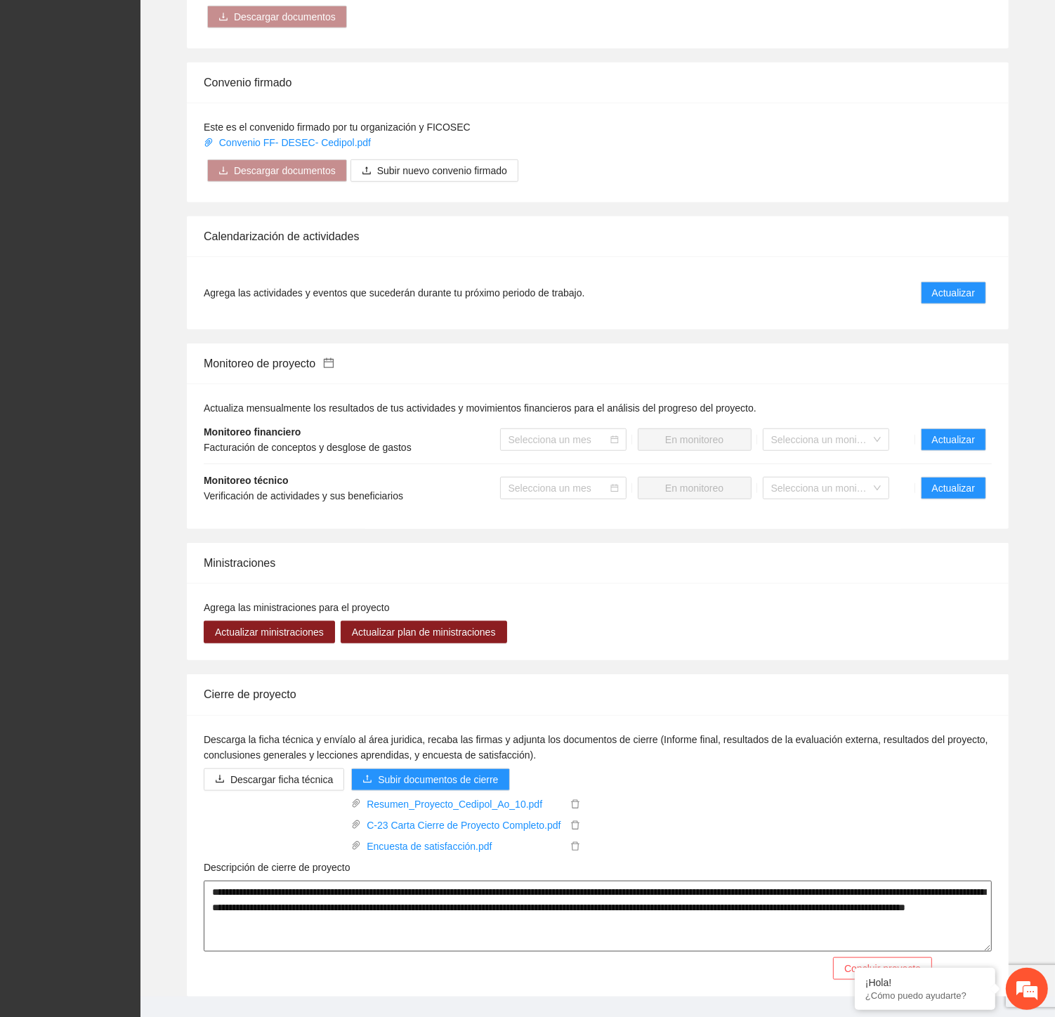
drag, startPoint x: 702, startPoint y: 859, endPoint x: 756, endPoint y: 854, distance: 53.6
click at [756, 881] on textarea "**********" at bounding box center [598, 916] width 788 height 71
drag, startPoint x: 655, startPoint y: 896, endPoint x: 535, endPoint y: 893, distance: 119.4
click at [535, 893] on textarea "**********" at bounding box center [598, 916] width 788 height 71
type textarea "**********"
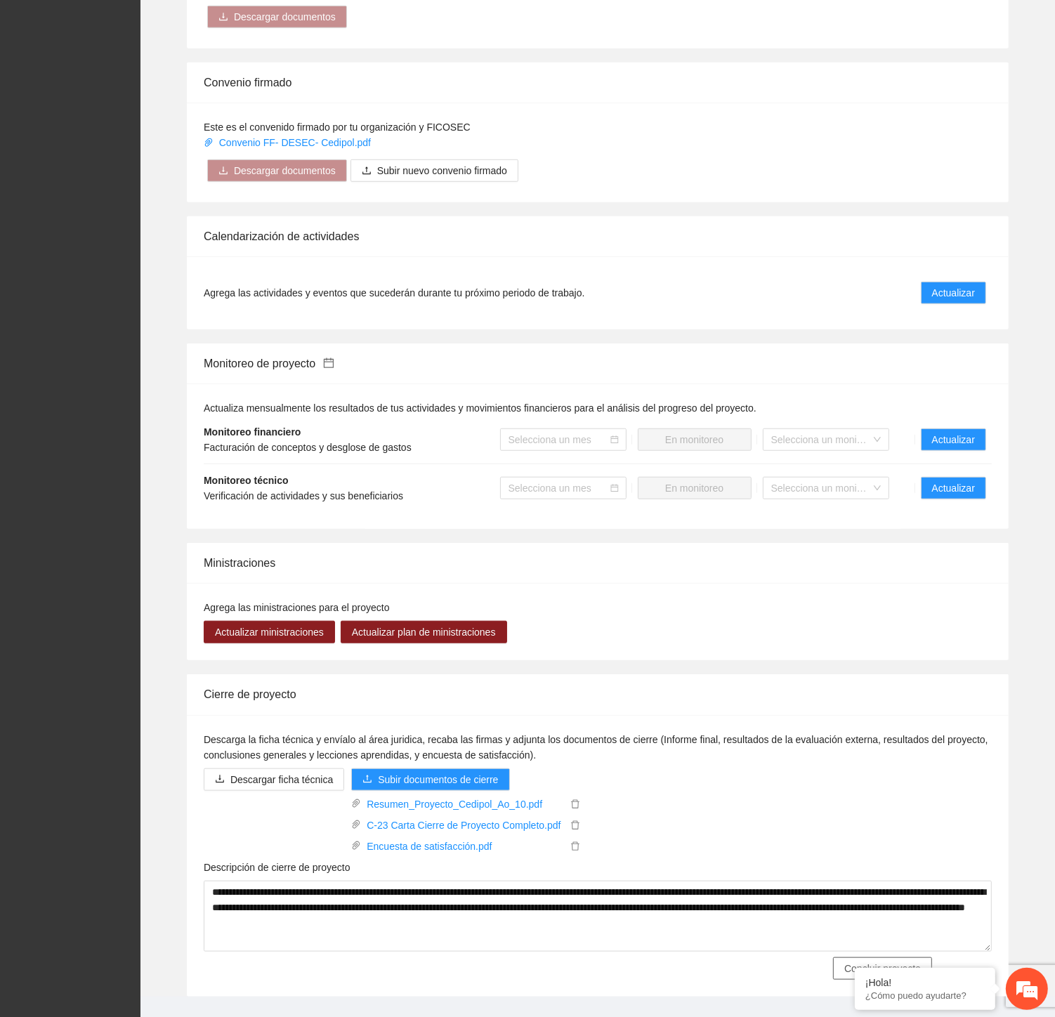
click at [875, 961] on span "Concluir proyecto" at bounding box center [882, 968] width 77 height 15
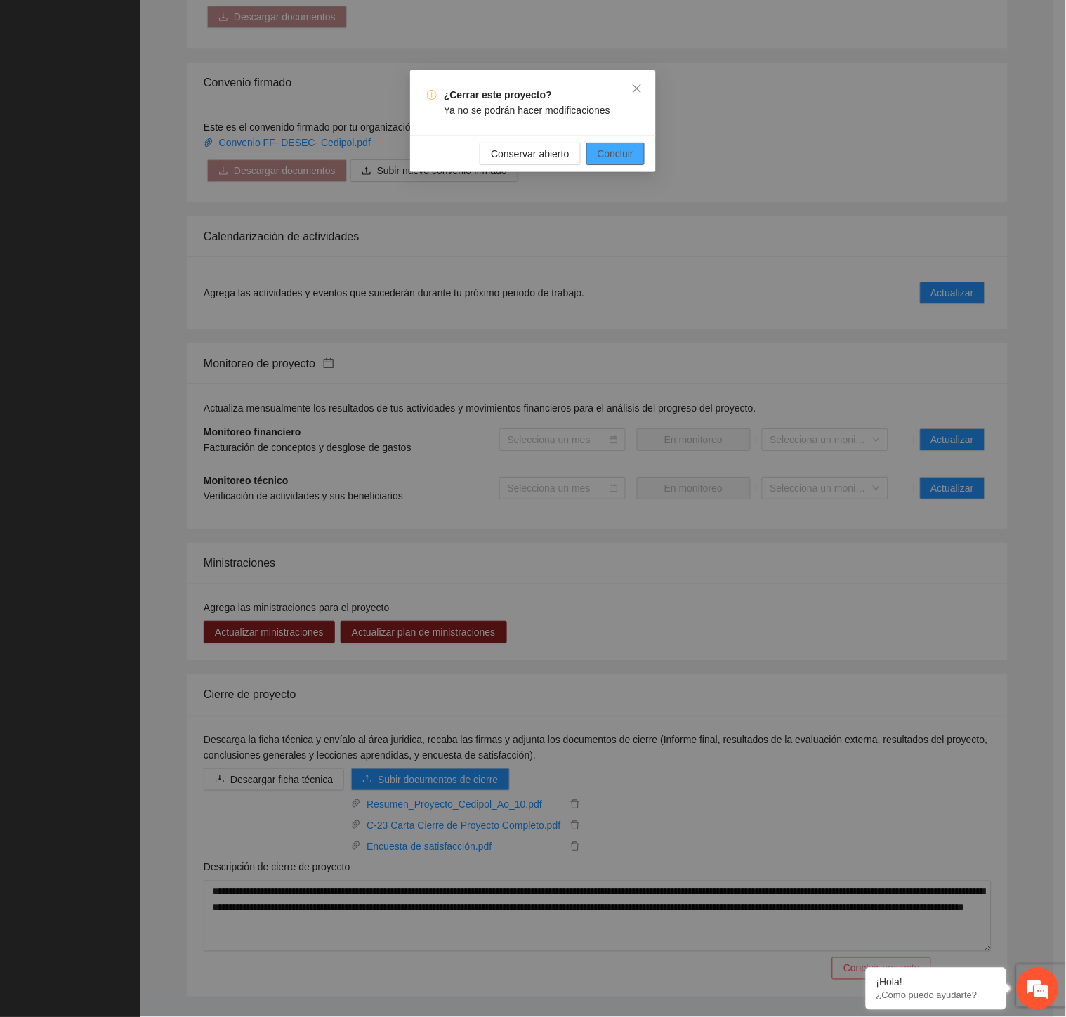
click at [634, 155] on span "Concluir" at bounding box center [616, 153] width 36 height 15
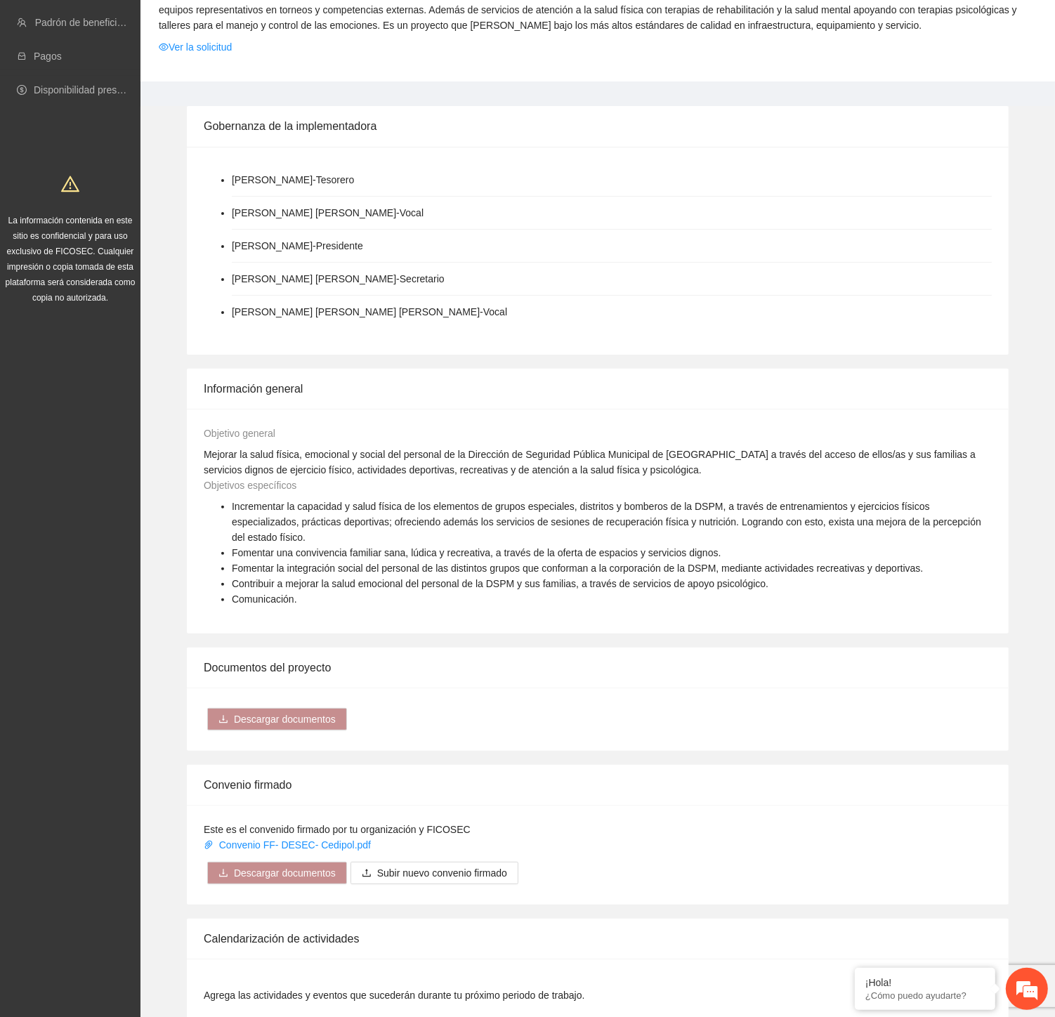
scroll to position [0, 0]
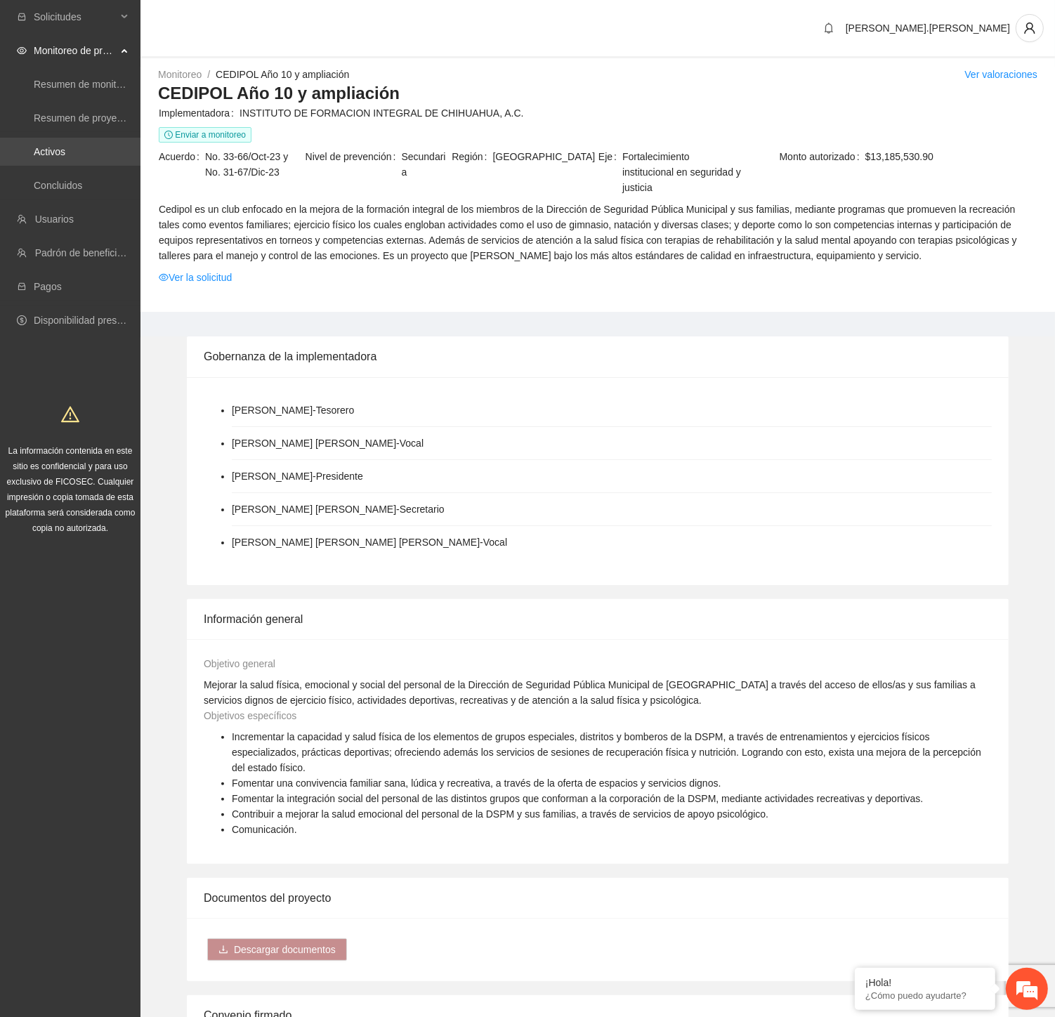
click at [65, 155] on link "Activos" at bounding box center [50, 151] width 32 height 11
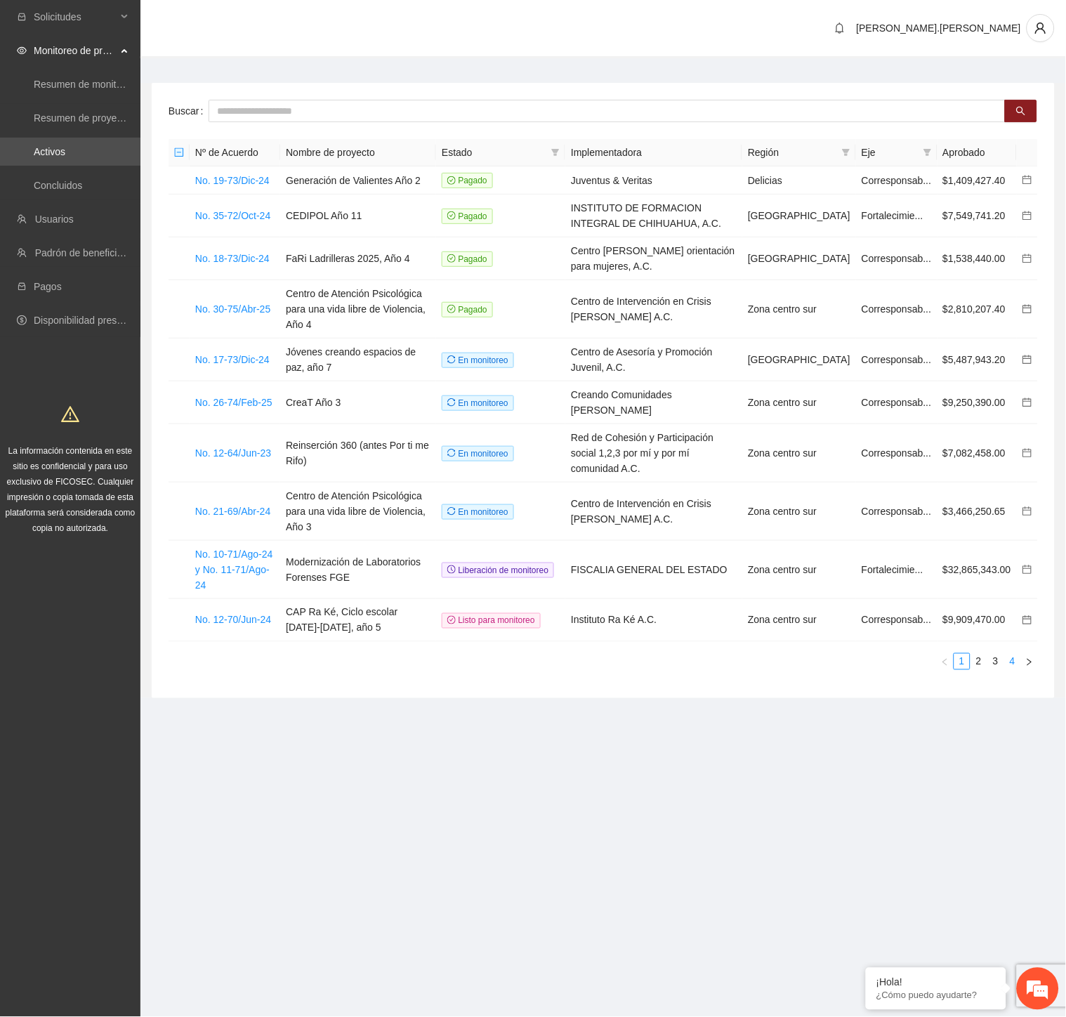
click at [1011, 654] on link "4" at bounding box center [1012, 661] width 15 height 15
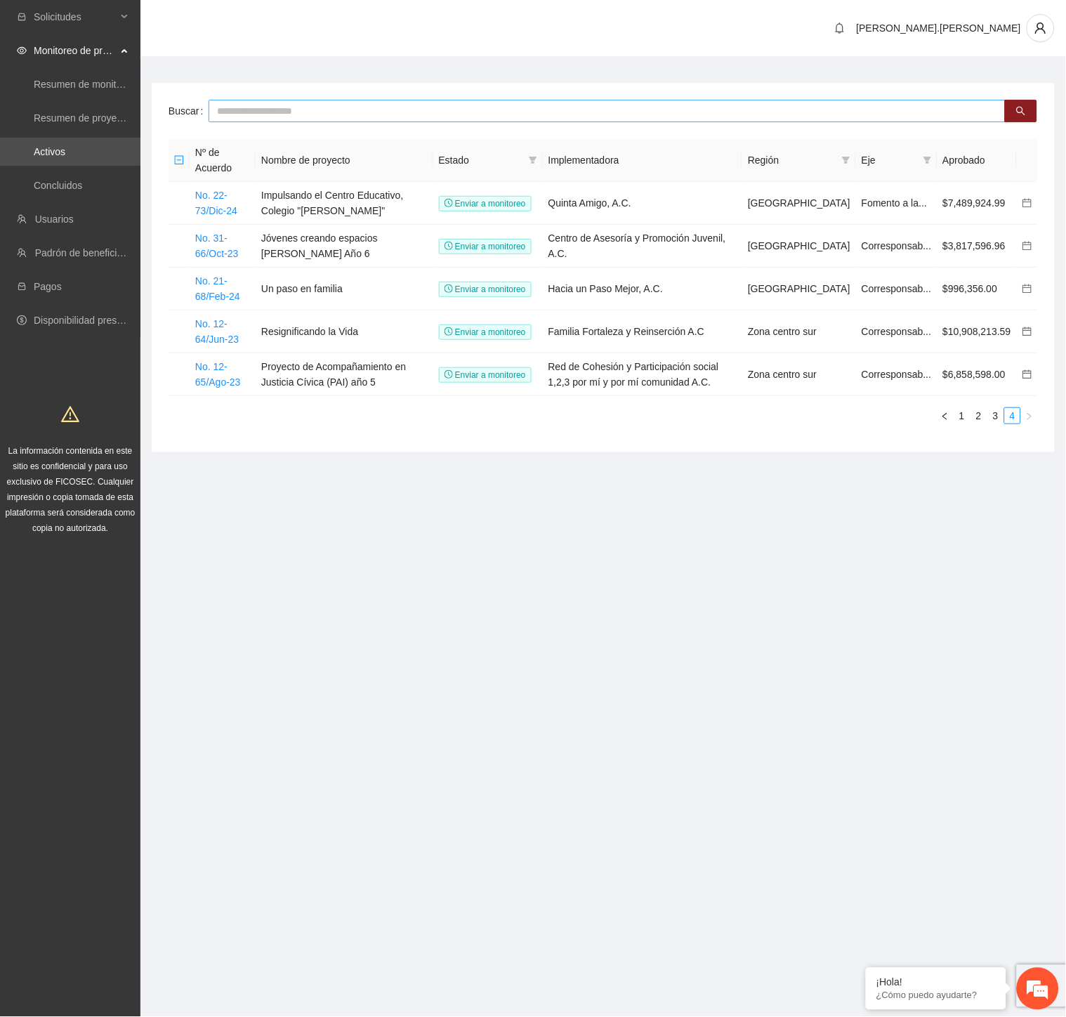
click at [276, 110] on input "text" at bounding box center [607, 111] width 797 height 22
type input "****"
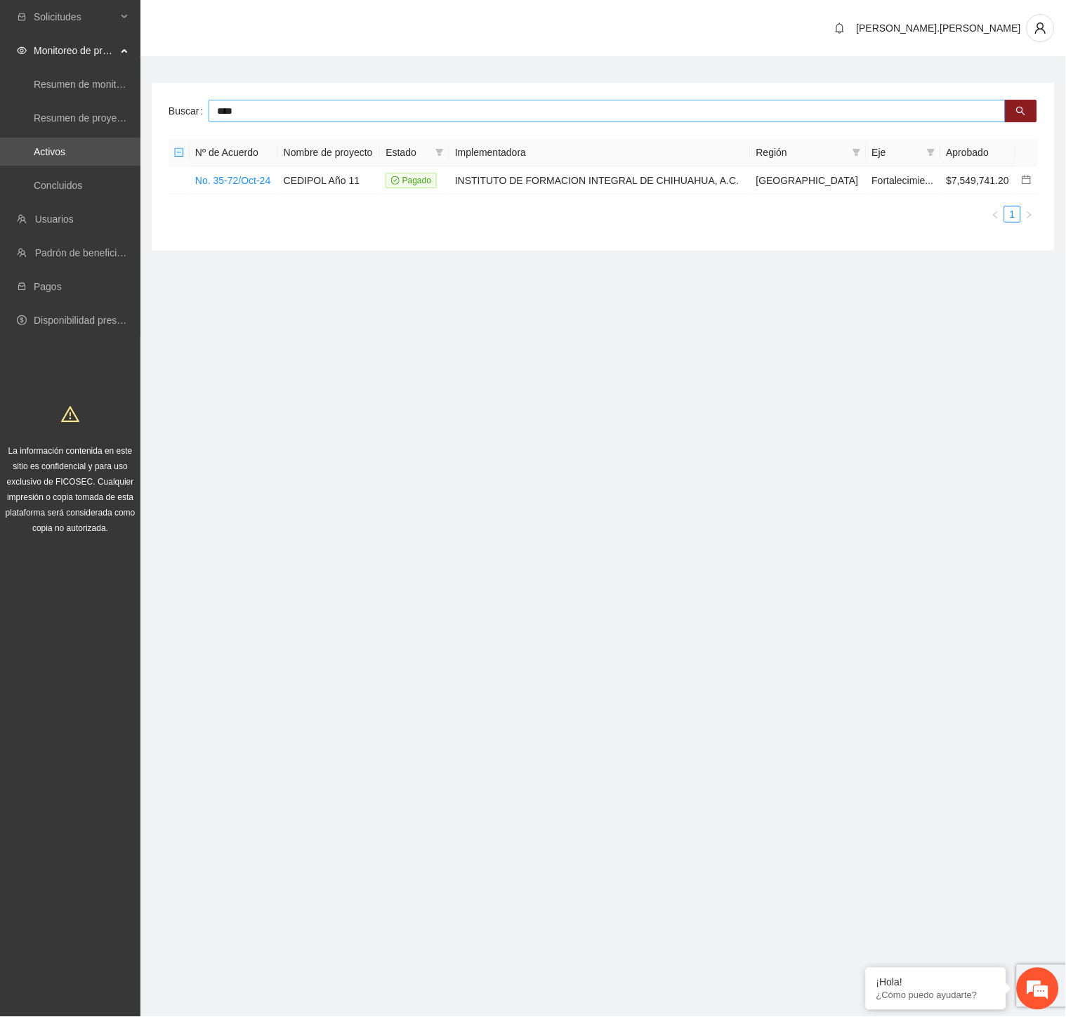
drag, startPoint x: 976, startPoint y: 120, endPoint x: -52, endPoint y: 135, distance: 1028.4
click at [0, 135] on html "Solicitudes Monitoreo de proyectos Resumen de monitoreo Resumen de proyectos ap…" at bounding box center [533, 508] width 1066 height 1017
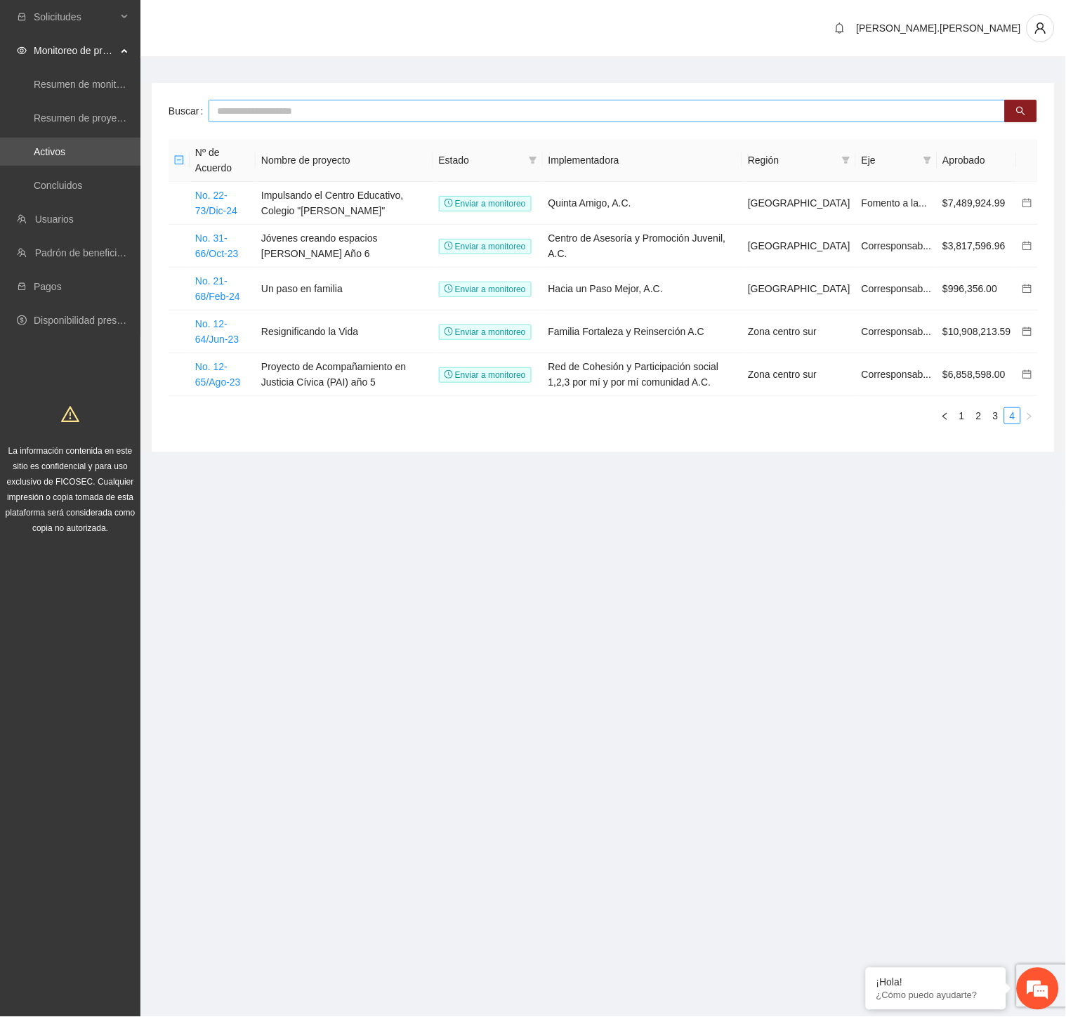
click at [342, 116] on input "text" at bounding box center [607, 111] width 797 height 22
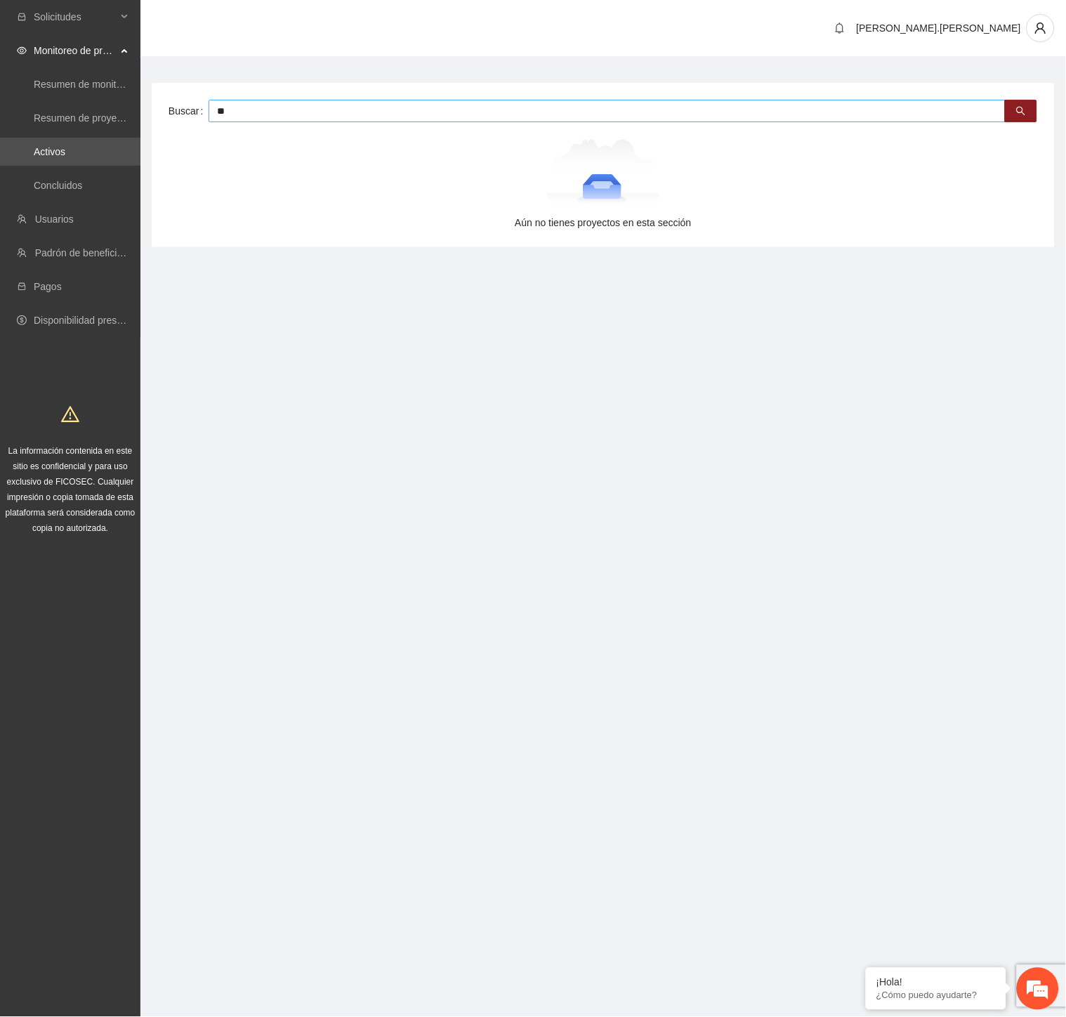
type input "*"
click at [1020, 106] on icon "search" at bounding box center [1021, 111] width 10 height 10
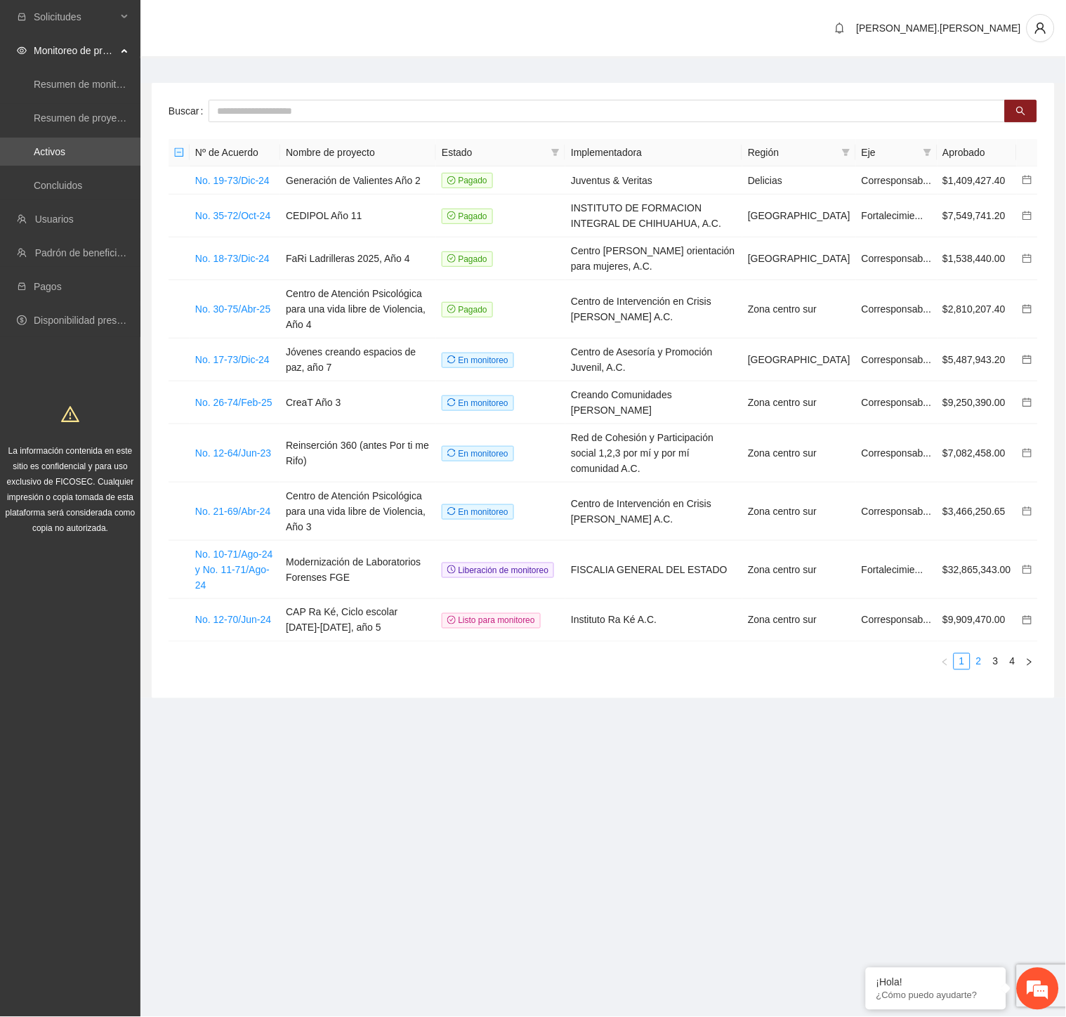
click at [984, 654] on link "2" at bounding box center [978, 661] width 15 height 15
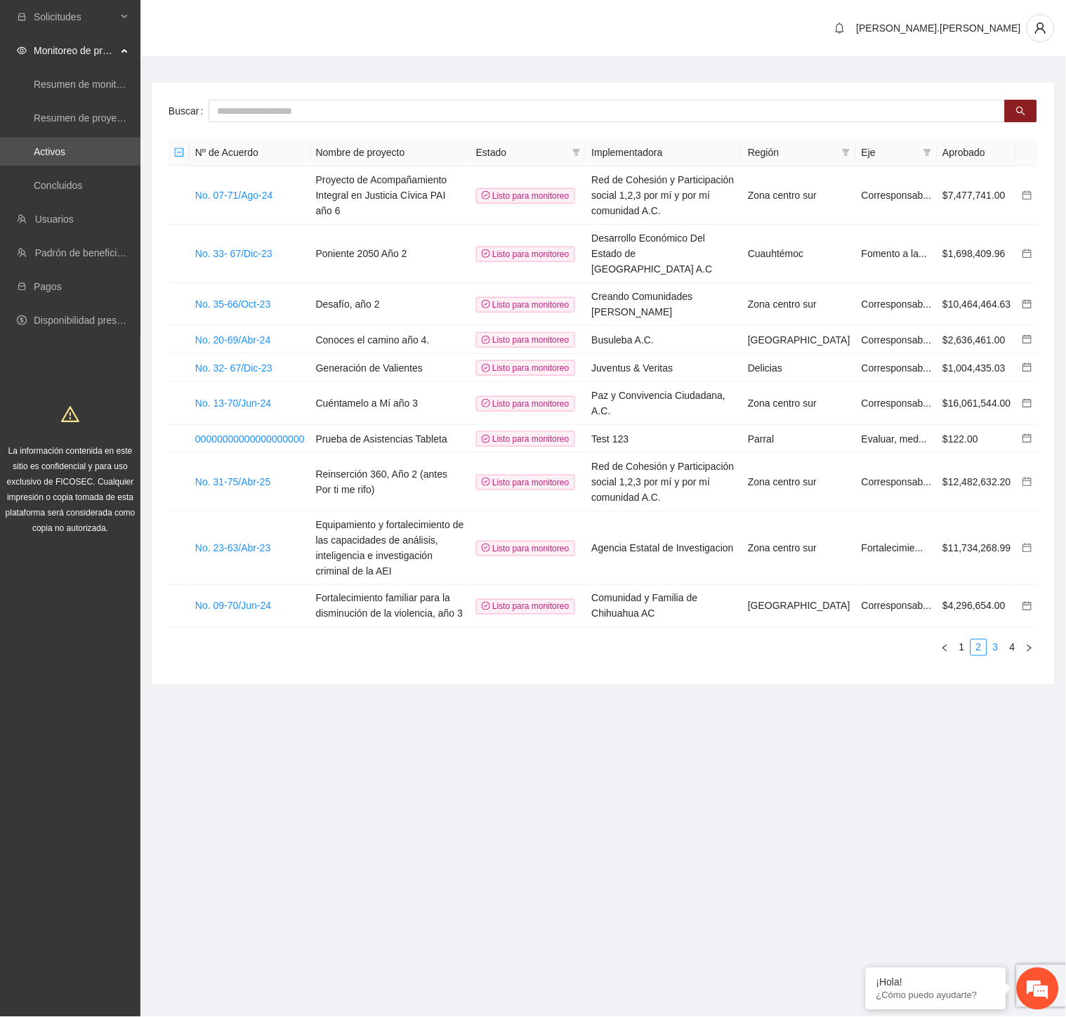
click at [1002, 640] on link "3" at bounding box center [995, 647] width 15 height 15
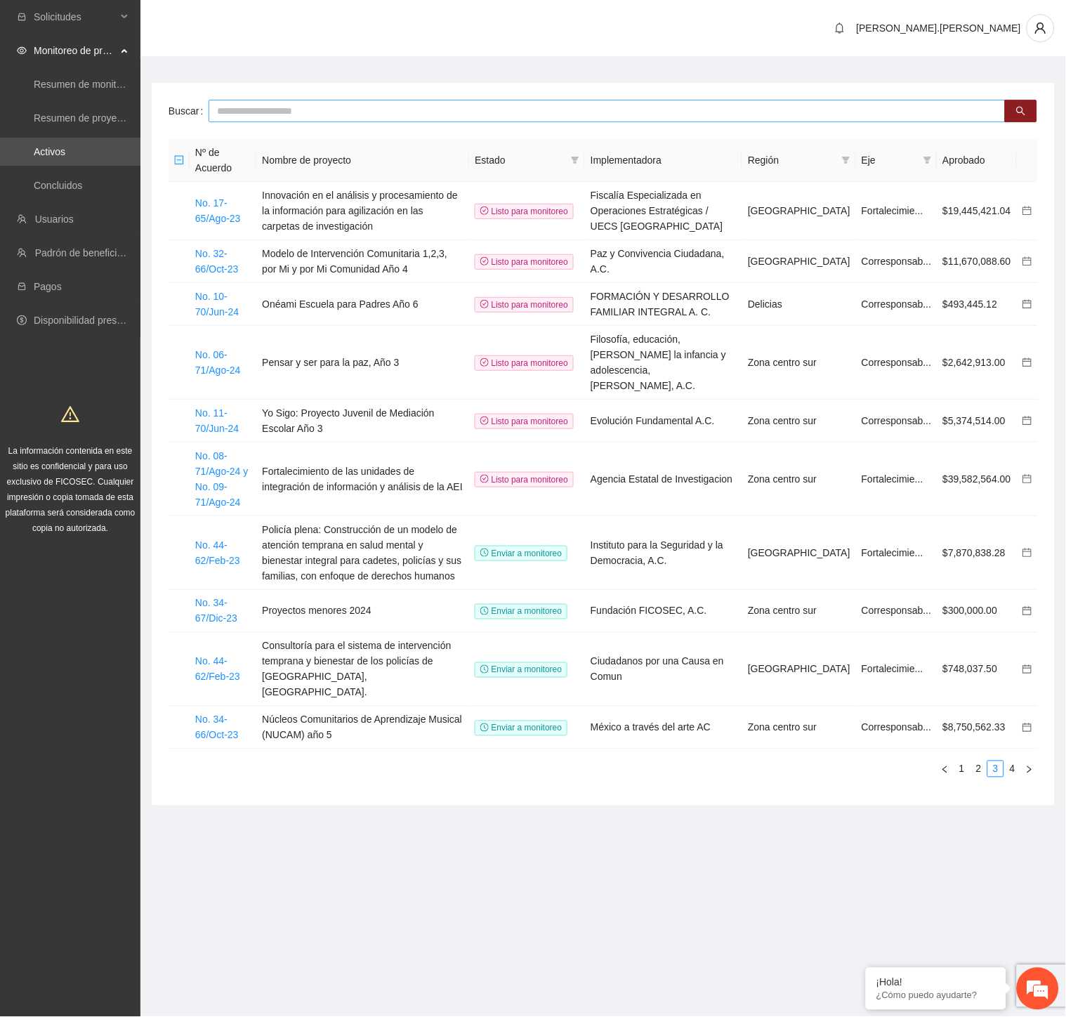
click at [469, 100] on input "text" at bounding box center [607, 111] width 797 height 22
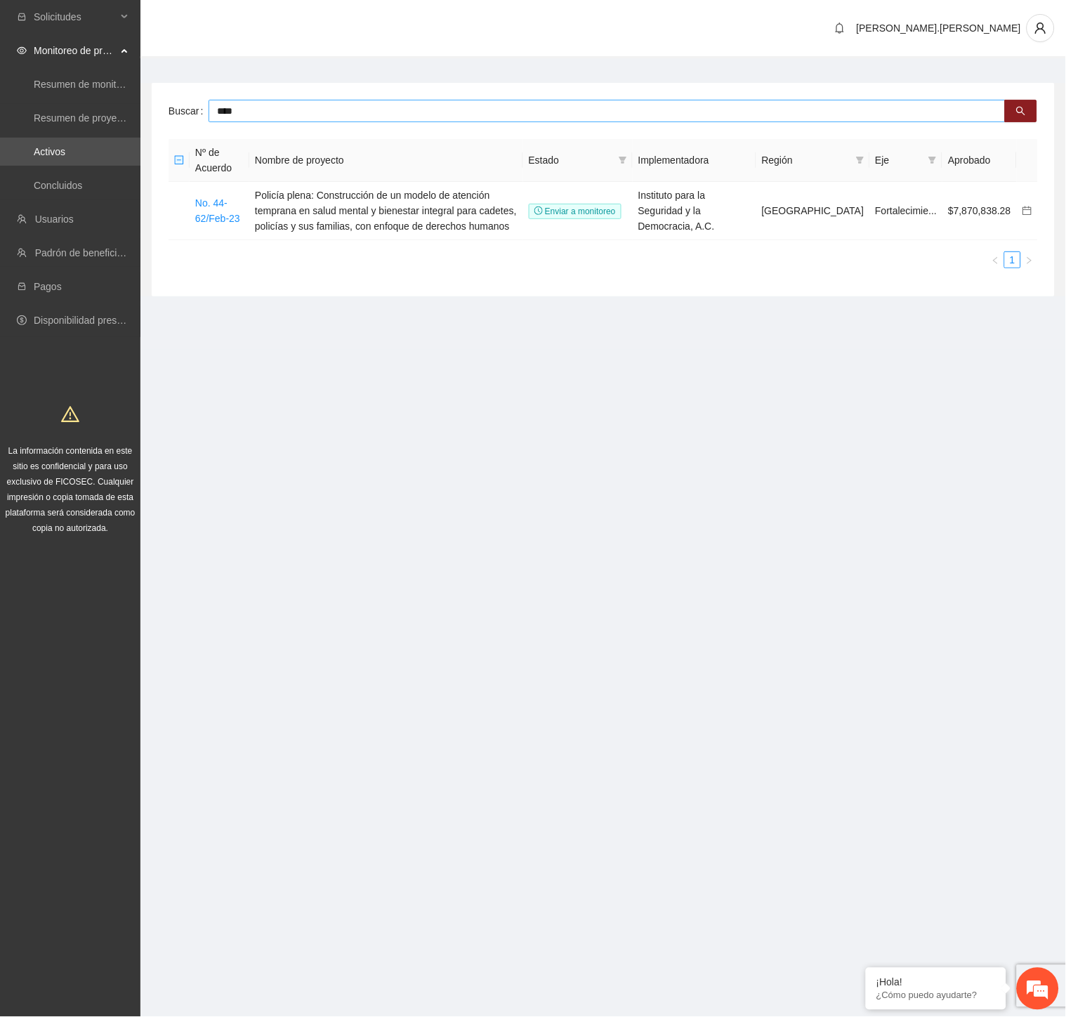
type input "****"
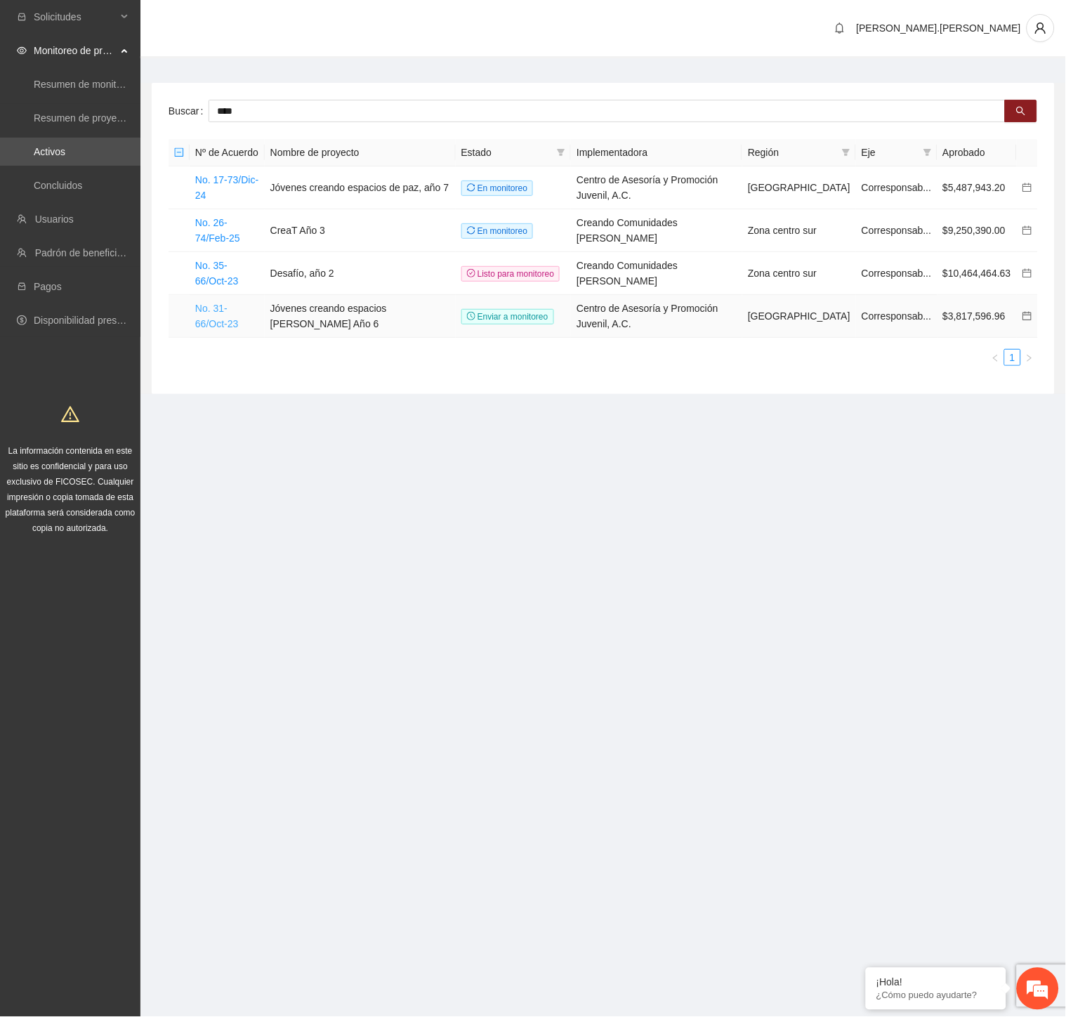
click at [235, 303] on link "No. 31-66/Oct-23" at bounding box center [216, 316] width 43 height 27
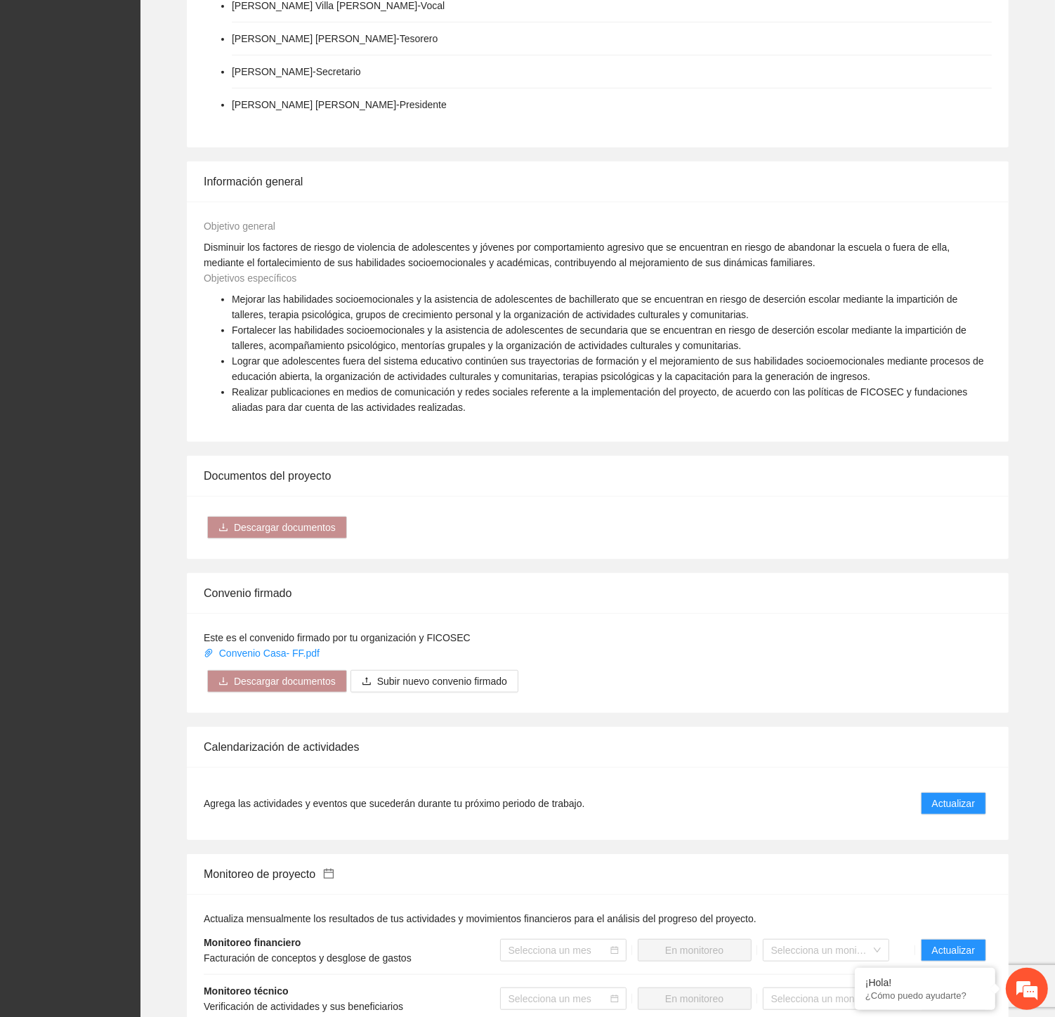
scroll to position [976, 0]
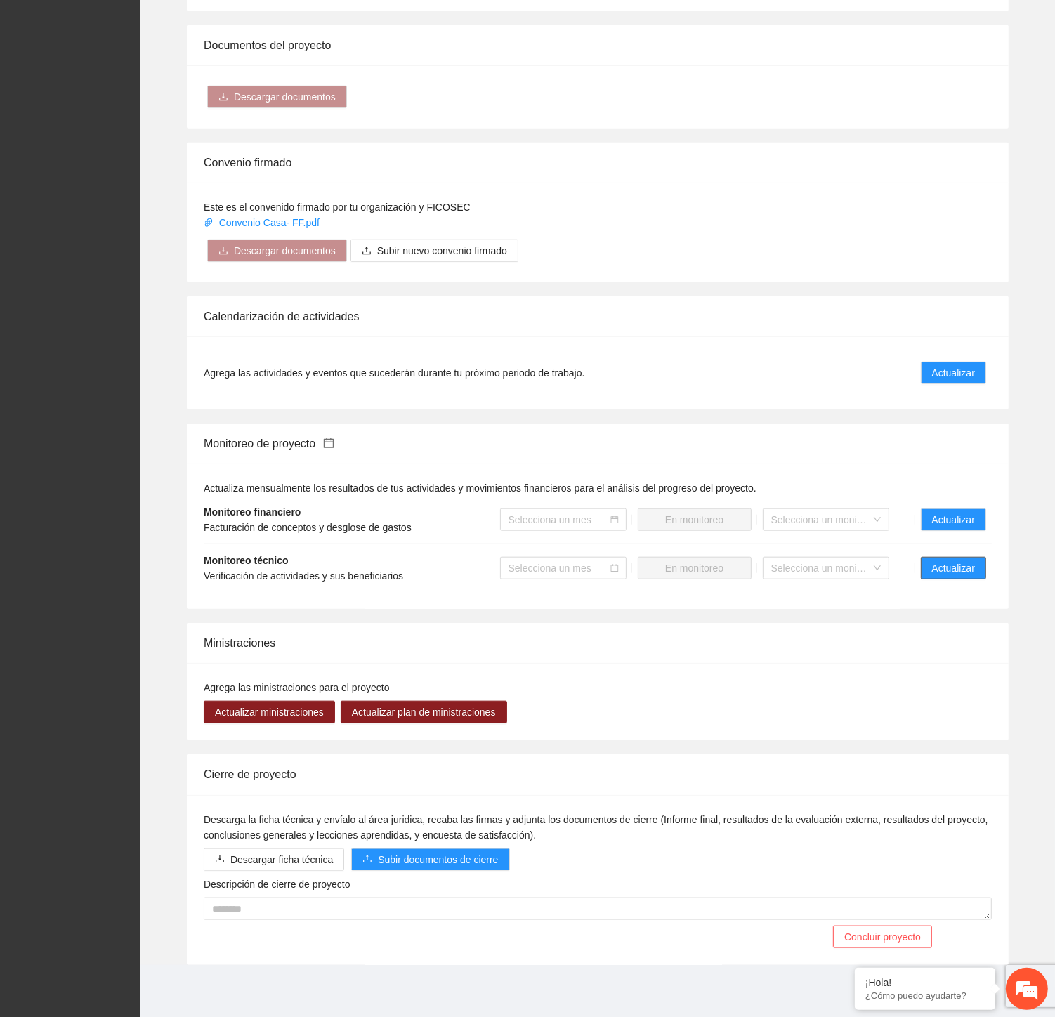
click at [939, 571] on span "Actualizar" at bounding box center [953, 568] width 43 height 15
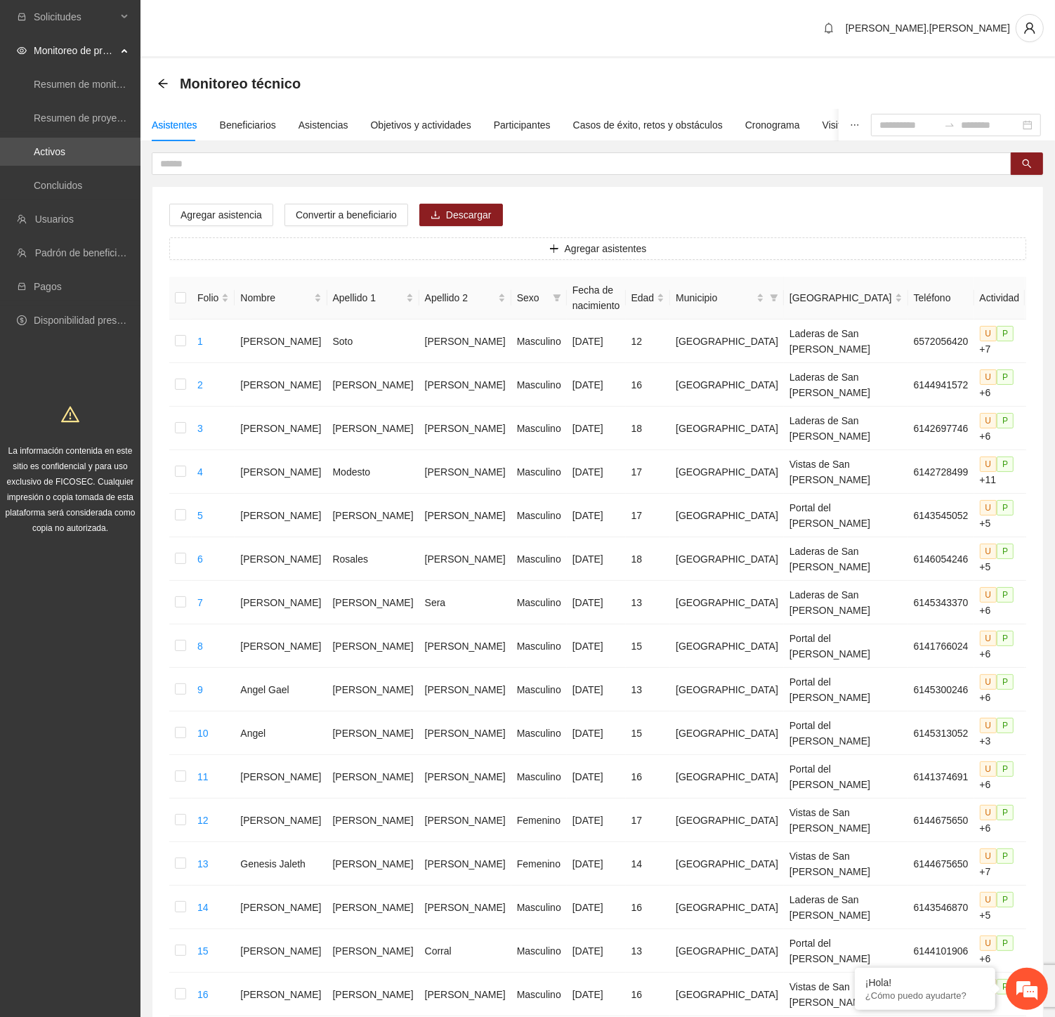
click at [443, 78] on div "Monitoreo técnico" at bounding box center [597, 84] width 881 height 28
click at [425, 119] on div "Objetivos y actividades" at bounding box center [421, 124] width 100 height 15
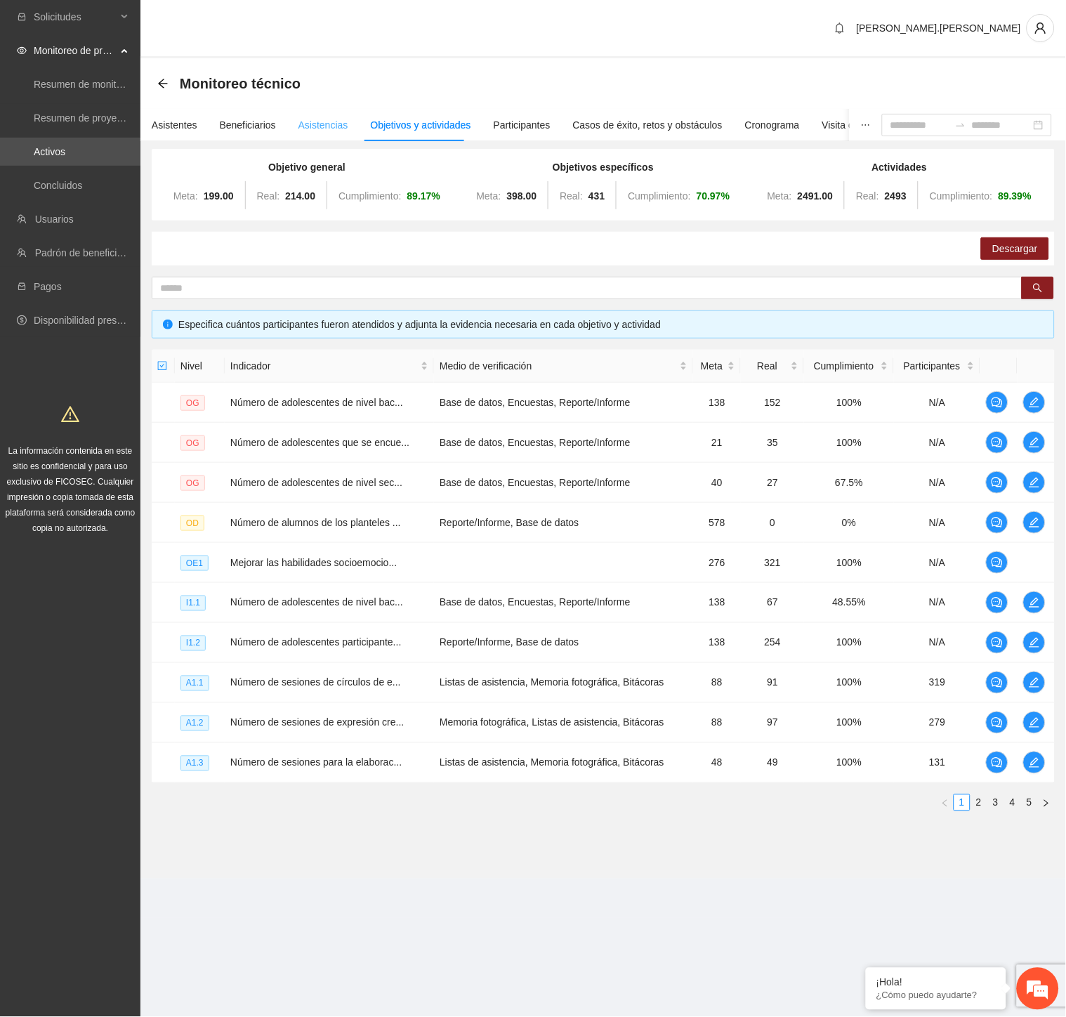
drag, startPoint x: 461, startPoint y: 256, endPoint x: 301, endPoint y: 111, distance: 216.3
click at [461, 256] on div "Descargar" at bounding box center [603, 249] width 903 height 34
click at [160, 80] on icon "arrow-left" at bounding box center [162, 83] width 11 height 11
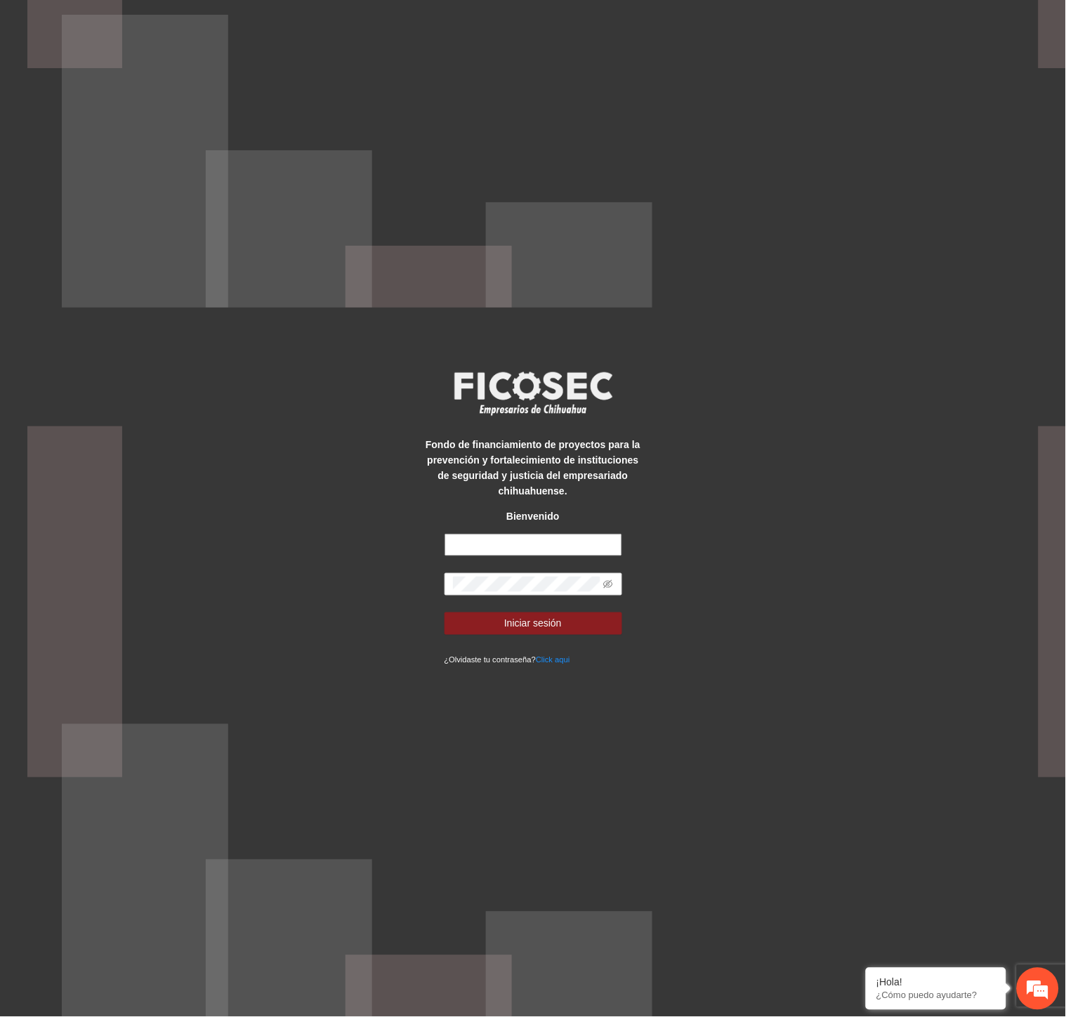
type input "**********"
click at [539, 623] on span "Iniciar sesión" at bounding box center [533, 623] width 58 height 15
type input "**********"
click at [524, 622] on span "Iniciar sesión" at bounding box center [533, 623] width 58 height 15
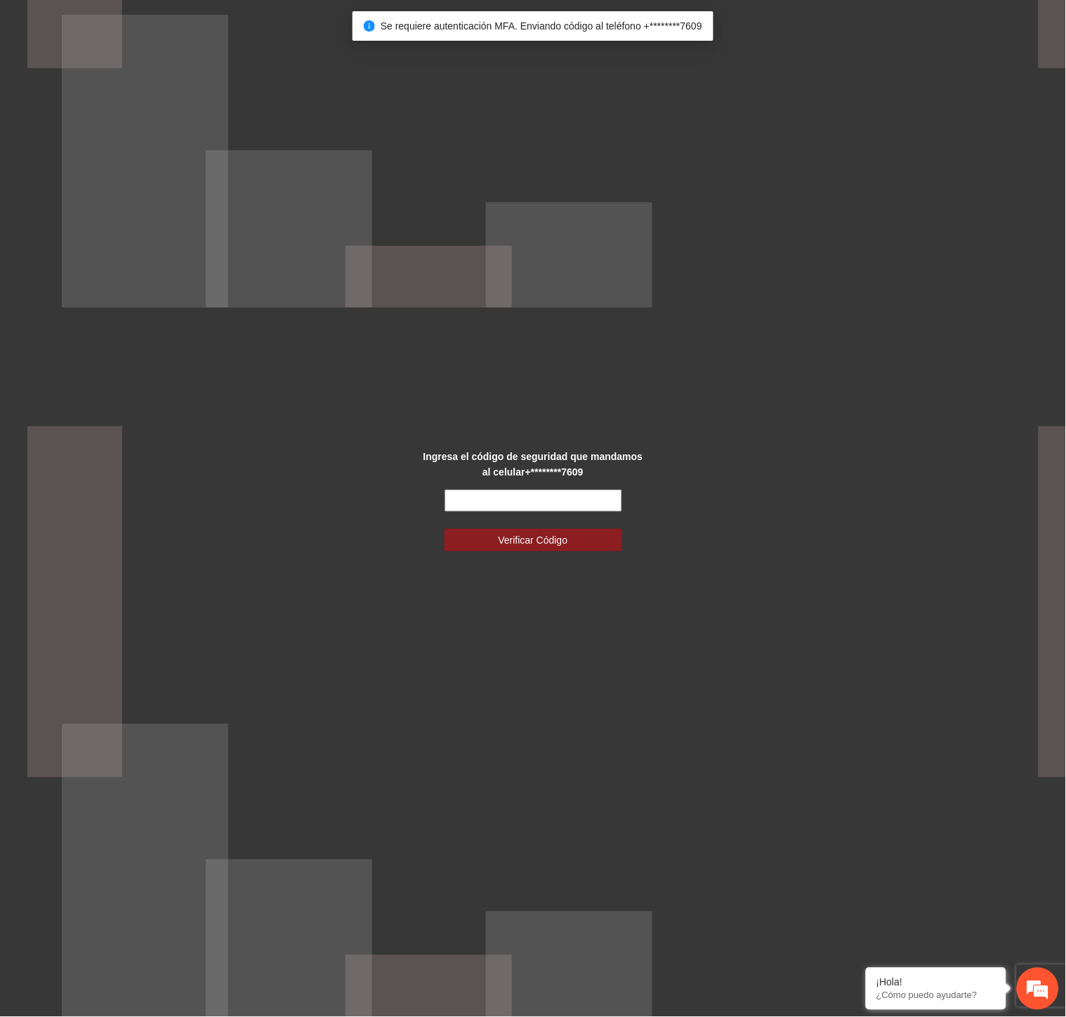
click at [515, 502] on input "text" at bounding box center [534, 501] width 178 height 22
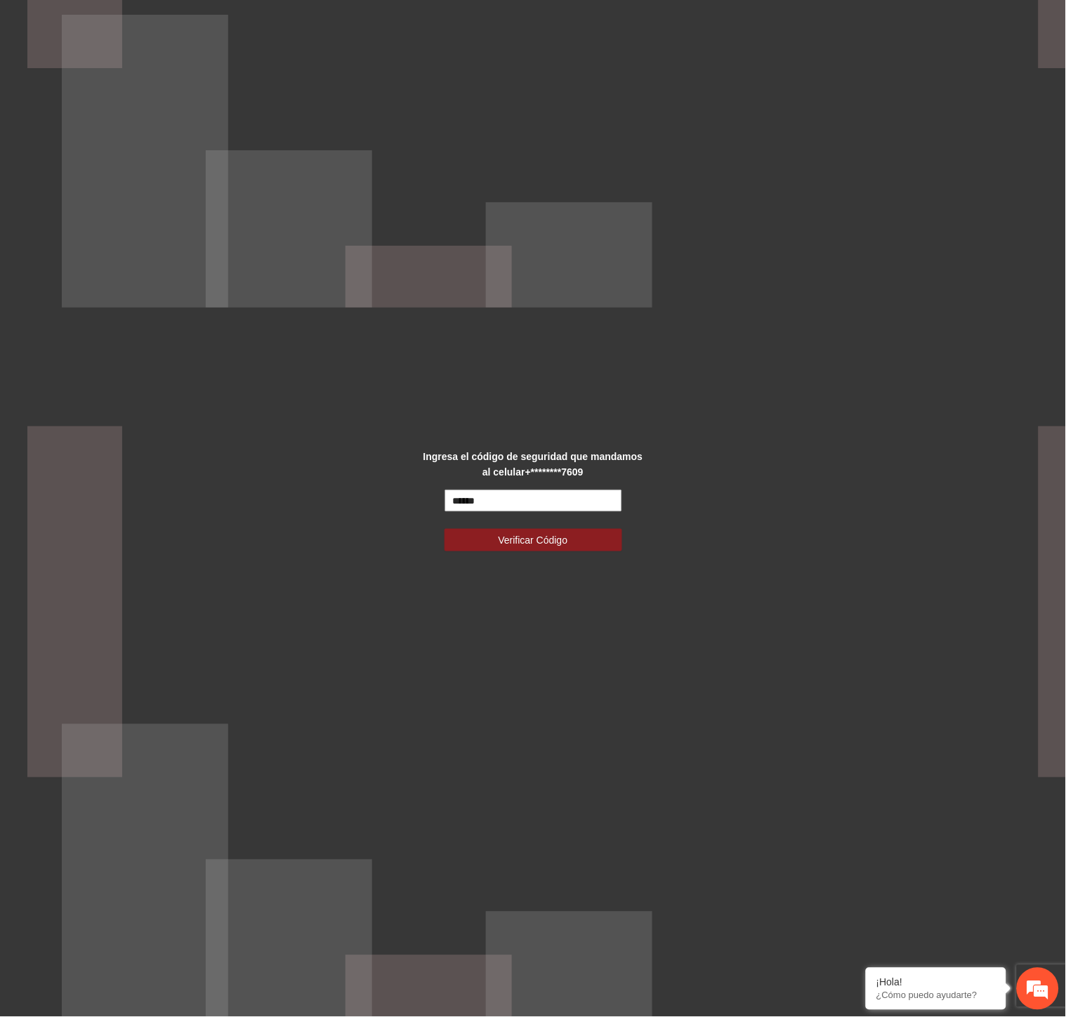
type input "******"
click at [445, 529] on button "Verificar Código" at bounding box center [534, 540] width 178 height 22
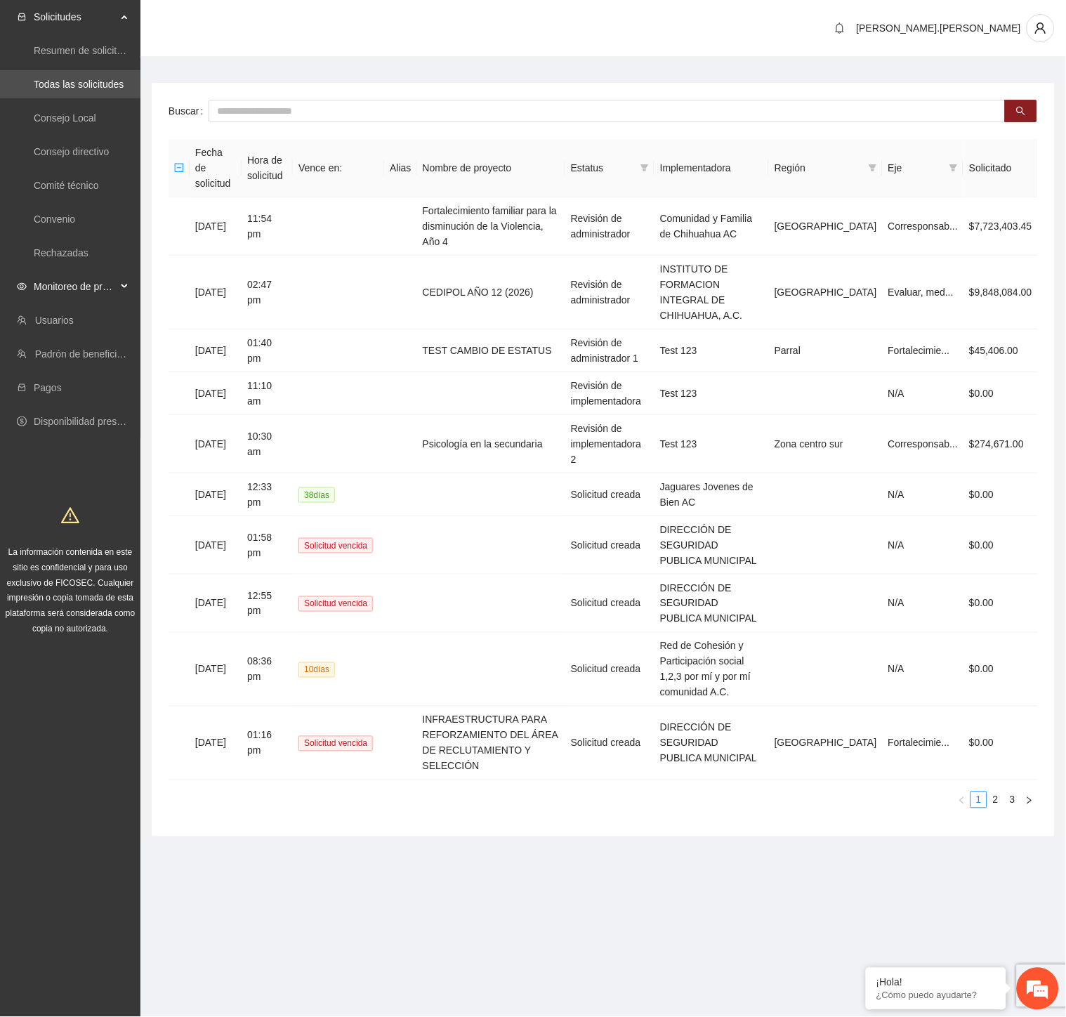
click at [80, 291] on span "Monitoreo de proyectos" at bounding box center [75, 287] width 83 height 28
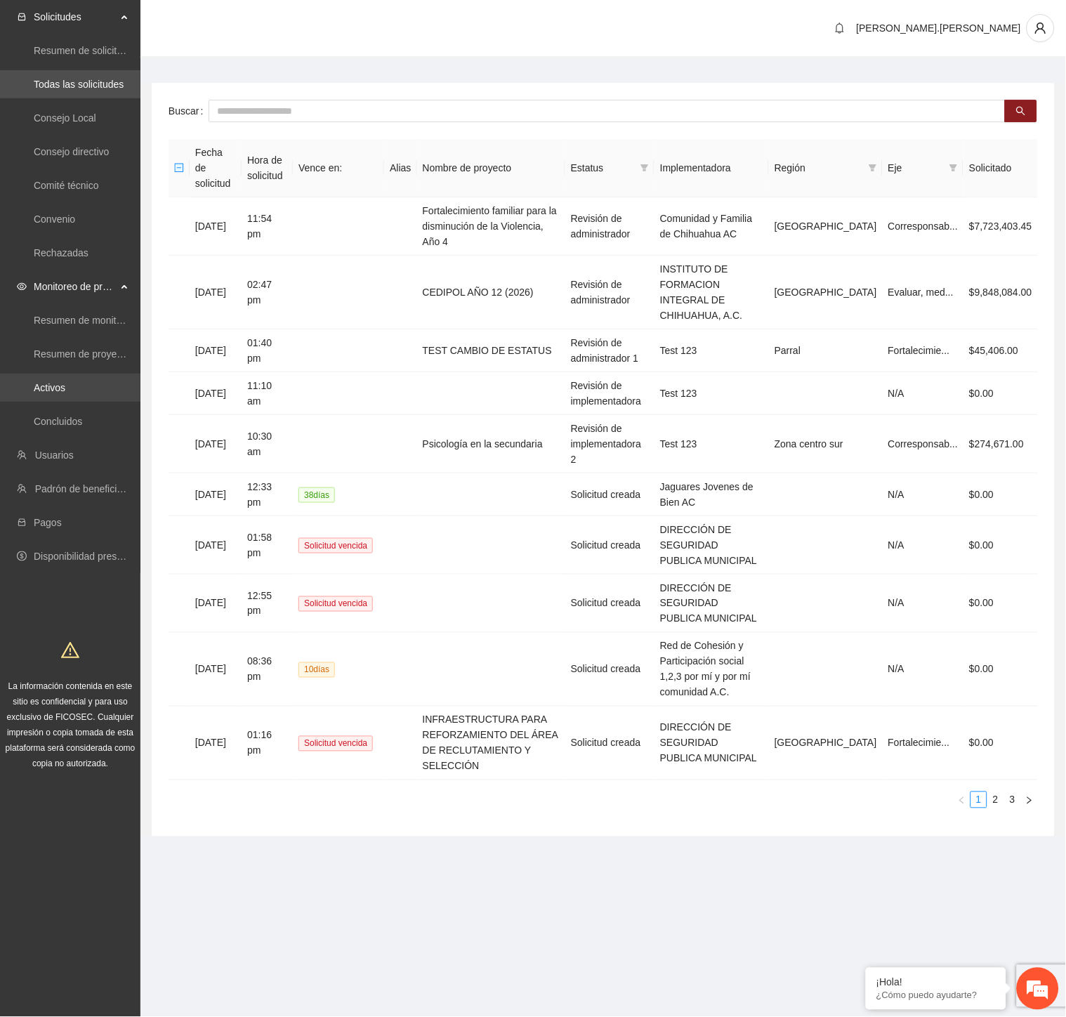
click at [63, 382] on link "Activos" at bounding box center [50, 387] width 32 height 11
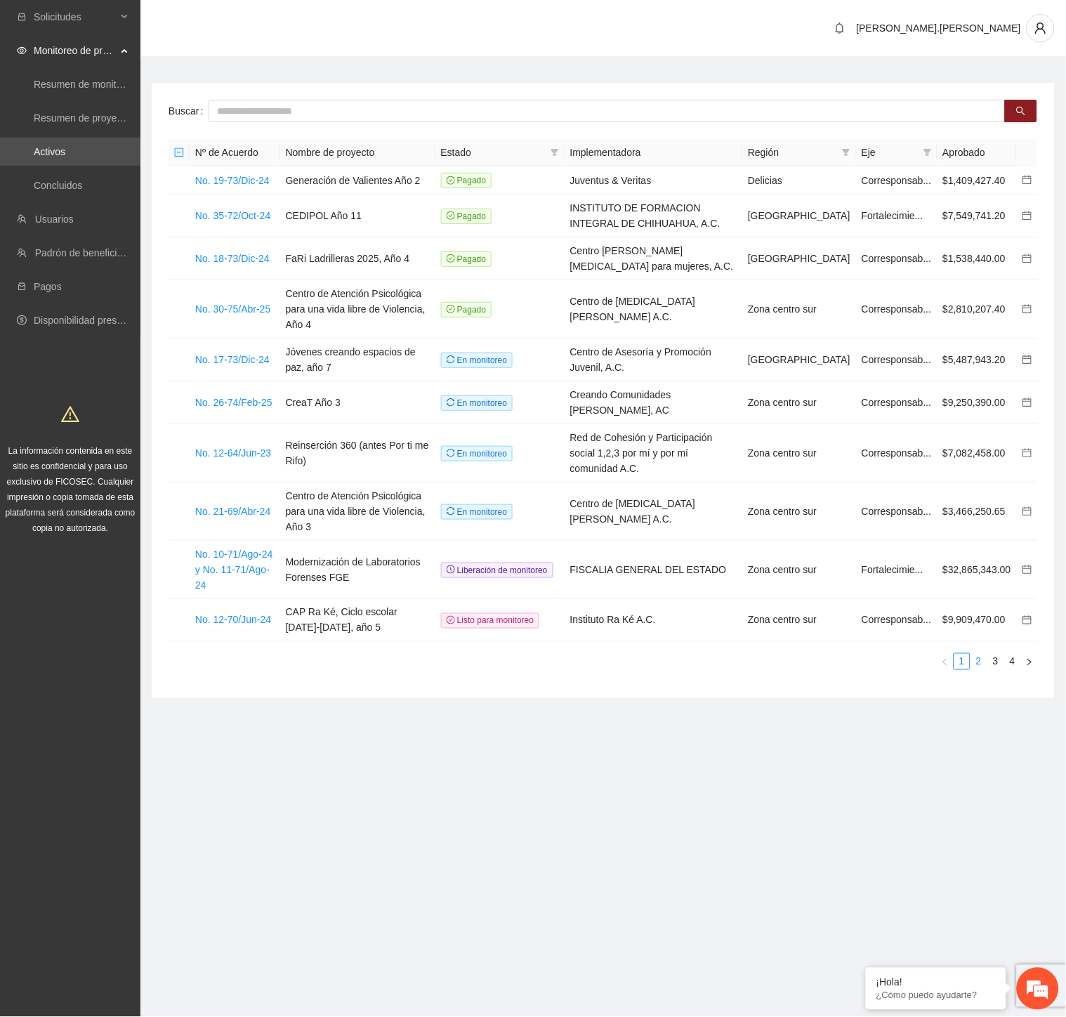
click at [984, 654] on link "2" at bounding box center [978, 661] width 15 height 15
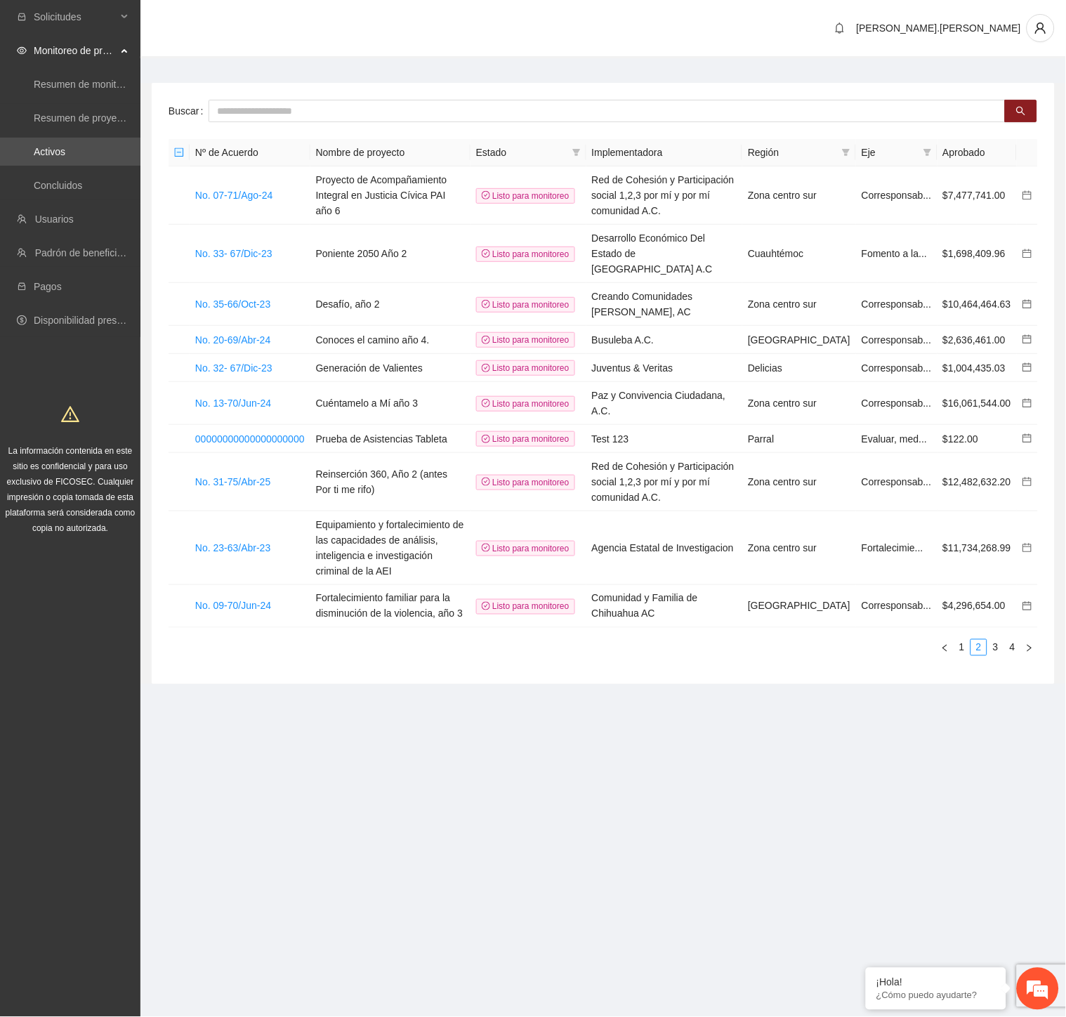
click at [985, 604] on div "Nº de Acuerdo Nombre de proyecto Estado Implementadora Región Eje Aprobado No. …" at bounding box center [604, 397] width 870 height 517
click at [990, 640] on link "3" at bounding box center [995, 647] width 15 height 15
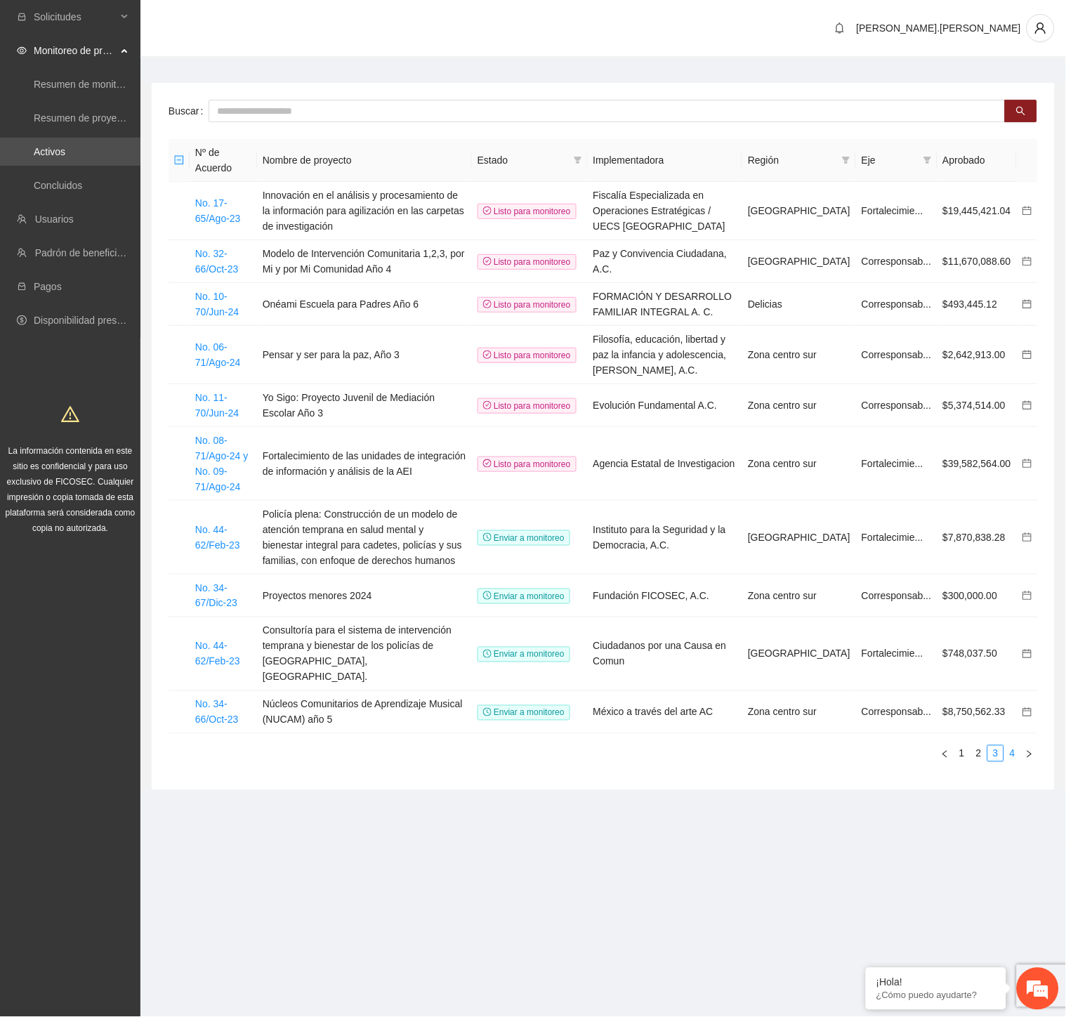
click at [1011, 746] on link "4" at bounding box center [1012, 753] width 15 height 15
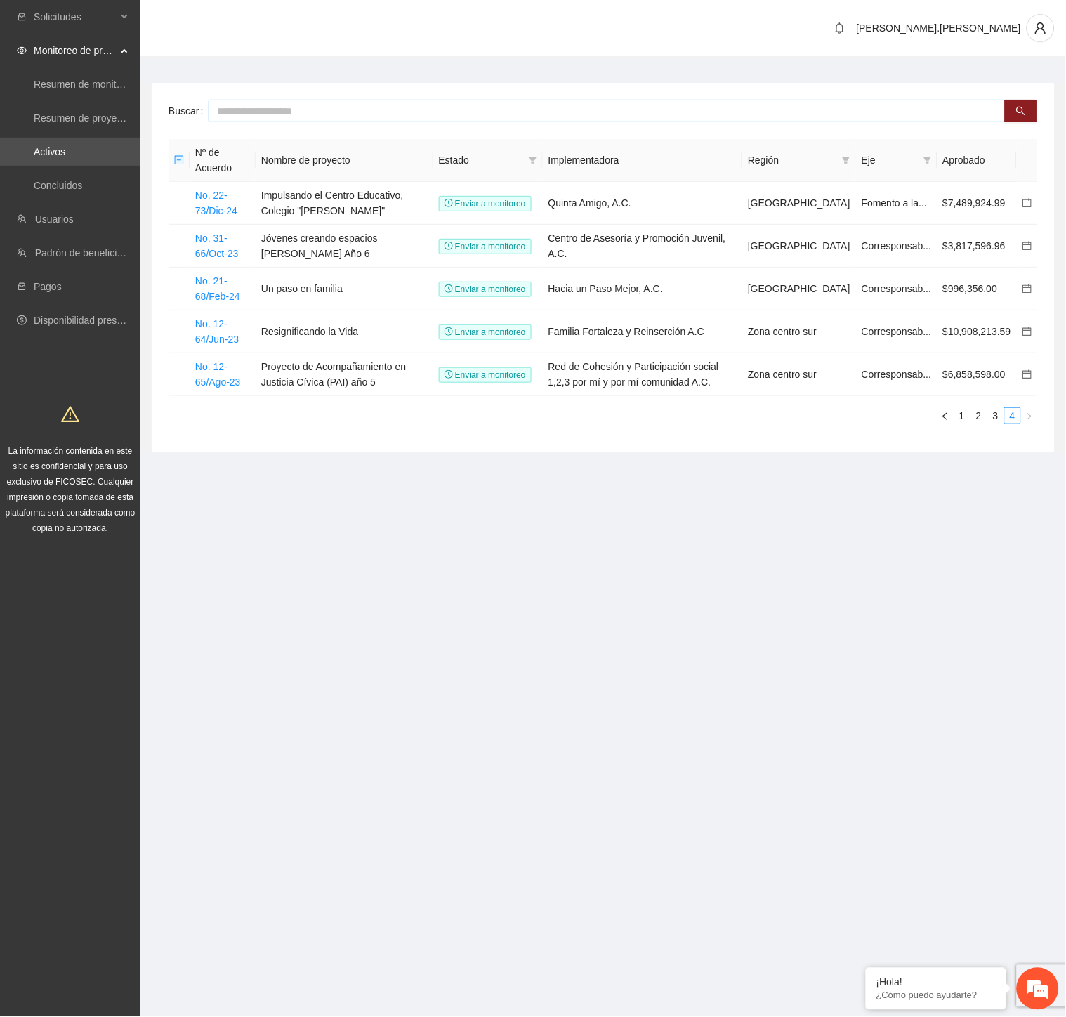
click at [409, 110] on input "text" at bounding box center [607, 111] width 797 height 22
type input "*"
type input "***"
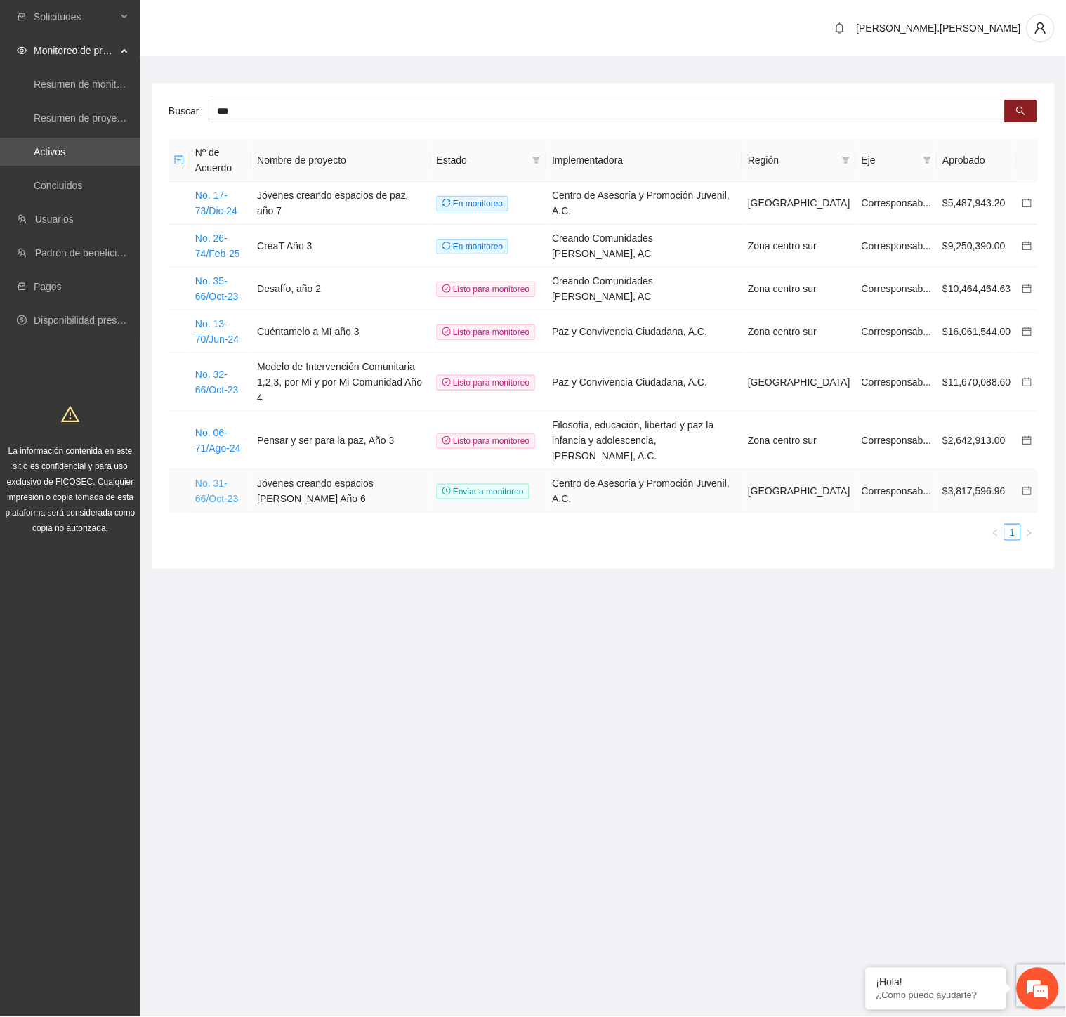
click at [223, 478] on link "No. 31-66/Oct-23" at bounding box center [216, 491] width 43 height 27
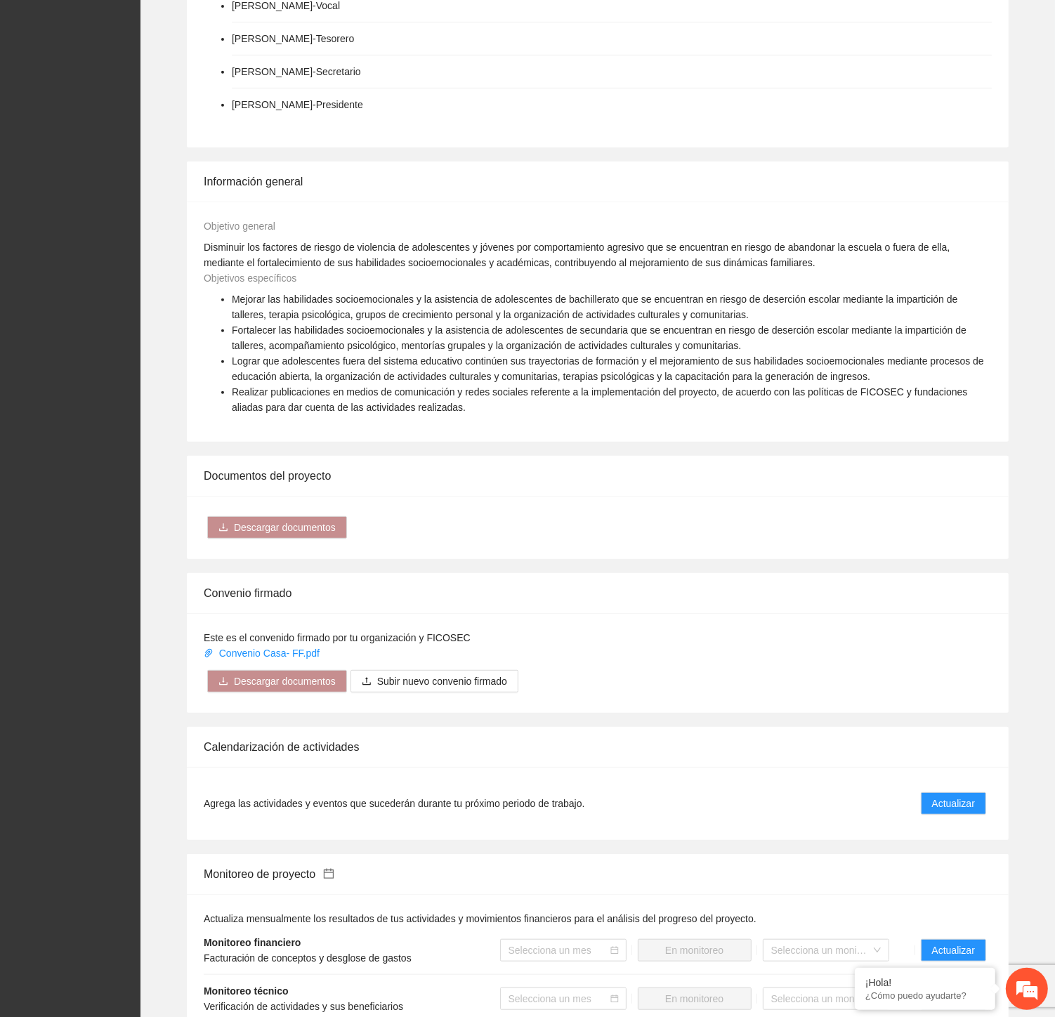
scroll to position [976, 0]
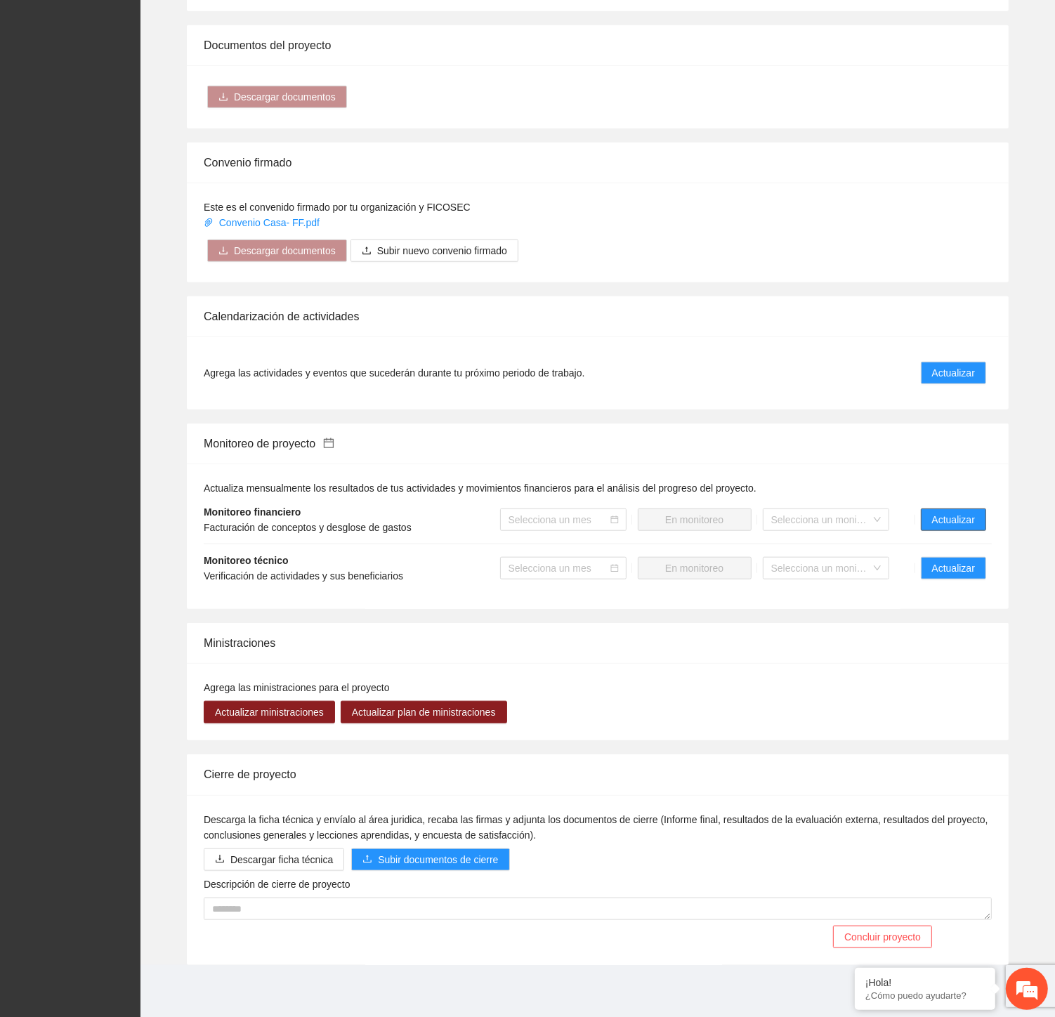
click at [948, 520] on span "Actualizar" at bounding box center [953, 519] width 43 height 15
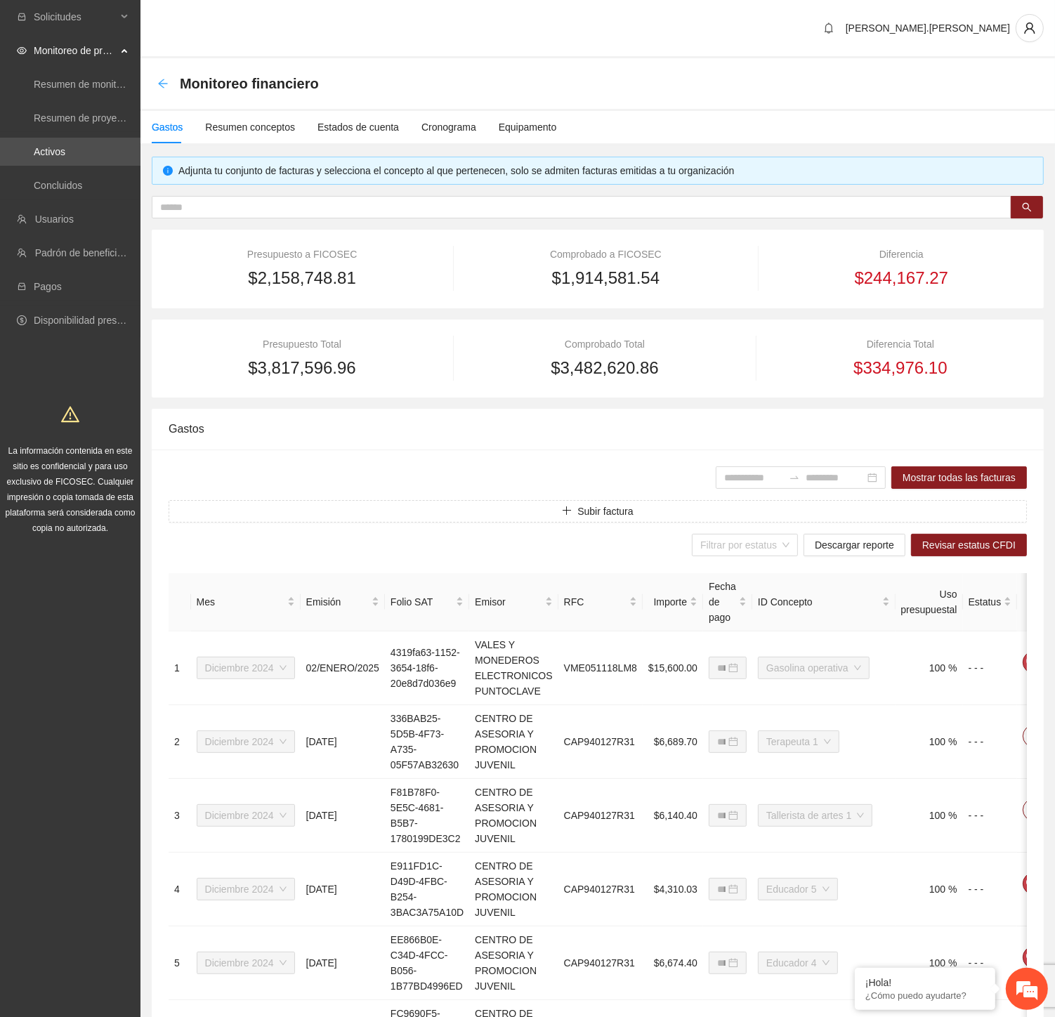
click at [165, 86] on icon "arrow-left" at bounding box center [162, 83] width 11 height 11
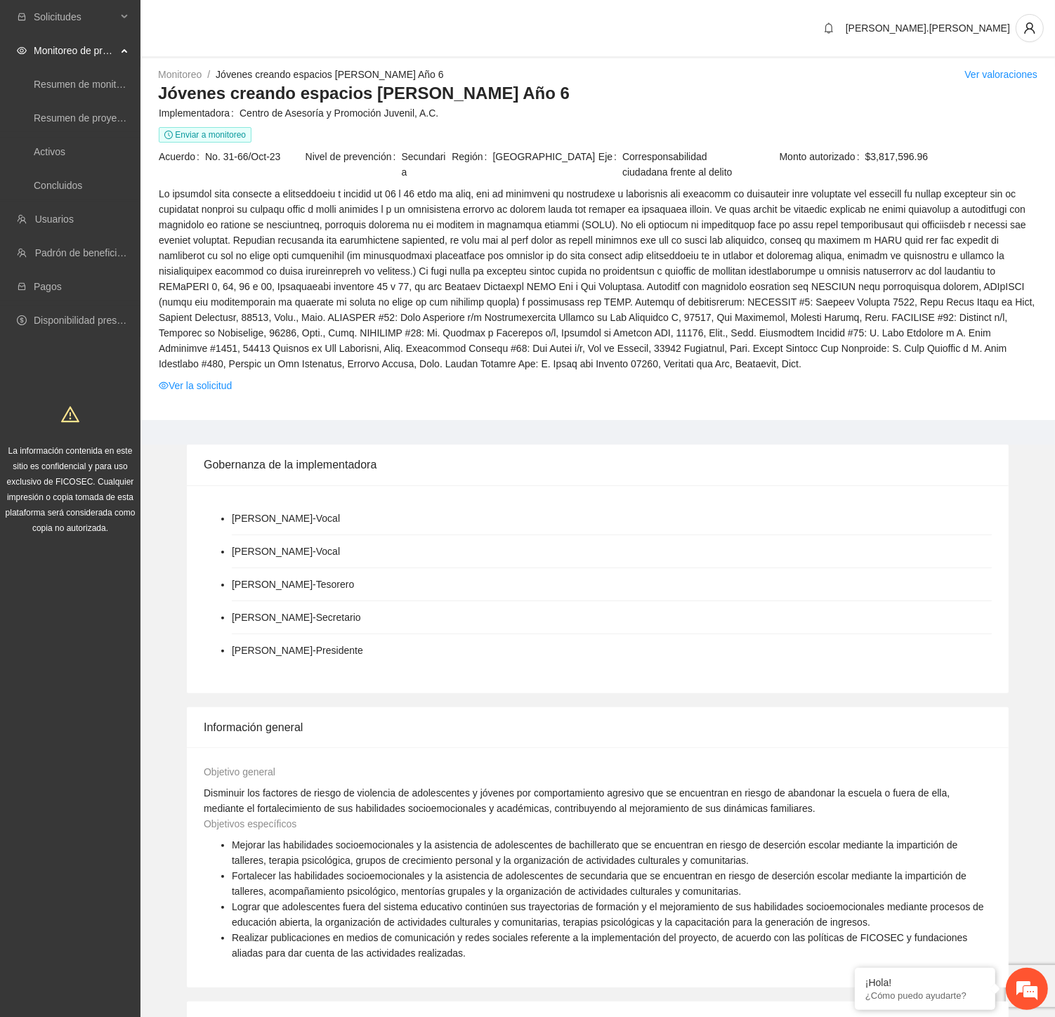
click at [306, 367] on span at bounding box center [598, 278] width 878 height 185
click at [74, 214] on link "Usuarios" at bounding box center [54, 219] width 39 height 11
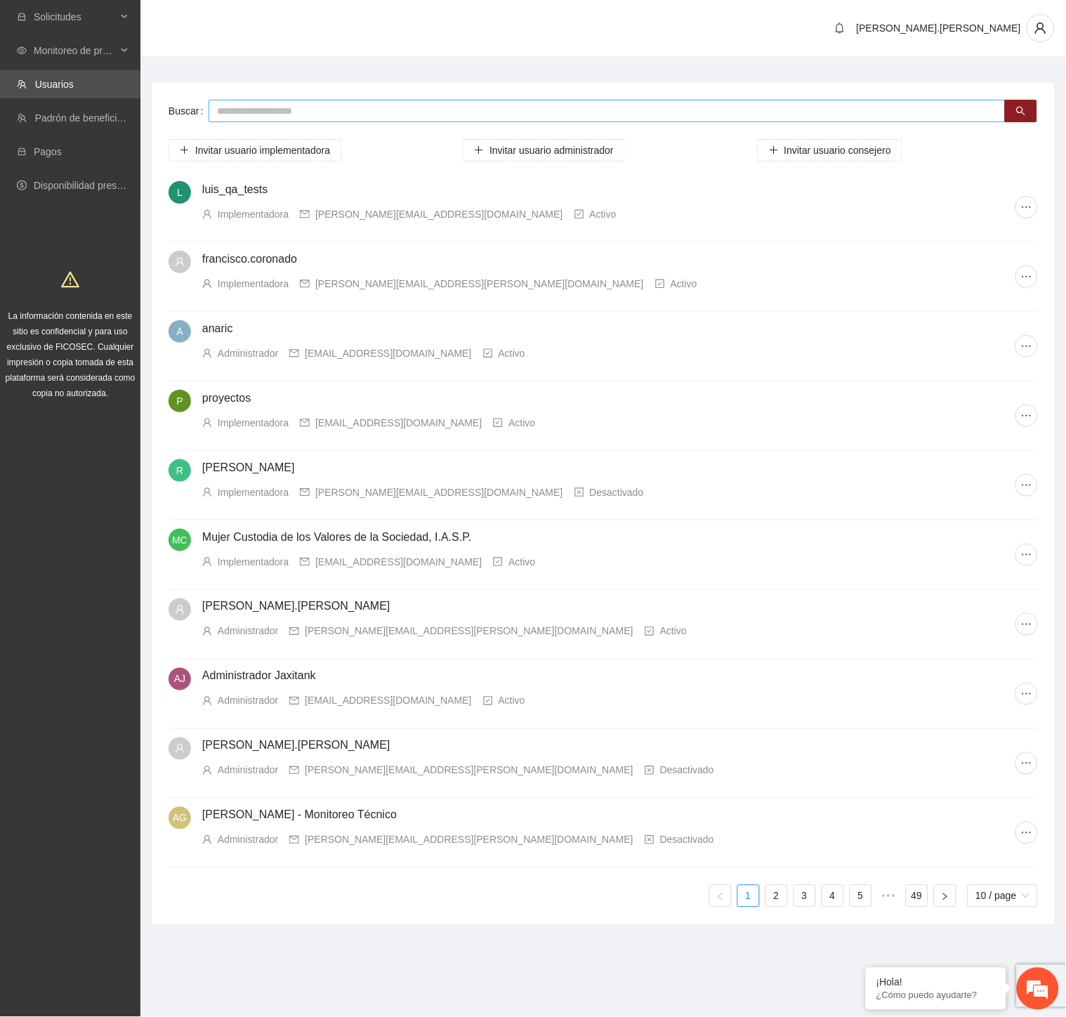
click at [317, 117] on input "text" at bounding box center [607, 111] width 797 height 22
type input "****"
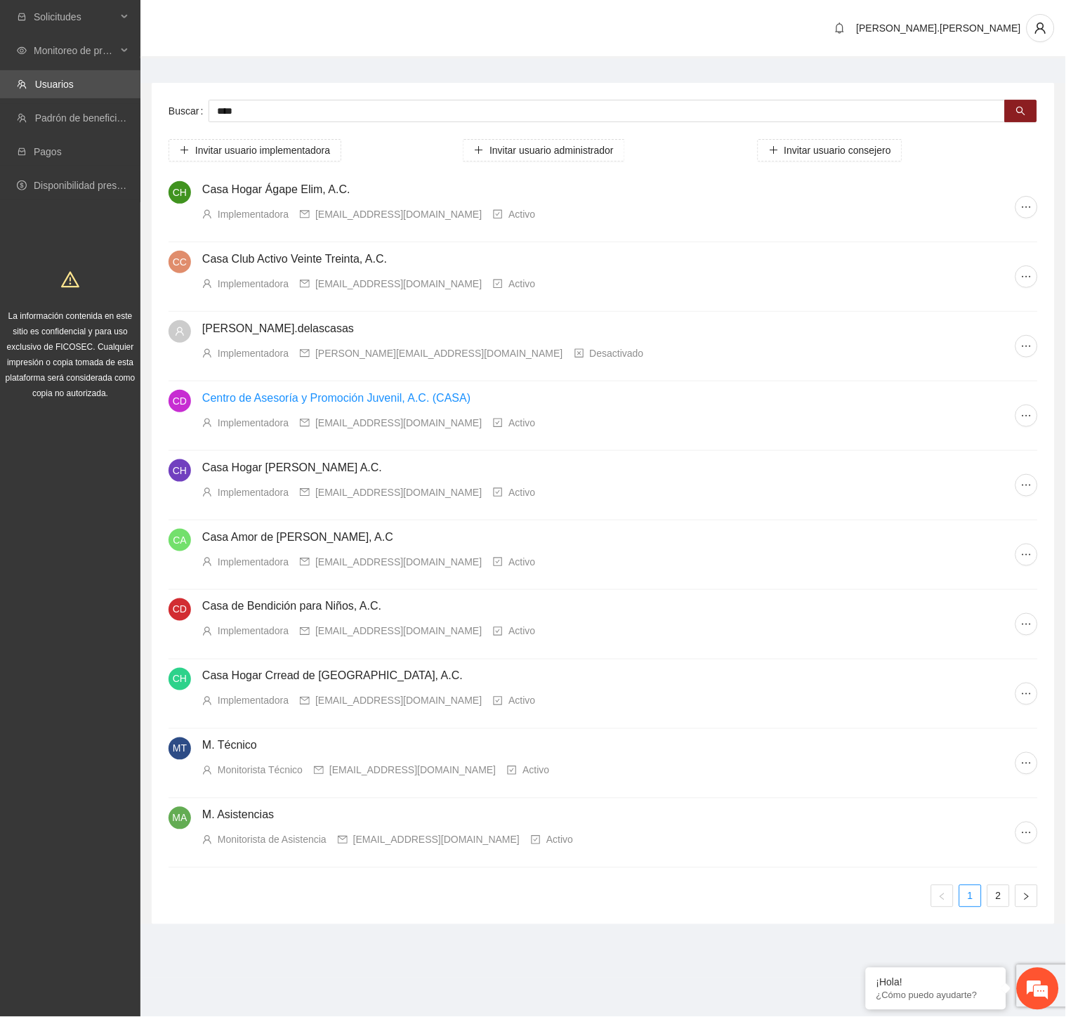
click at [430, 398] on link "Centro de Asesoría y Promoción Juvenil, A.C. (CASA)" at bounding box center [336, 398] width 268 height 12
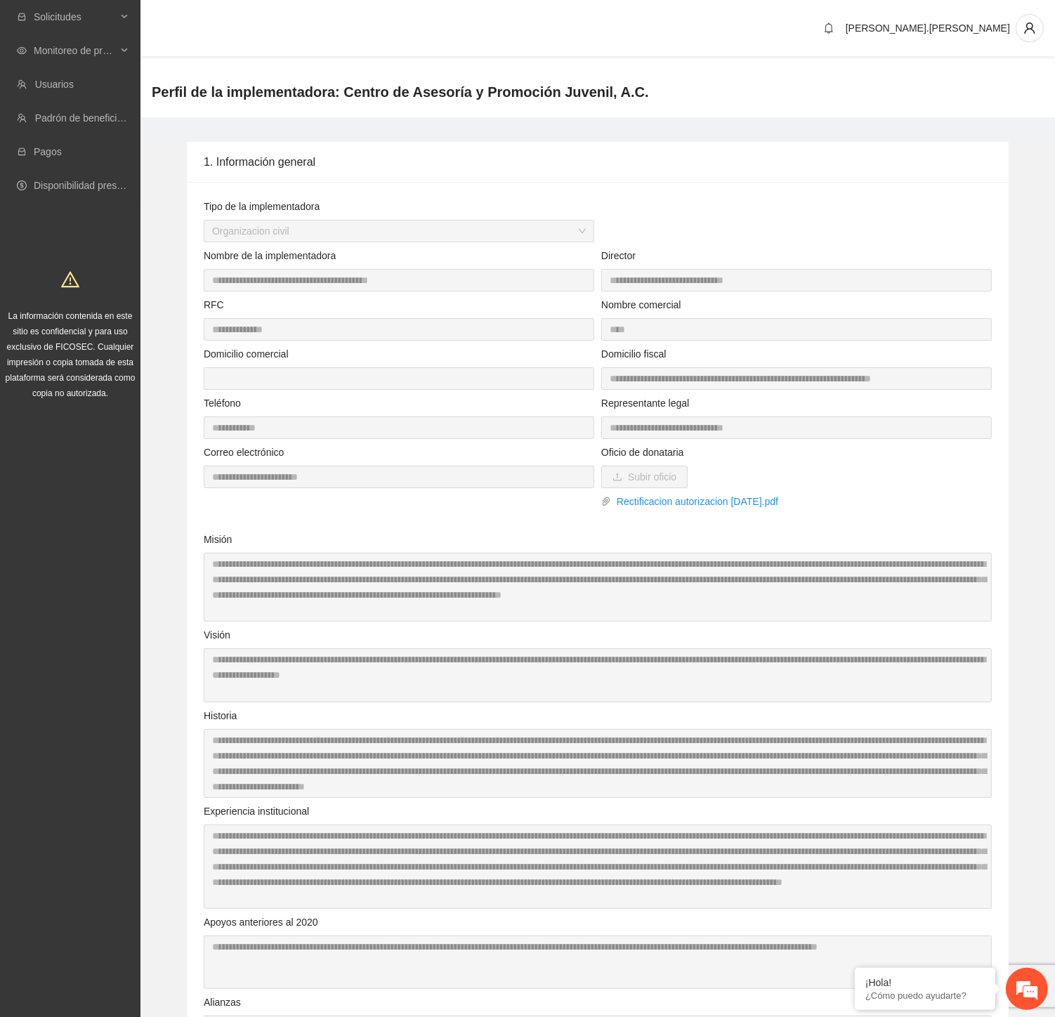
click at [591, 270] on div "**********" at bounding box center [597, 745] width 795 height 1093
click at [119, 50] on div "Monitoreo de proyectos" at bounding box center [70, 51] width 140 height 28
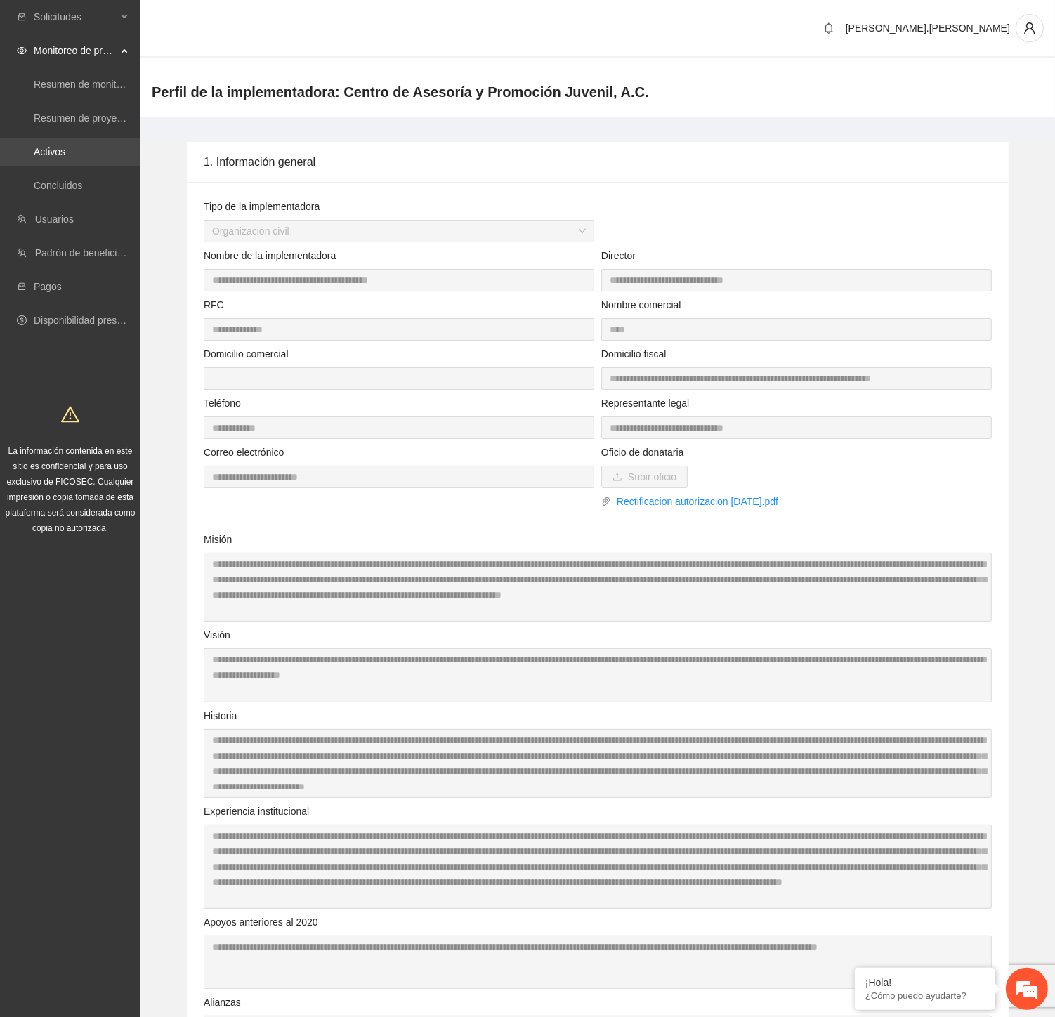
click at [65, 148] on link "Activos" at bounding box center [50, 151] width 32 height 11
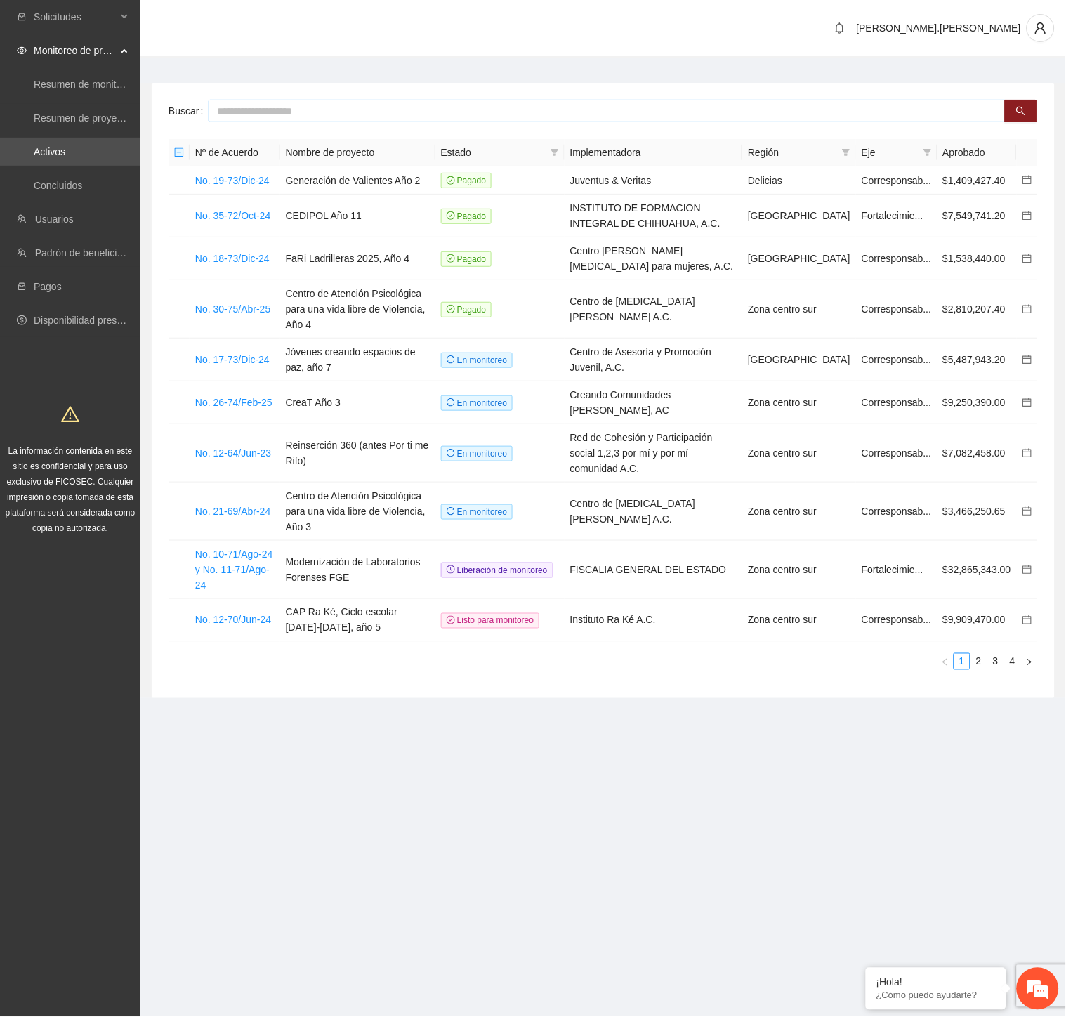
click at [616, 110] on input "text" at bounding box center [607, 111] width 797 height 22
type input "*****"
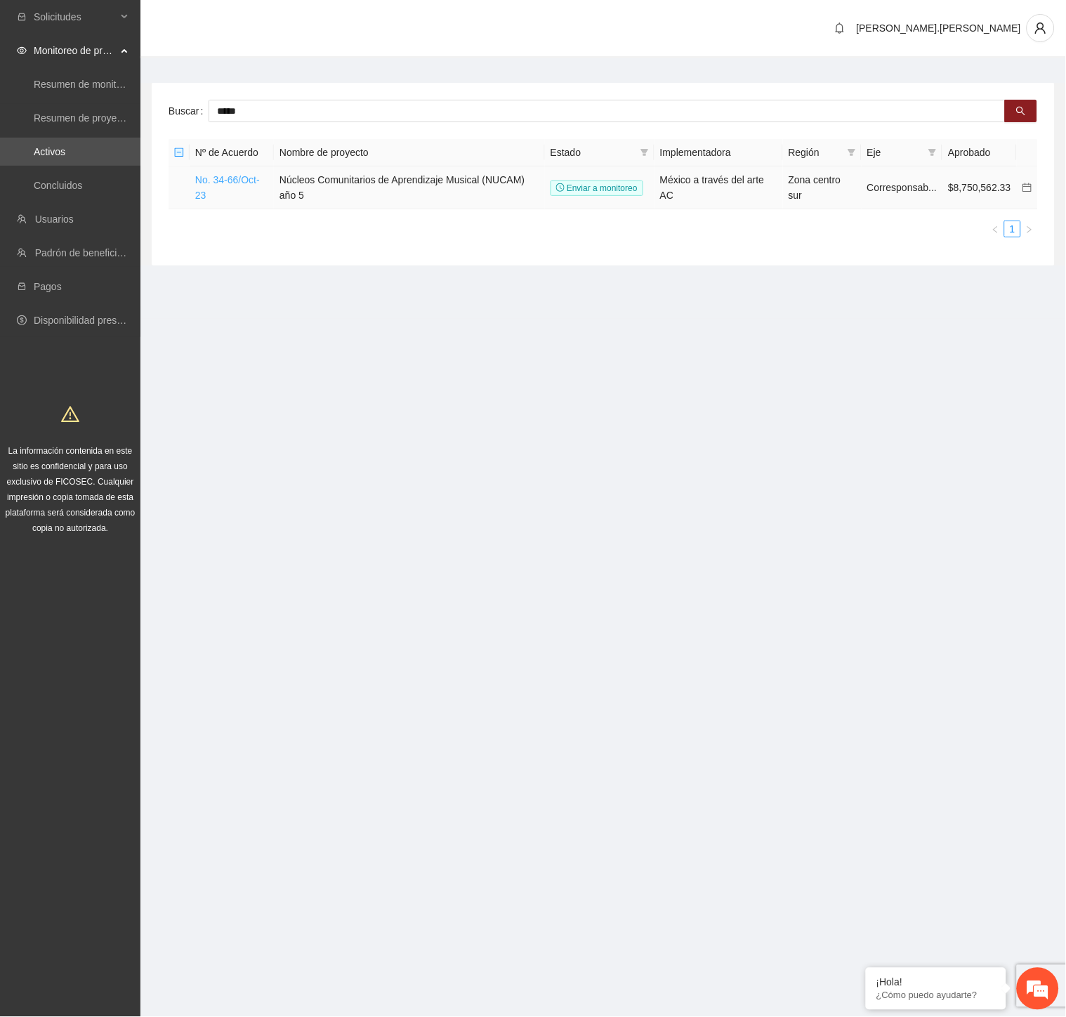
click at [212, 174] on link "No. 34-66/Oct-23" at bounding box center [227, 187] width 65 height 27
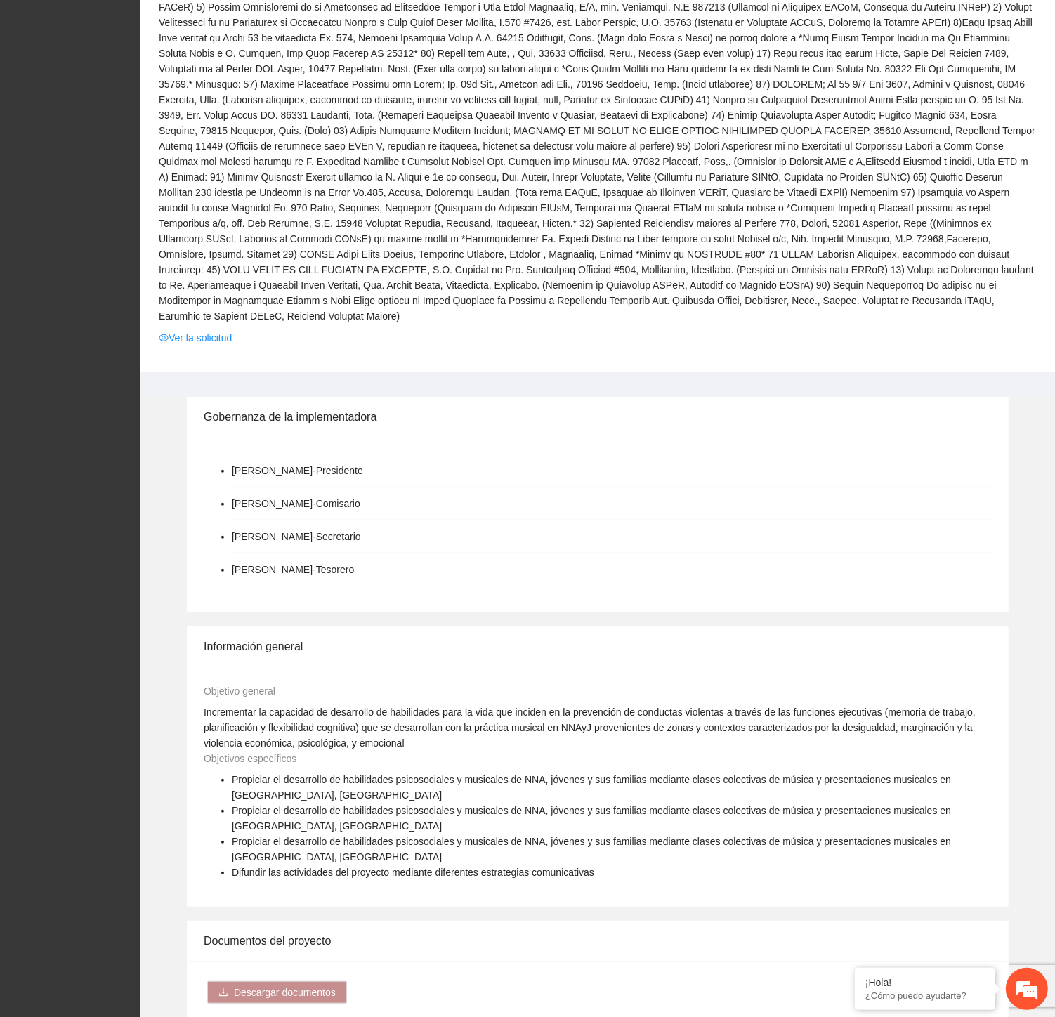
scroll to position [1561, 0]
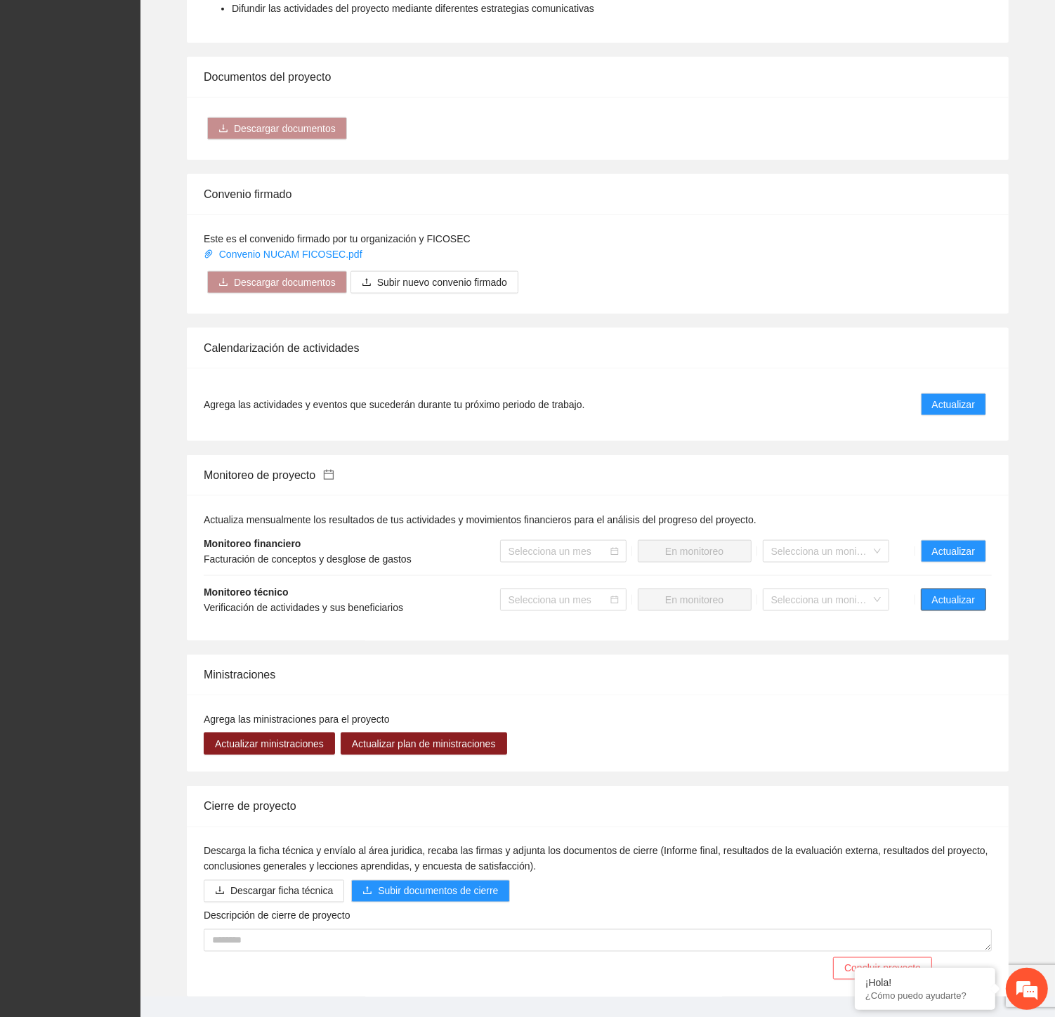
click at [984, 589] on button "Actualizar" at bounding box center [953, 600] width 65 height 22
click at [980, 589] on button "Actualizar" at bounding box center [953, 600] width 65 height 22
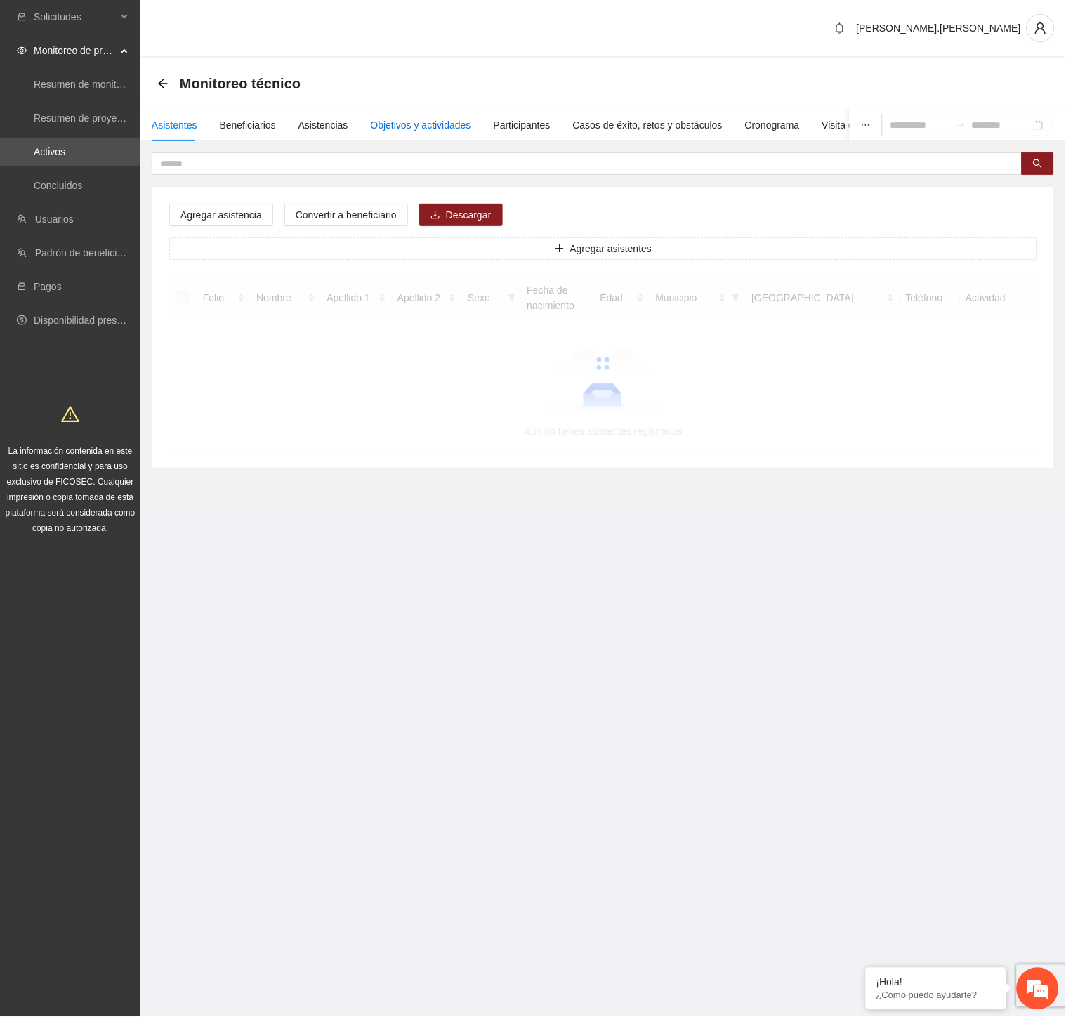
click at [375, 131] on div "Objetivos y actividades" at bounding box center [421, 124] width 100 height 15
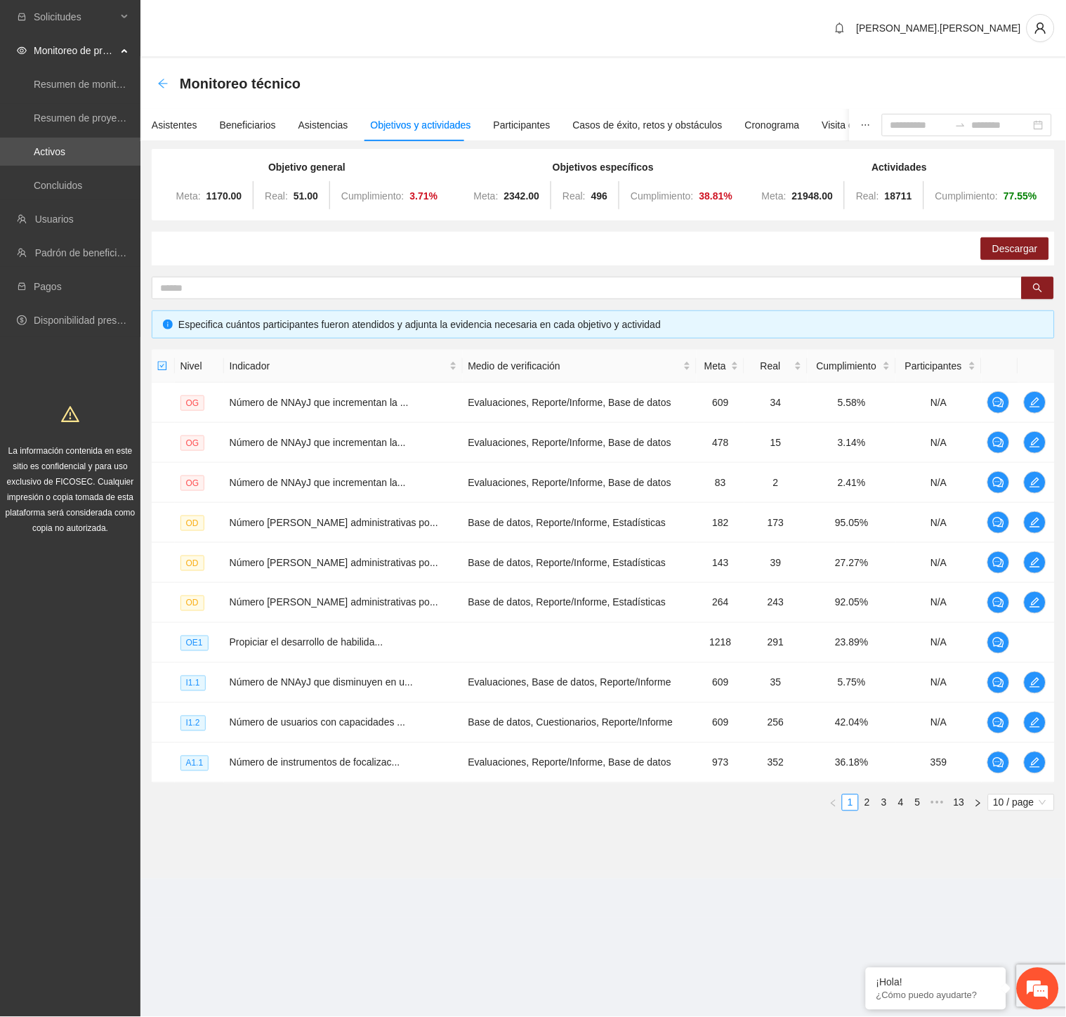
click at [162, 85] on icon "arrow-left" at bounding box center [162, 83] width 11 height 11
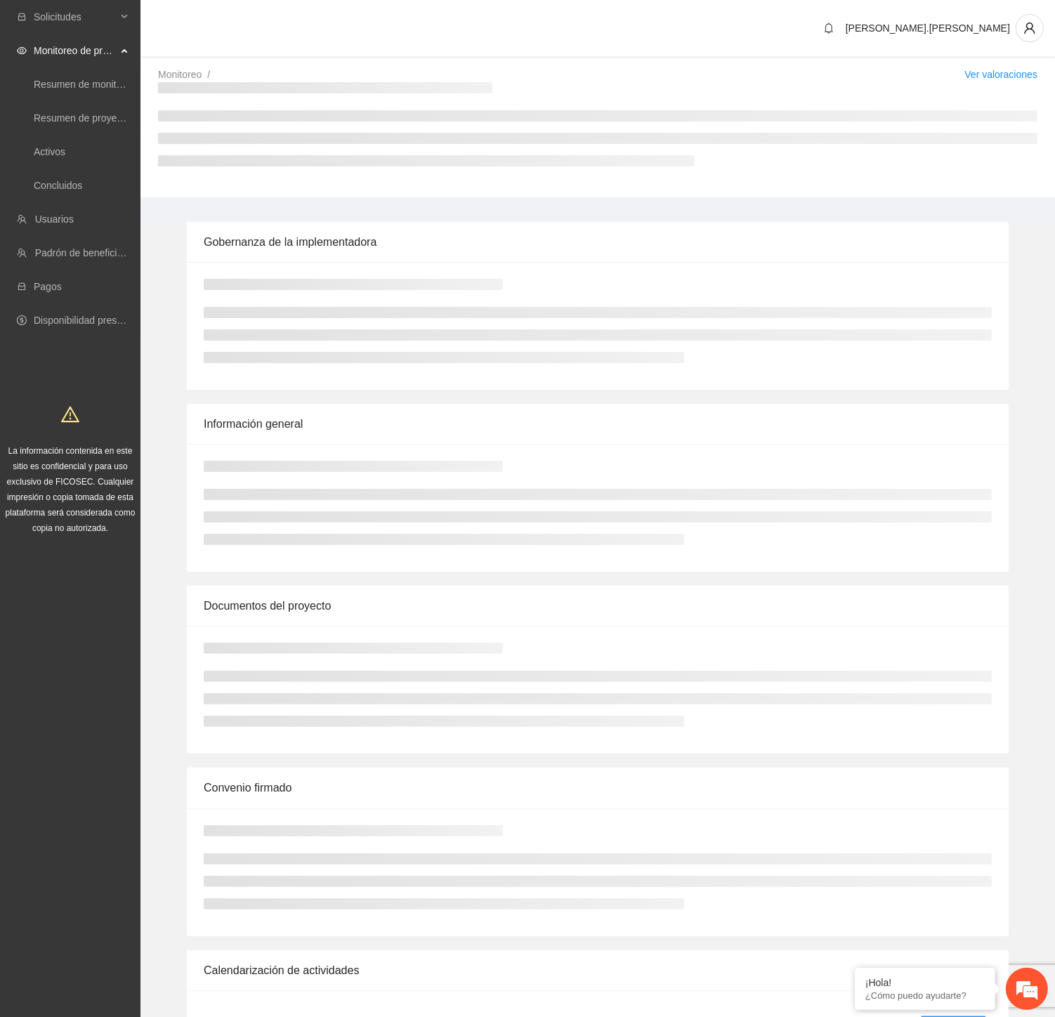
scroll to position [612, 0]
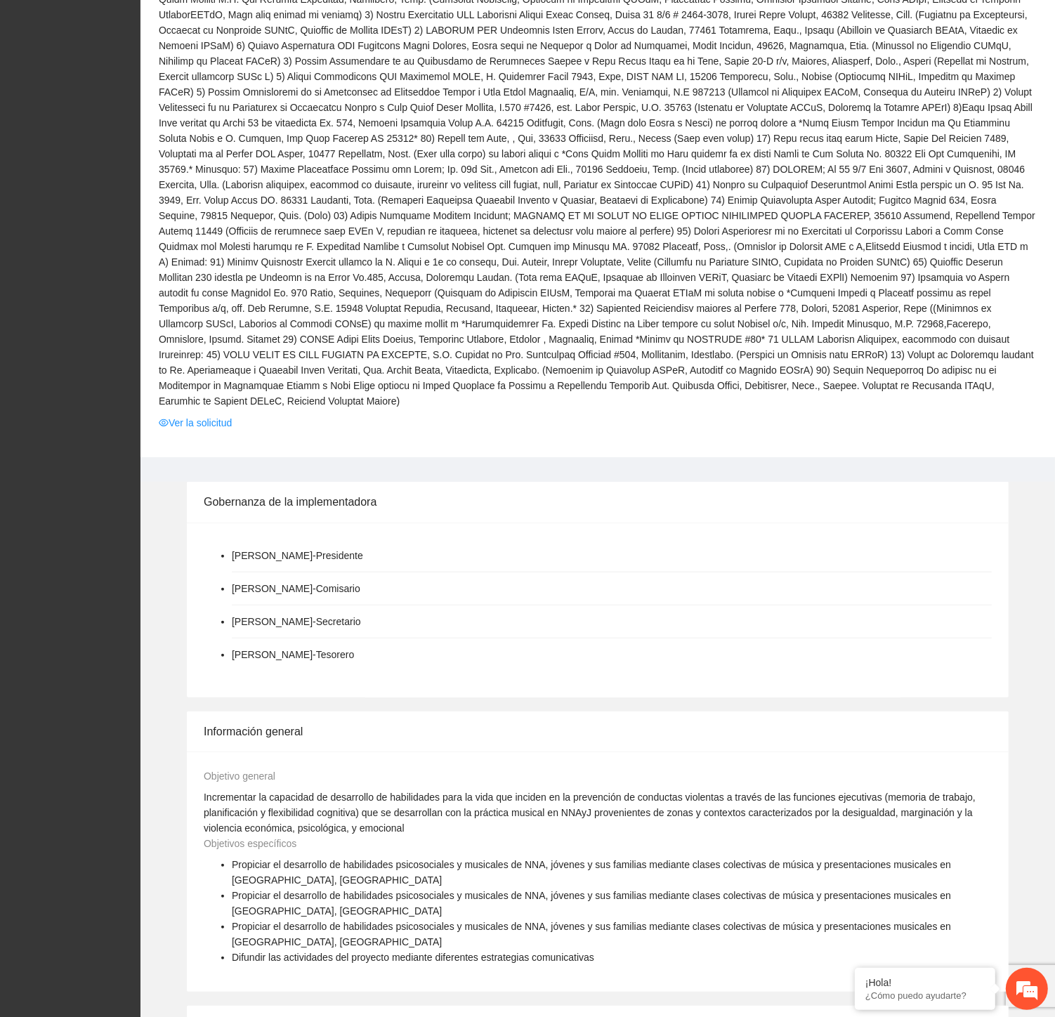
click at [832, 539] on li "Emma Eréndira Sáenz Enríquez - Presidente" at bounding box center [612, 555] width 760 height 33
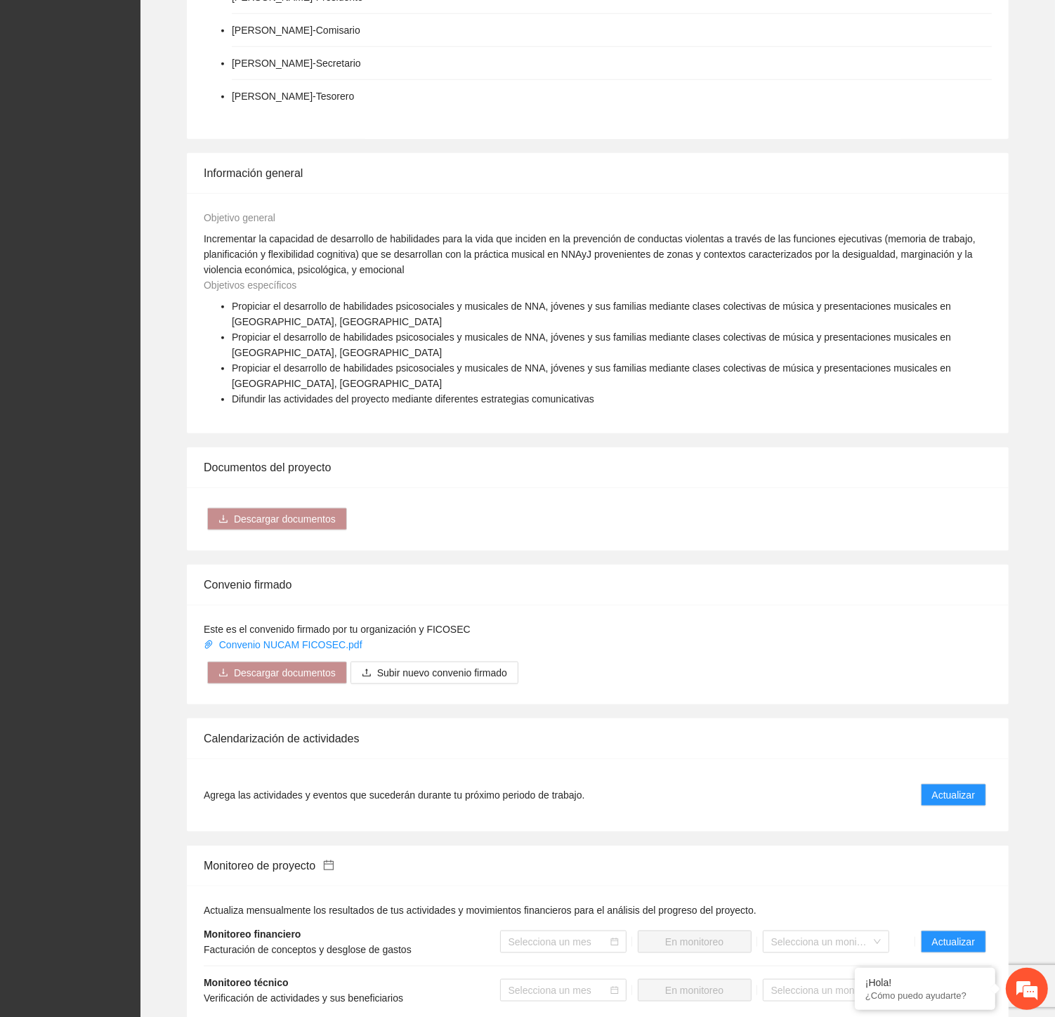
scroll to position [1561, 0]
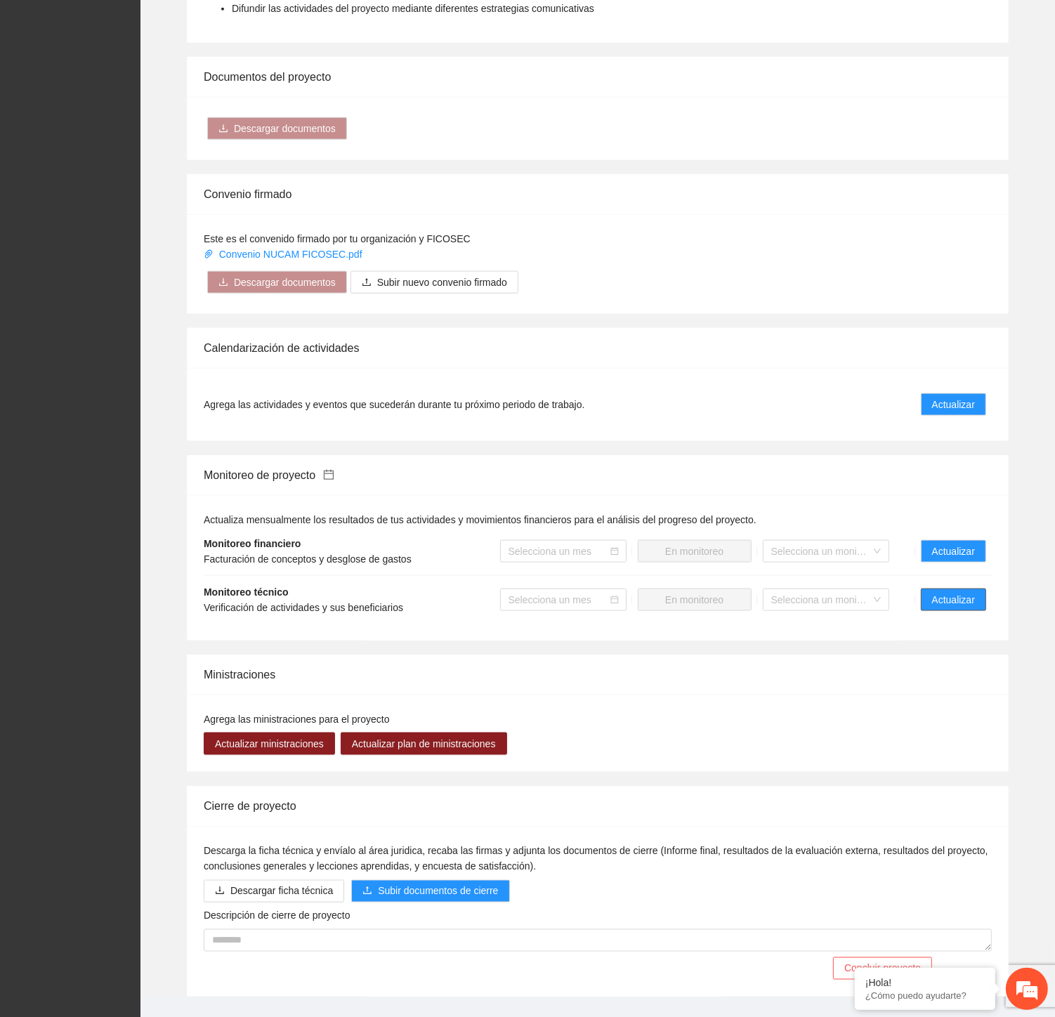
click at [967, 592] on span "Actualizar" at bounding box center [953, 599] width 43 height 15
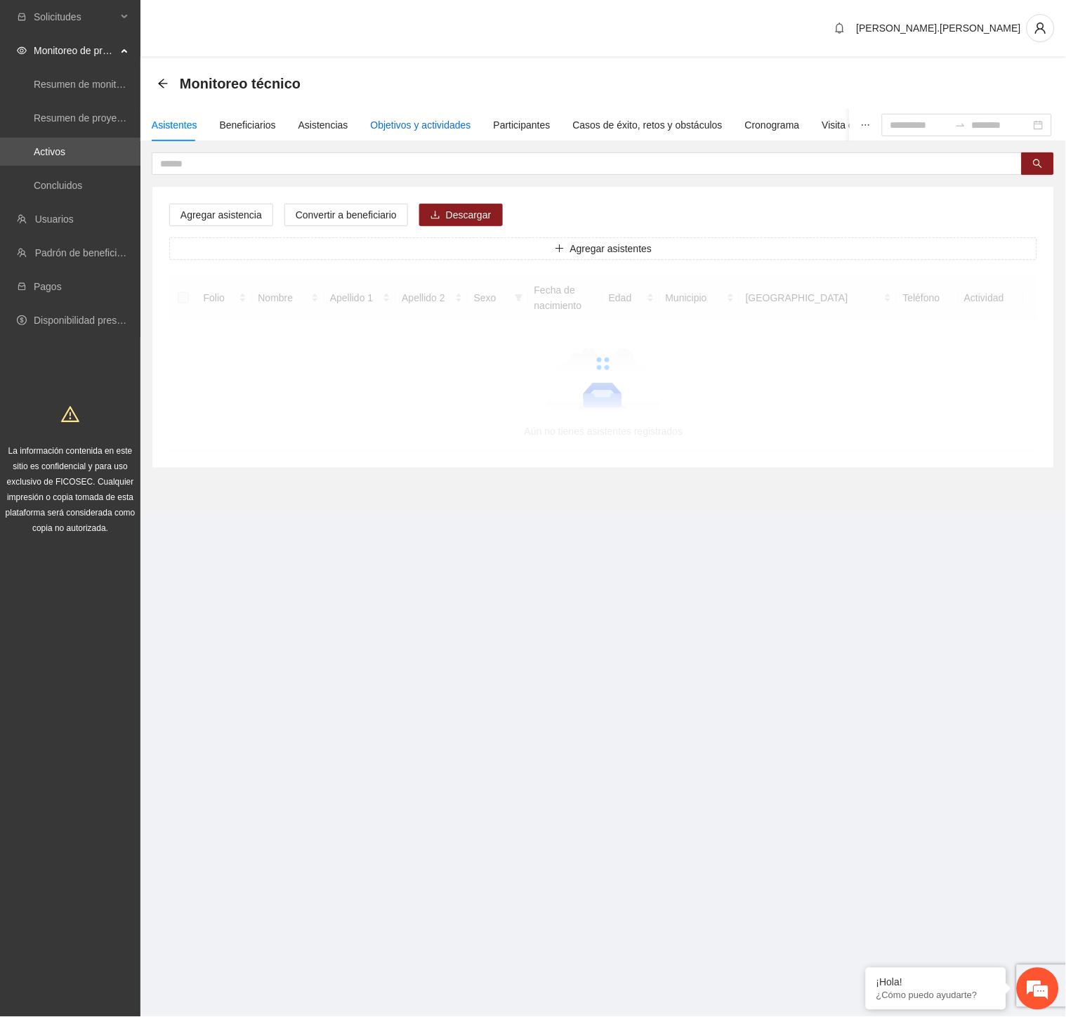
click at [454, 126] on div "Objetivos y actividades" at bounding box center [421, 124] width 100 height 15
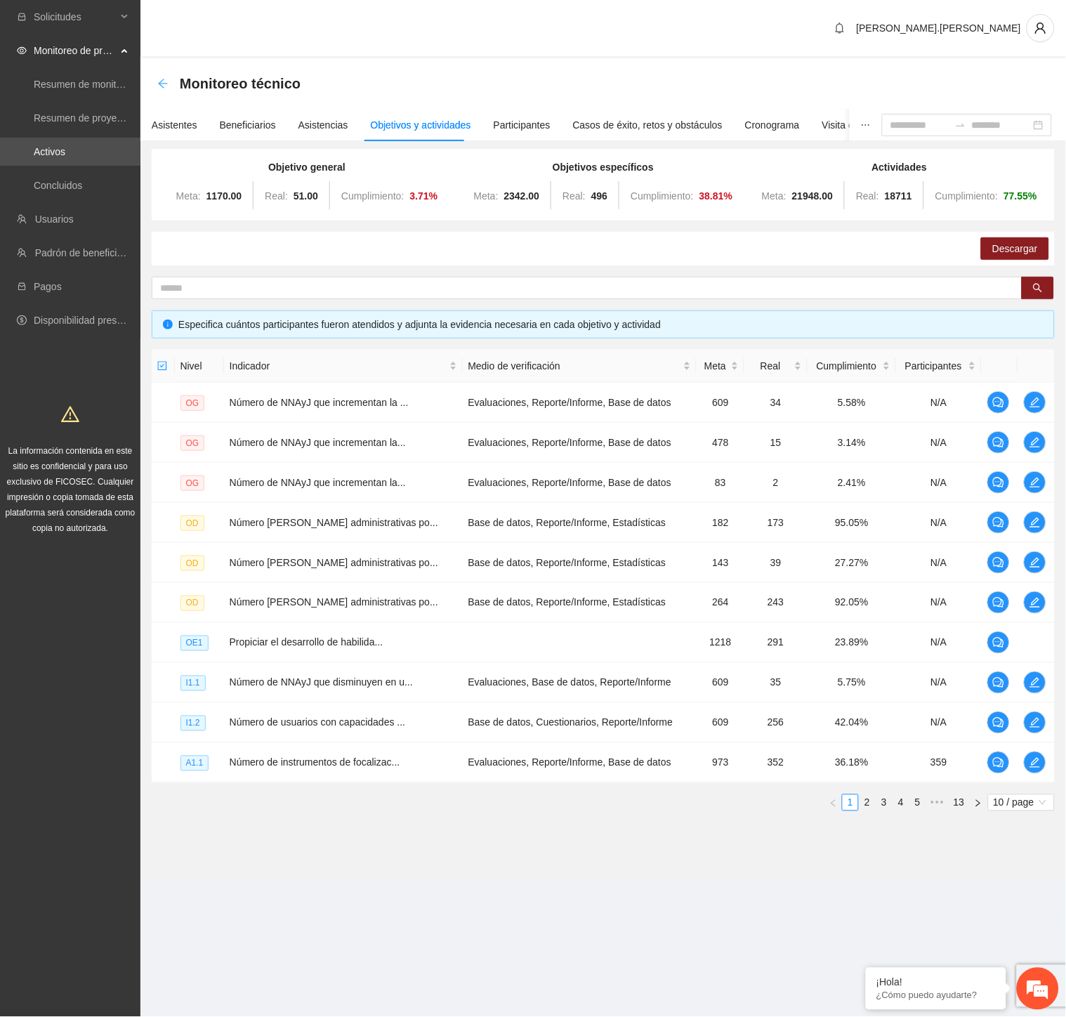
click at [164, 80] on icon "arrow-left" at bounding box center [162, 83] width 11 height 11
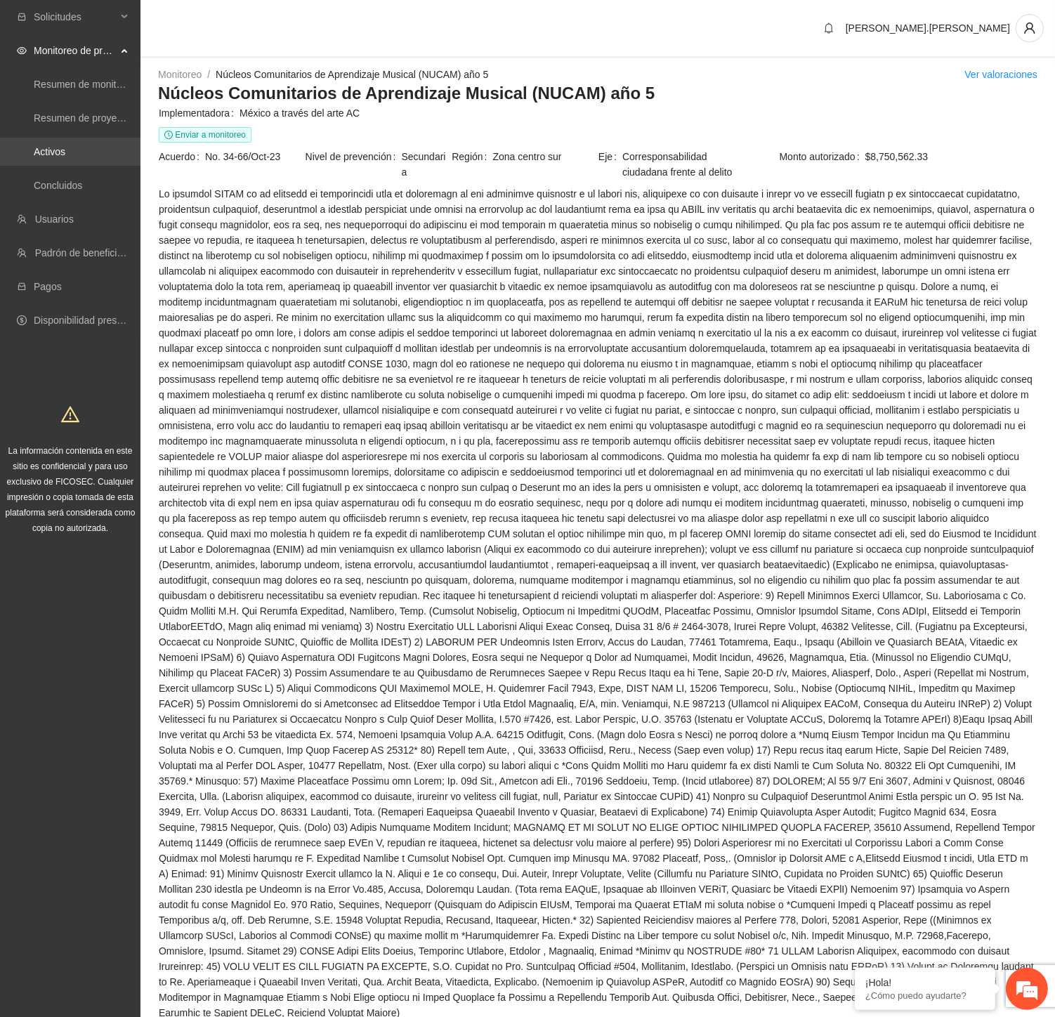
click at [60, 152] on link "Activos" at bounding box center [50, 151] width 32 height 11
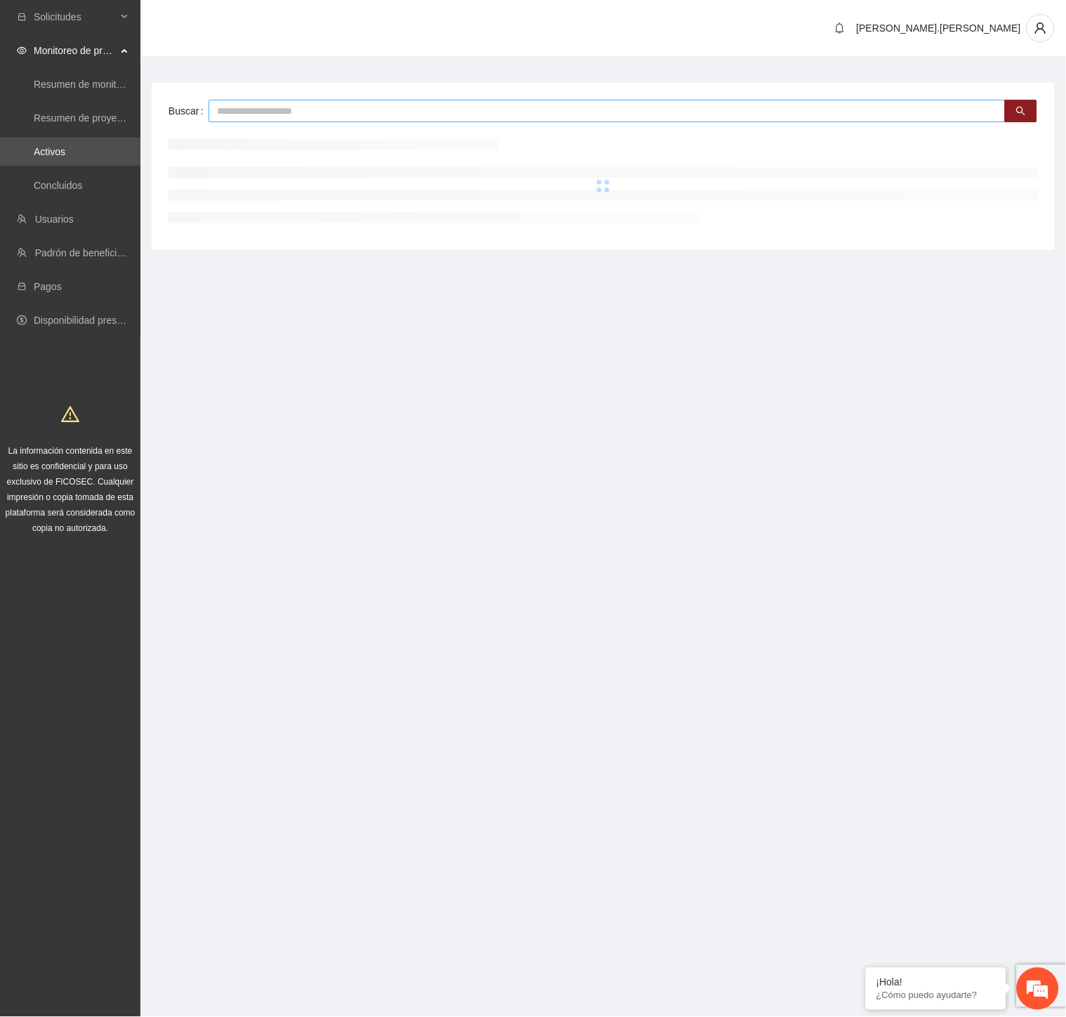
click at [296, 116] on input "text" at bounding box center [607, 111] width 797 height 22
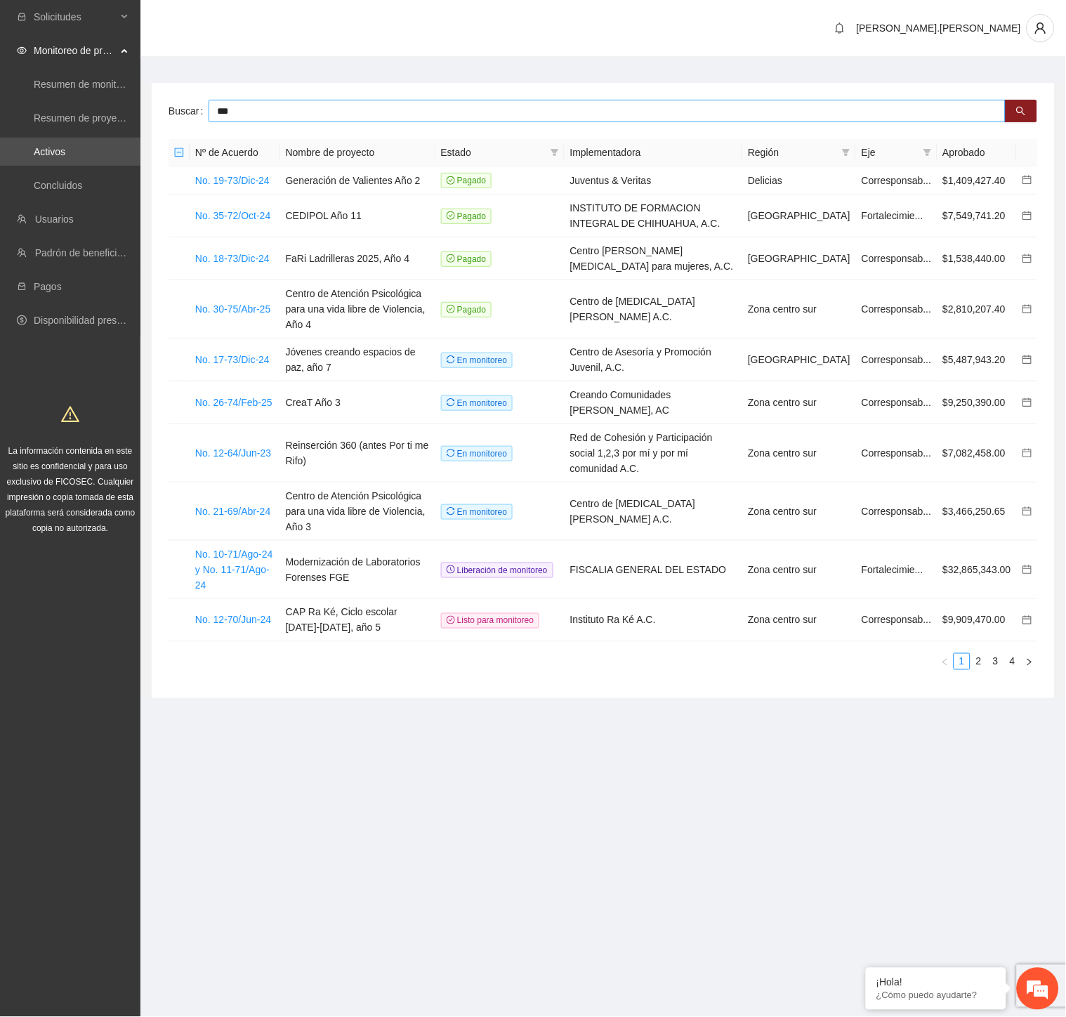
type input "***"
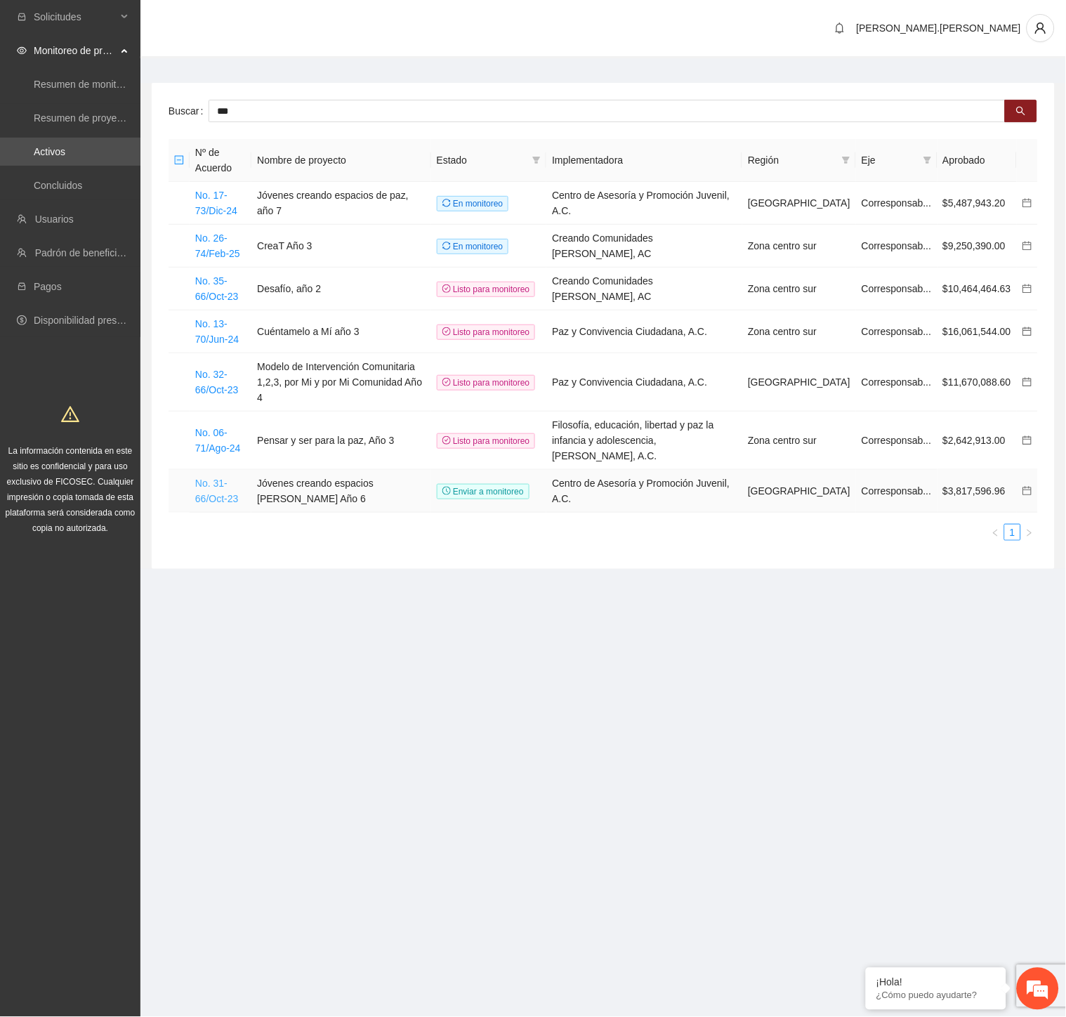
click at [222, 478] on link "No. 31-66/Oct-23" at bounding box center [216, 491] width 43 height 27
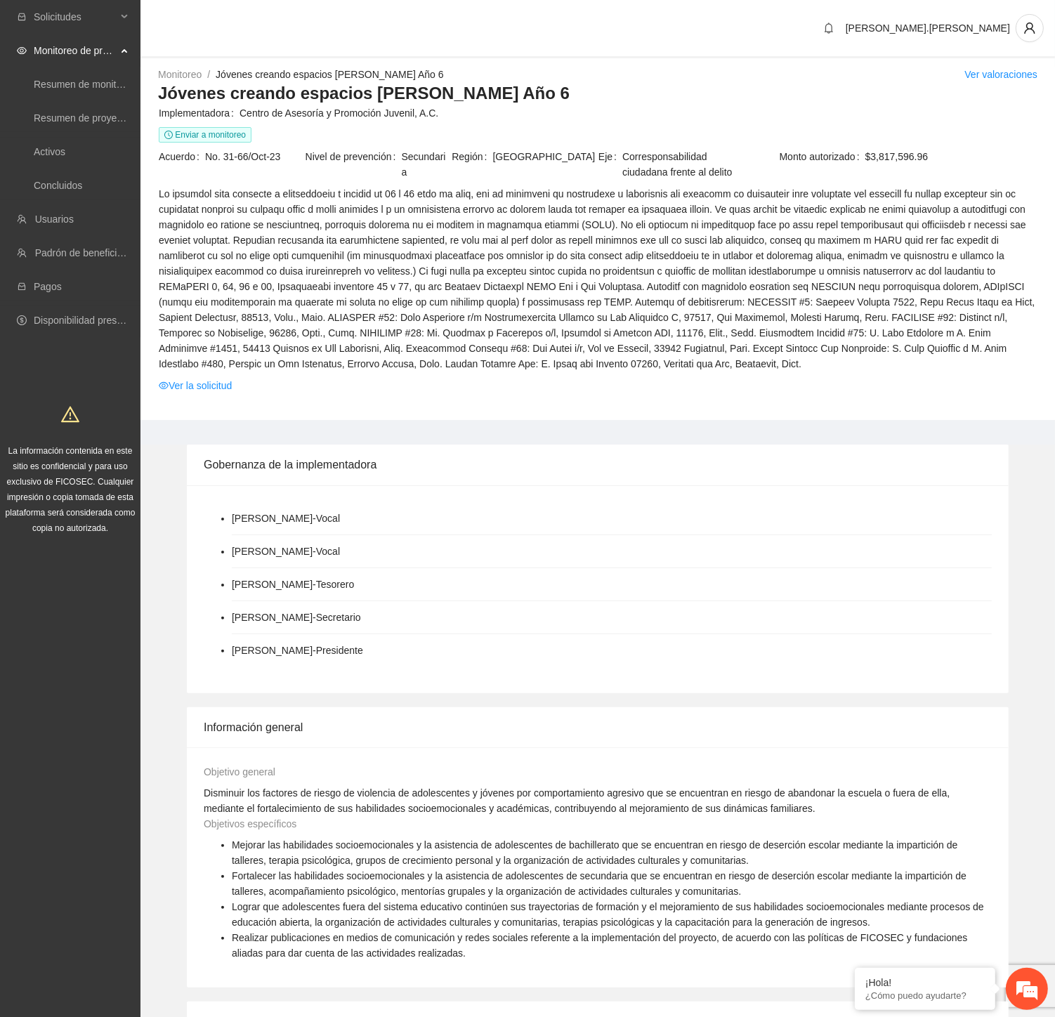
click at [690, 648] on li "María Teresa Montero Mendoza - Presidente" at bounding box center [612, 650] width 760 height 32
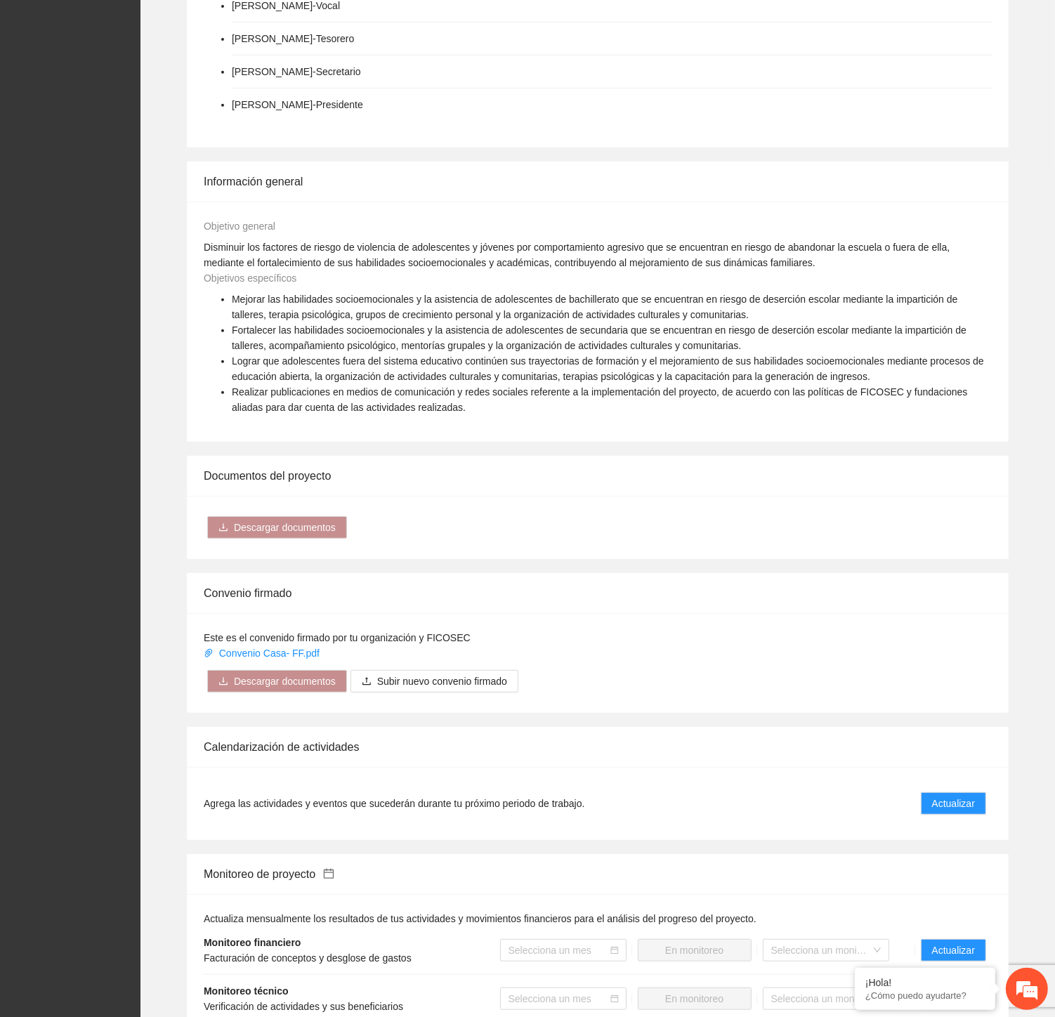
scroll to position [976, 0]
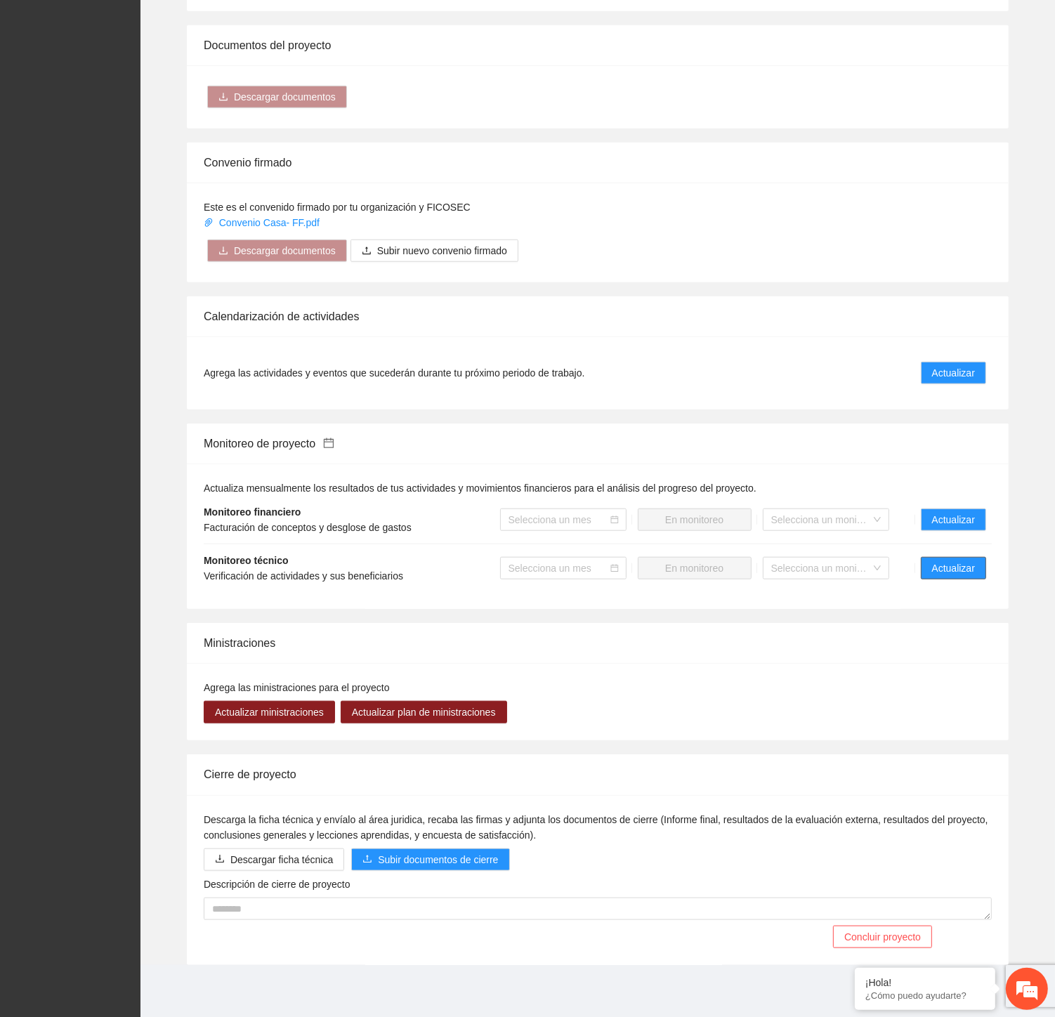
click at [940, 562] on span "Actualizar" at bounding box center [953, 568] width 43 height 15
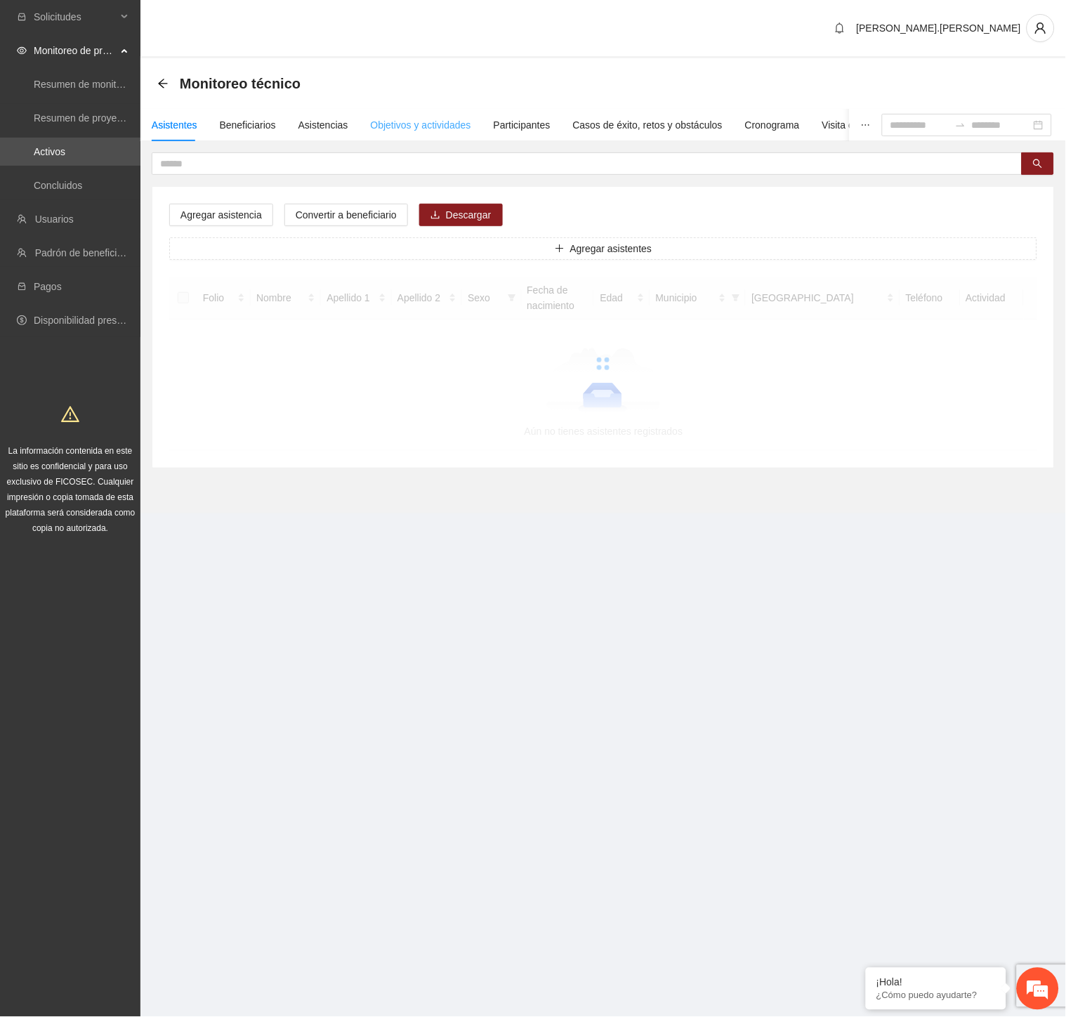
click at [421, 115] on div "Objetivos y actividades" at bounding box center [421, 125] width 100 height 32
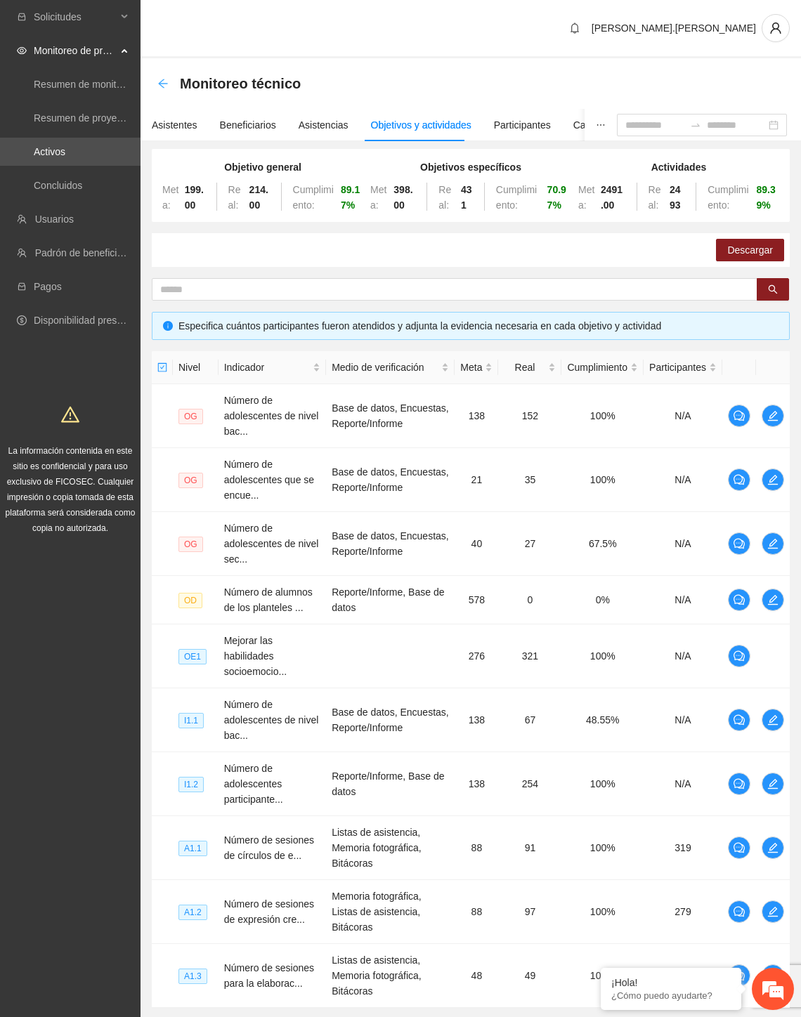
click at [163, 81] on icon "arrow-left" at bounding box center [162, 83] width 11 height 11
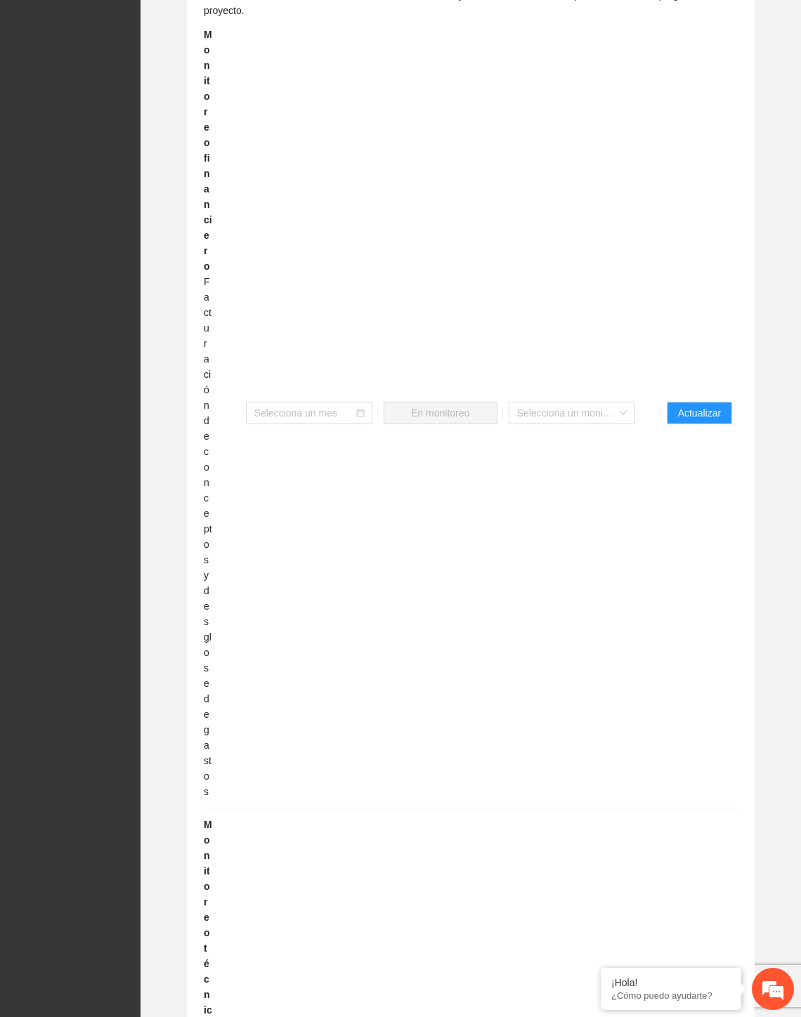
scroll to position [1639, 0]
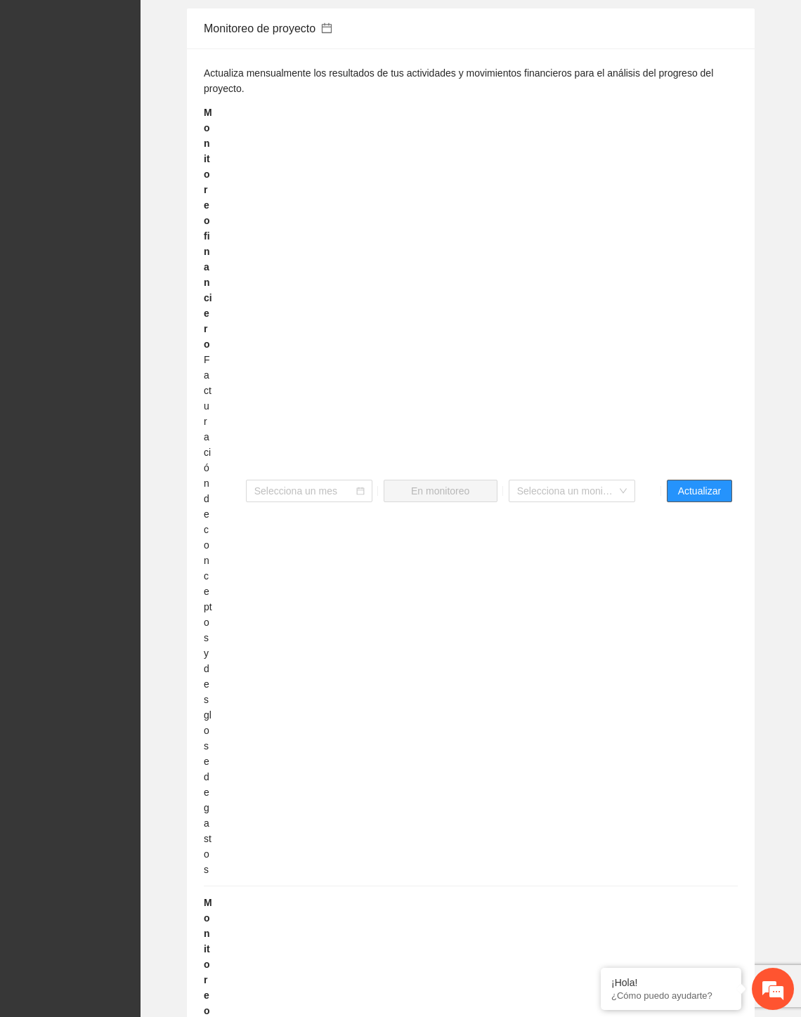
click at [708, 483] on span "Actualizar" at bounding box center [699, 490] width 43 height 15
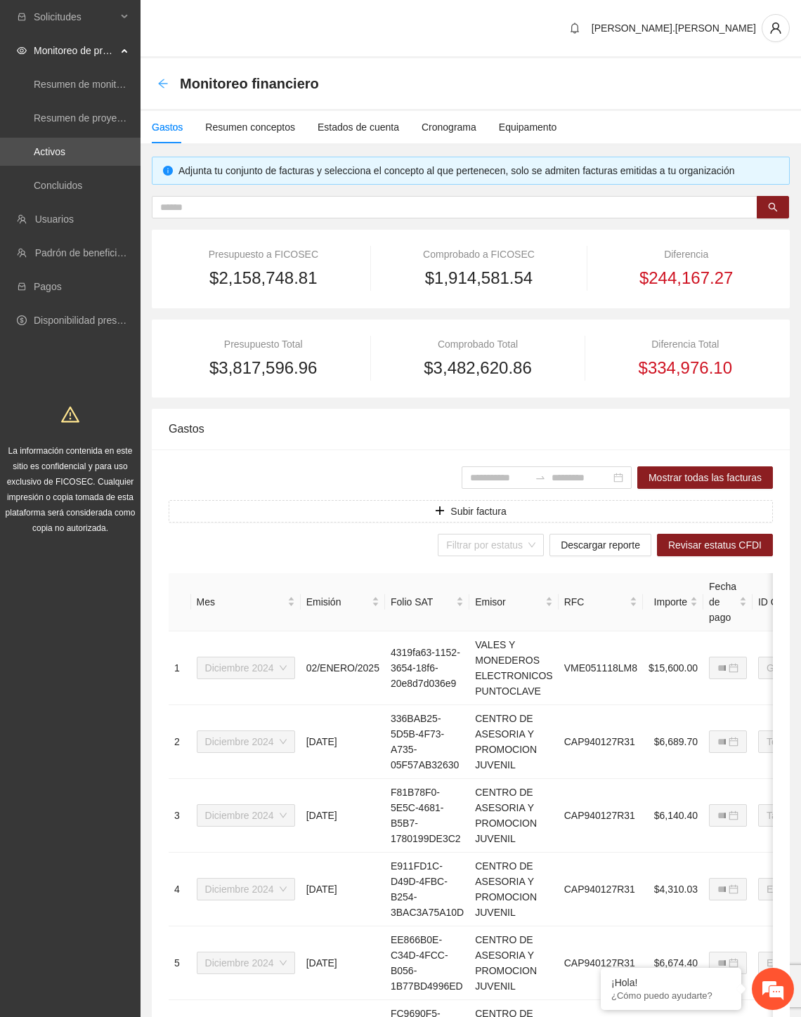
click at [159, 82] on icon "arrow-left" at bounding box center [162, 83] width 9 height 9
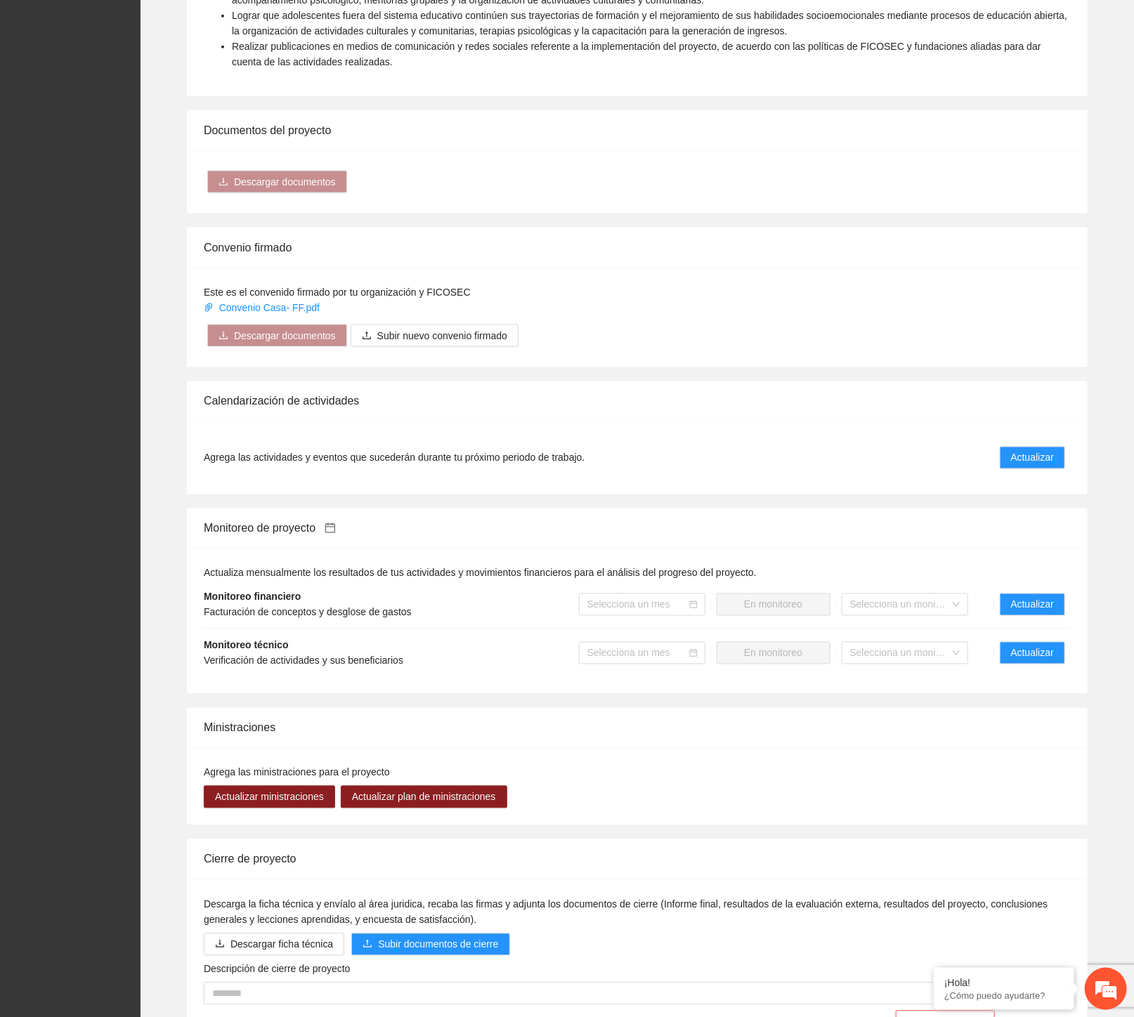
scroll to position [960, 0]
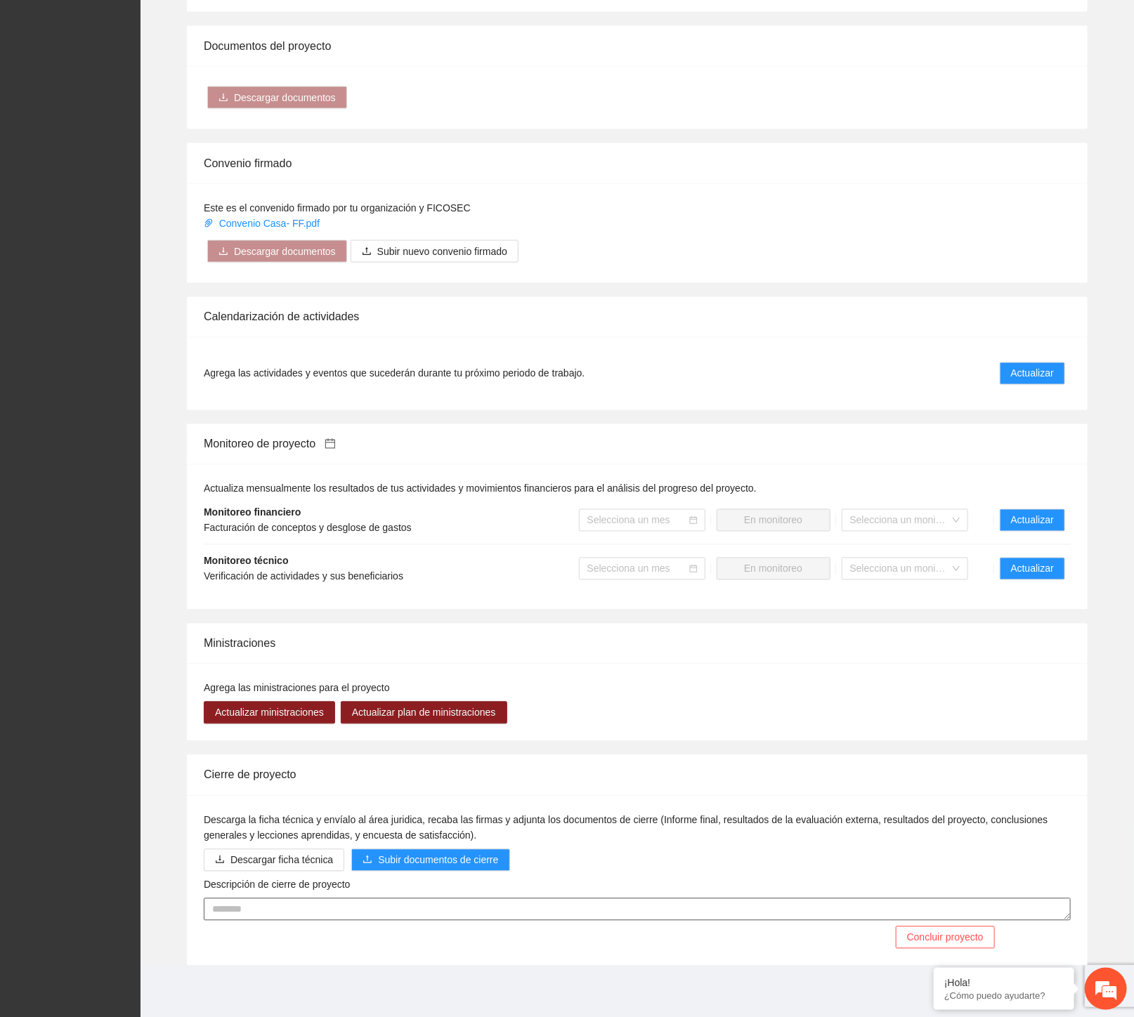
click at [412, 911] on textarea "Descripción de cierre de proyecto" at bounding box center [637, 909] width 867 height 22
paste textarea "**********"
drag, startPoint x: -87, startPoint y: 910, endPoint x: -218, endPoint y: 924, distance: 131.3
type textarea "**********"
